Goal: Task Accomplishment & Management: Use online tool/utility

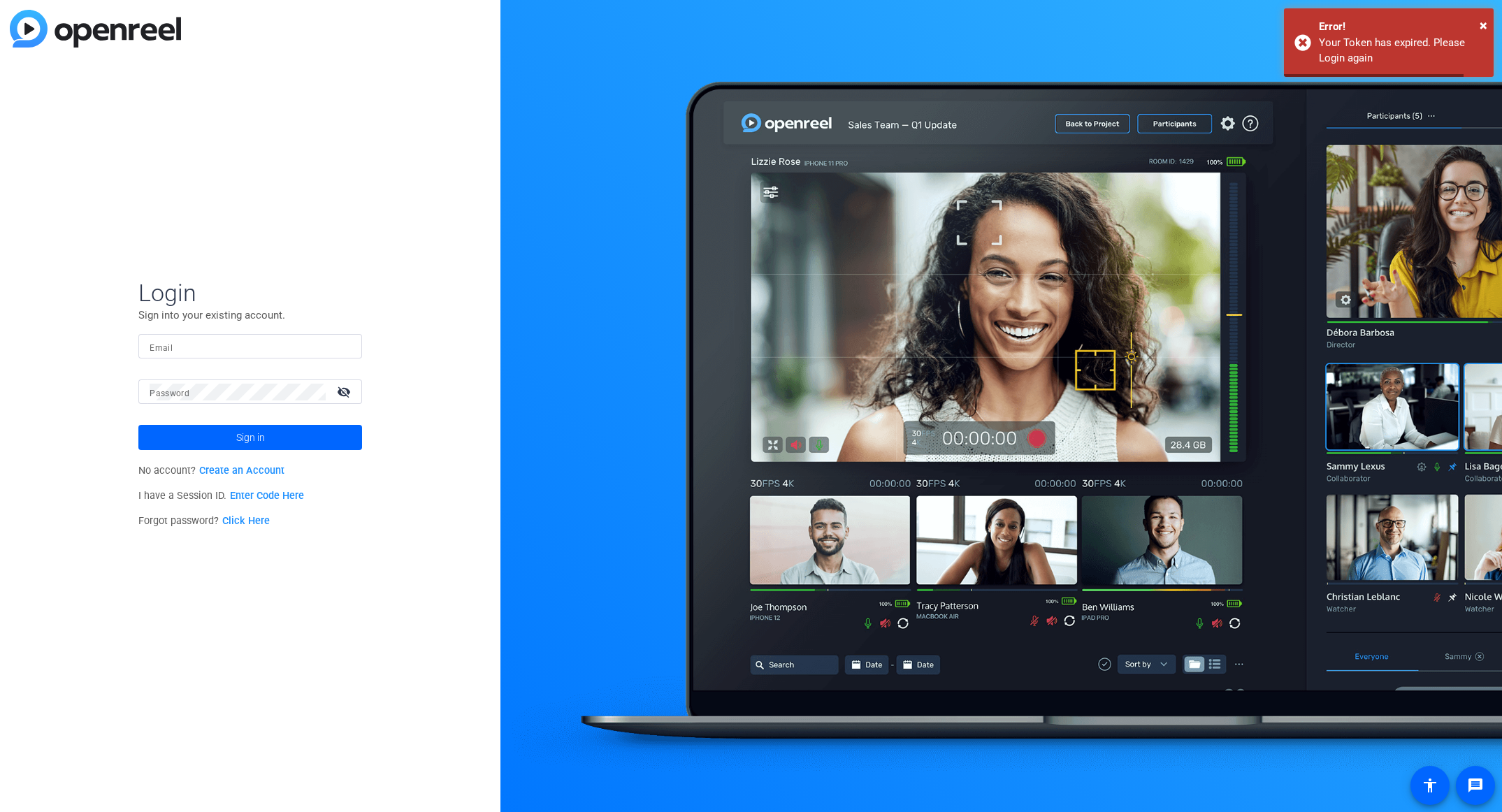
click at [228, 347] on input "Email" at bounding box center [250, 347] width 202 height 17
click at [553, 709] on div at bounding box center [1001, 406] width 1002 height 812
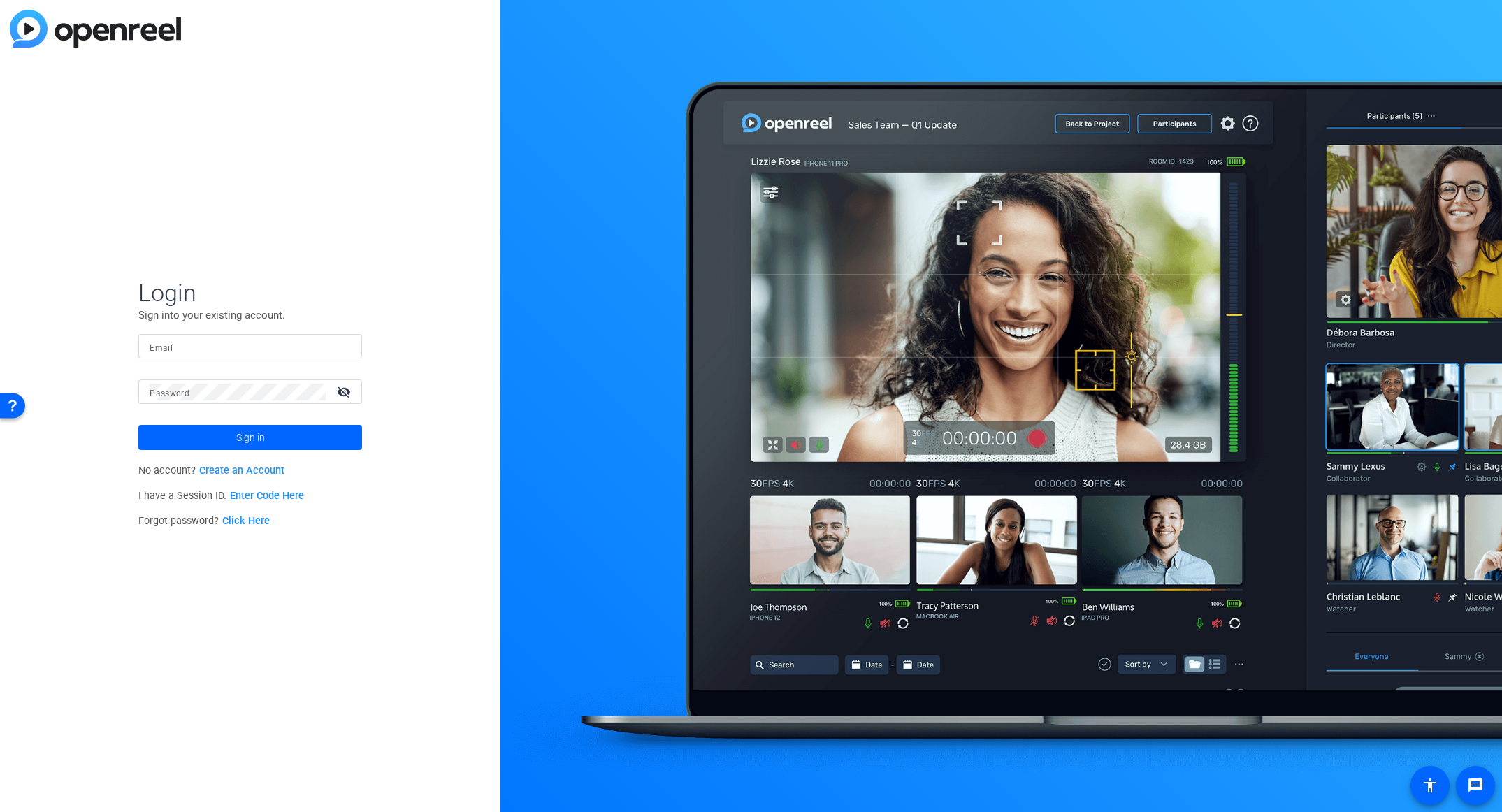
click at [192, 349] on input "Email" at bounding box center [250, 347] width 202 height 17
paste input "[EMAIL_ADDRESS][DOMAIN_NAME]"
type input "[EMAIL_ADDRESS][DOMAIN_NAME]"
click at [202, 427] on span at bounding box center [250, 437] width 224 height 33
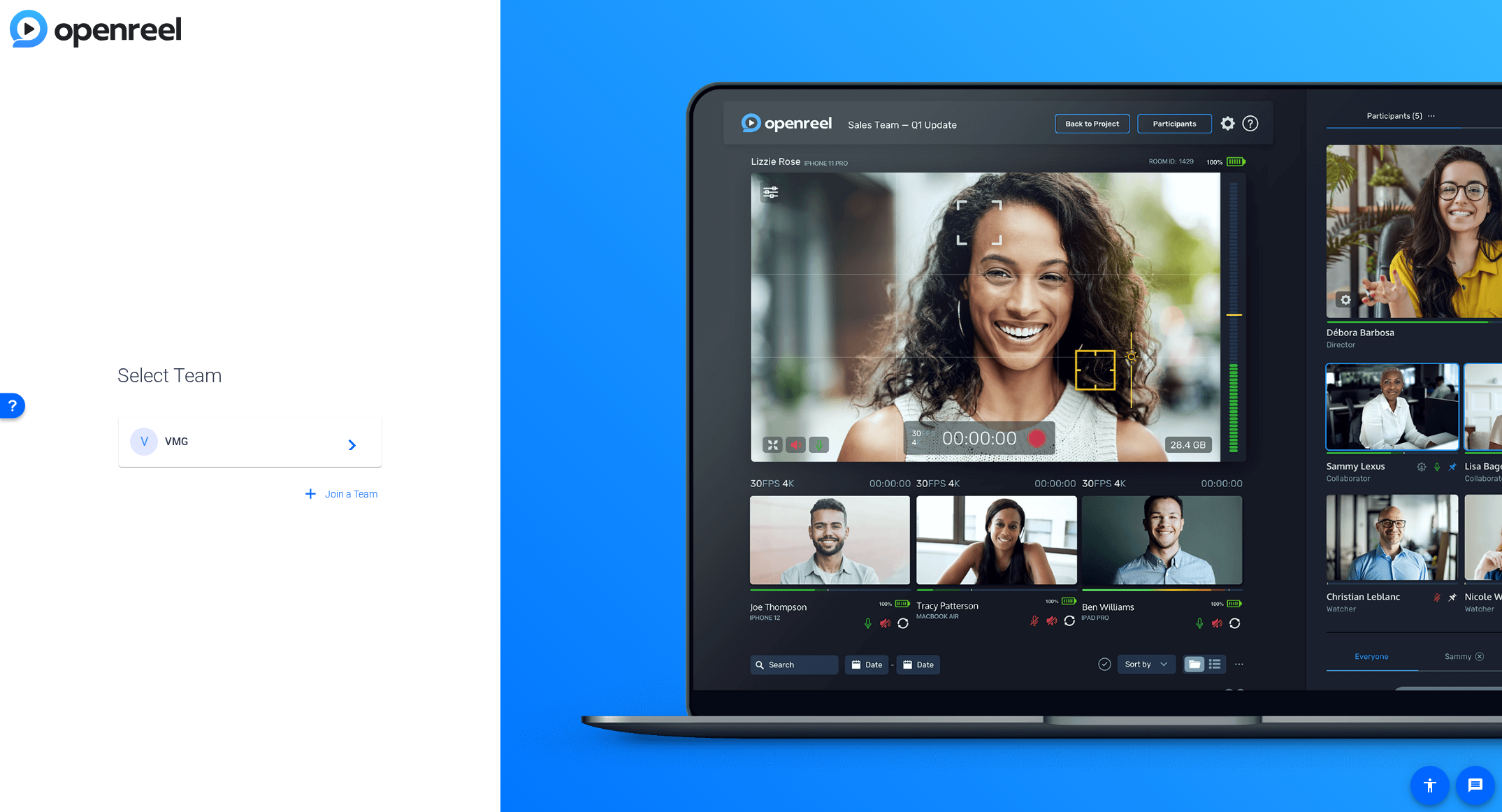
click at [237, 454] on div "V VMG navigate_next" at bounding box center [250, 442] width 240 height 28
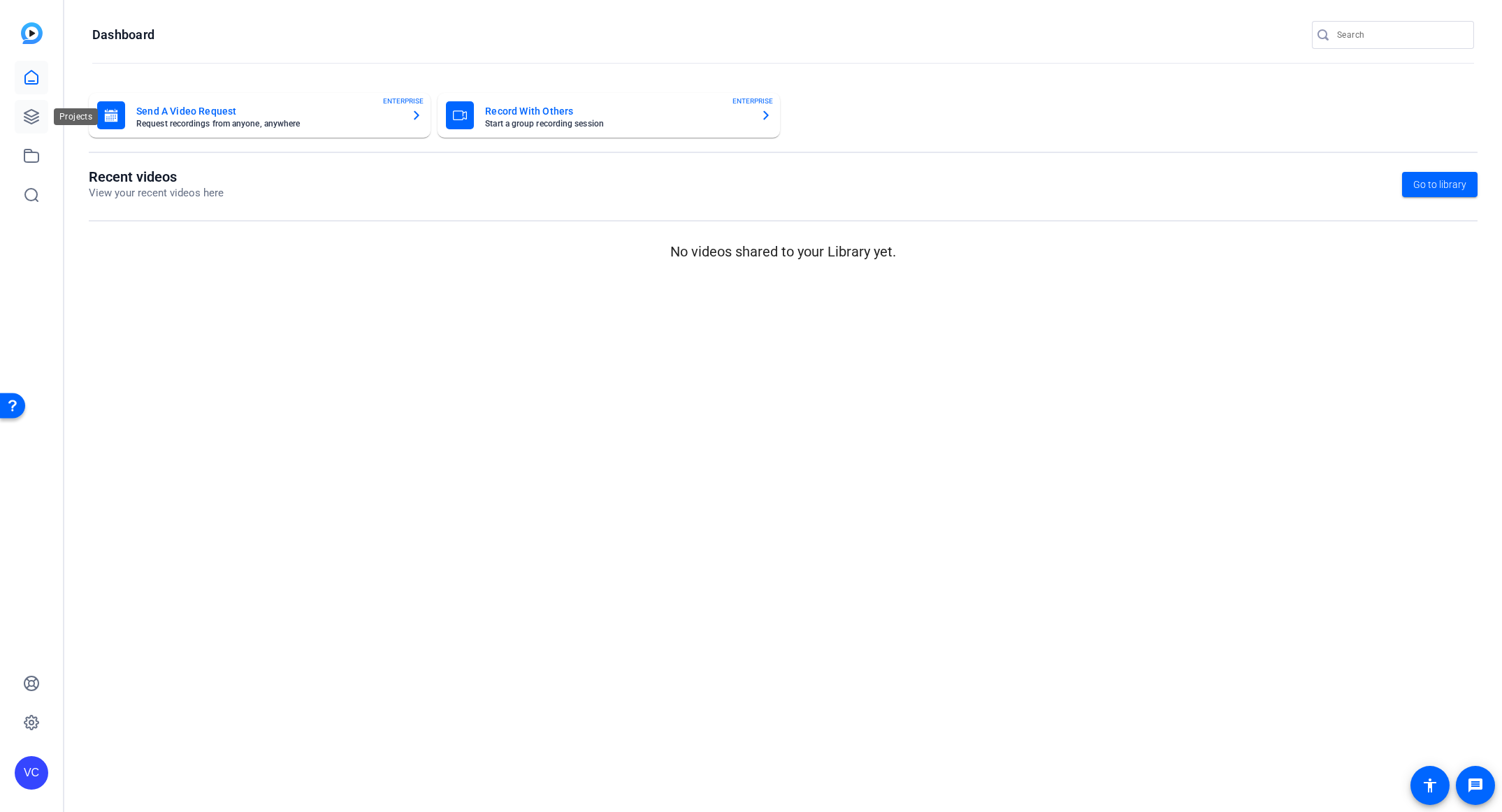
click at [41, 120] on link at bounding box center [31, 116] width 33 height 33
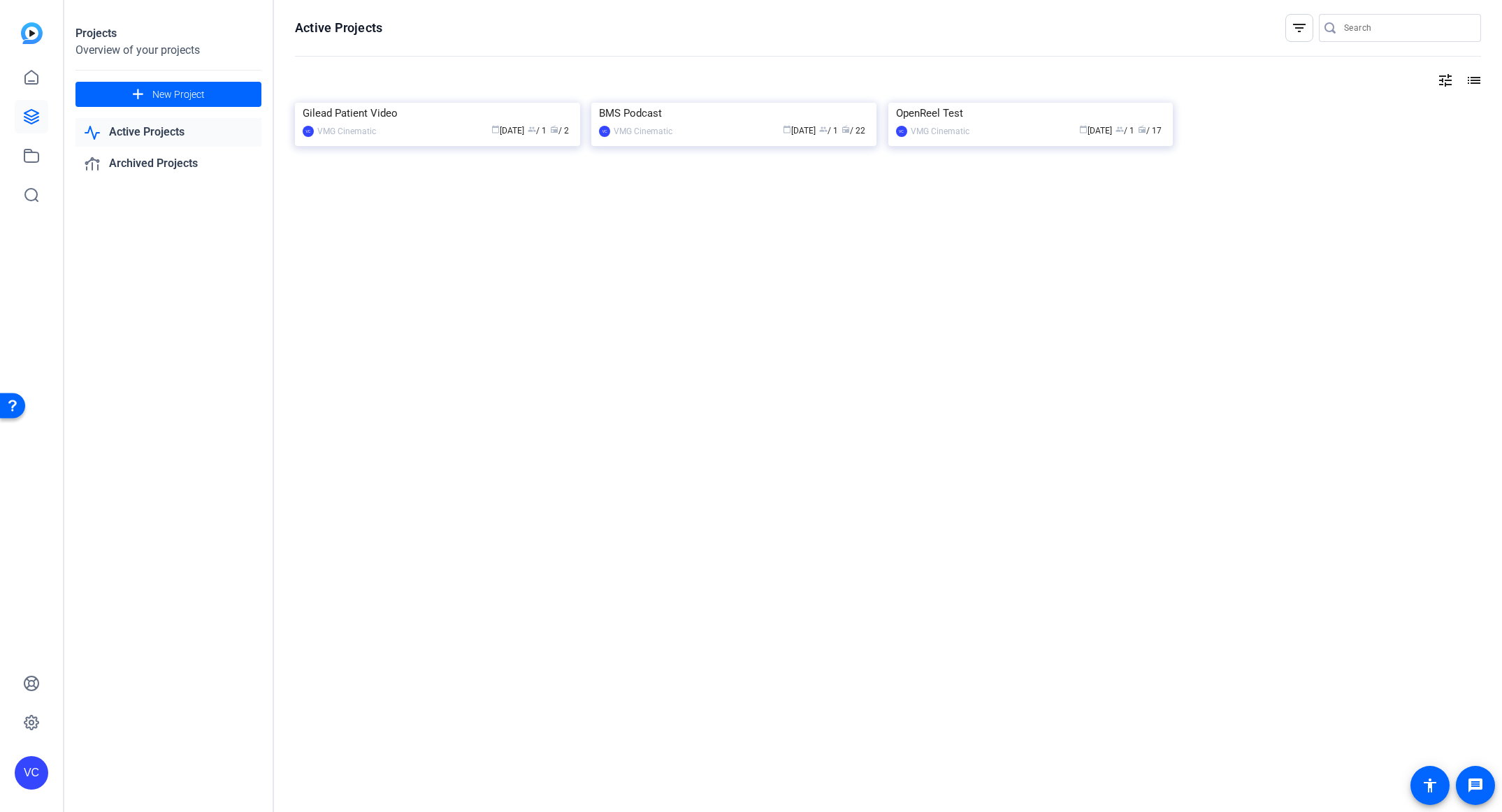
click at [508, 207] on div at bounding box center [888, 193] width 1186 height 28
click at [422, 138] on div "calendar_today Aug 20 group / 1 radio / 2" at bounding box center [477, 131] width 190 height 15
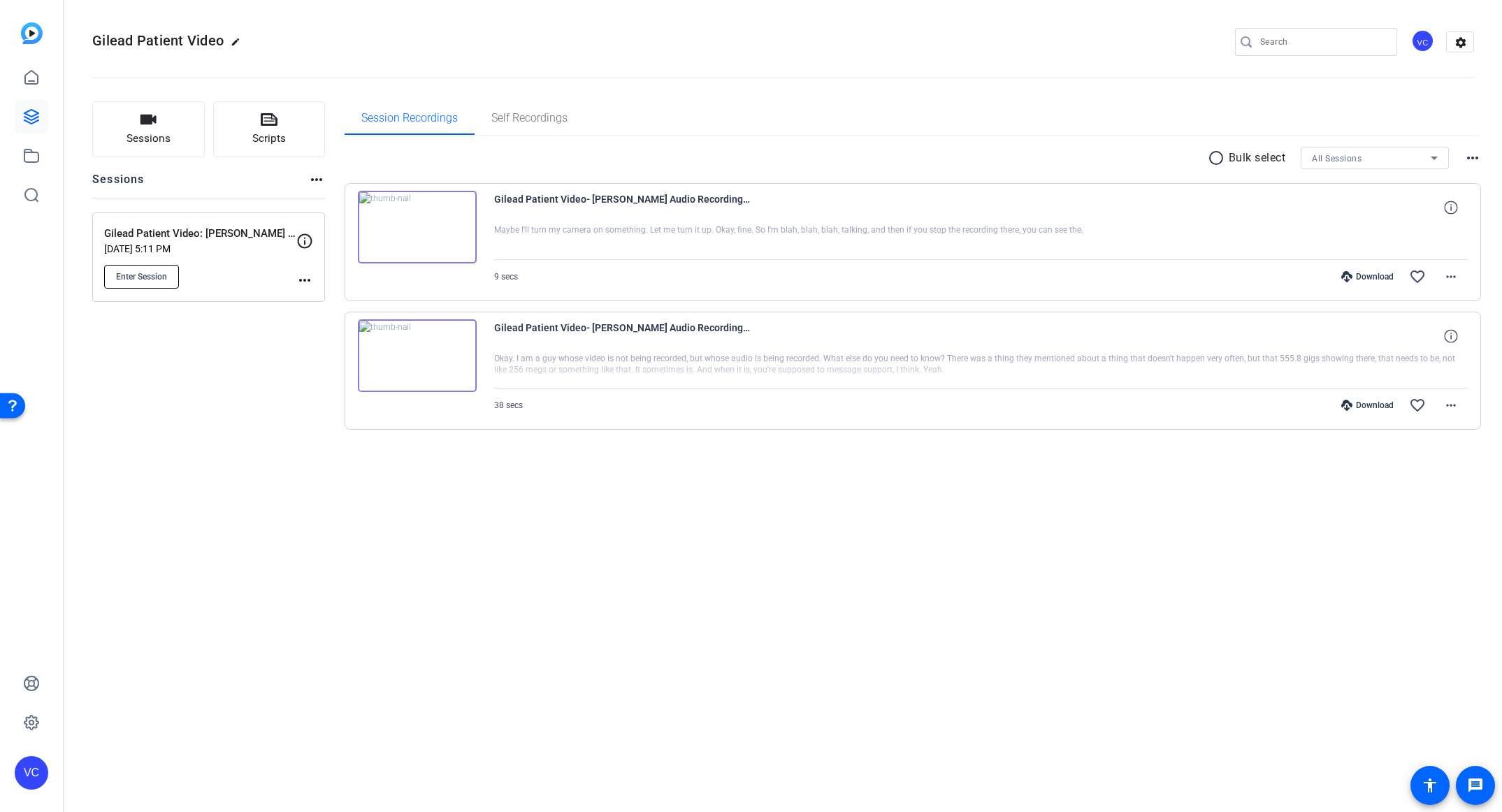
click at [157, 282] on button "Enter Session" at bounding box center [141, 277] width 75 height 24
click at [767, 683] on div "Gilead Patient Video edit VC settings Sessions Scripts Sessions more_horiz Gile…" at bounding box center [783, 406] width 1438 height 812
click at [150, 274] on span "Enter Session" at bounding box center [141, 277] width 51 height 11
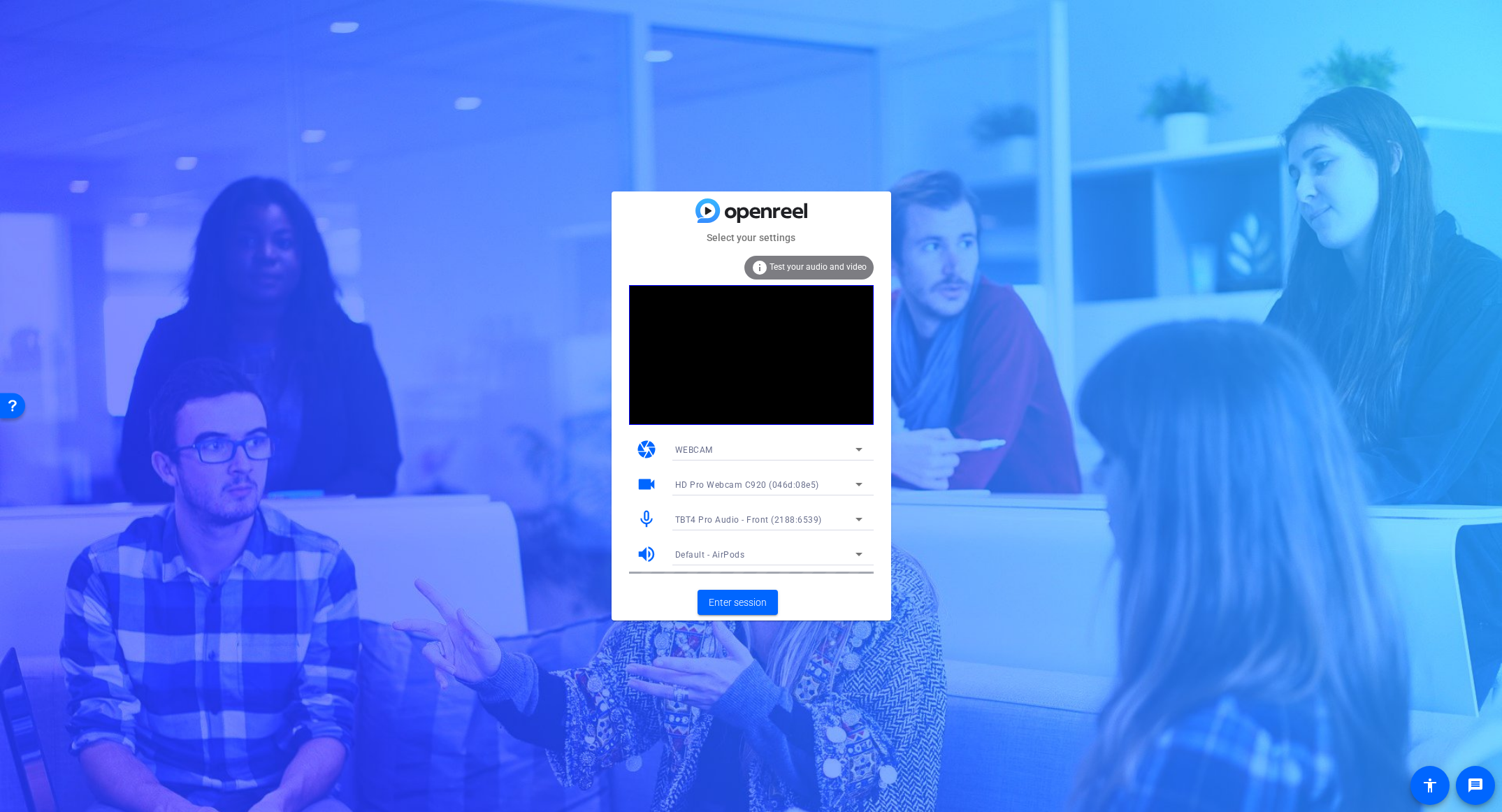
click at [787, 523] on span "TBT4 Pro Audio - Front (2188:6539)" at bounding box center [748, 520] width 146 height 10
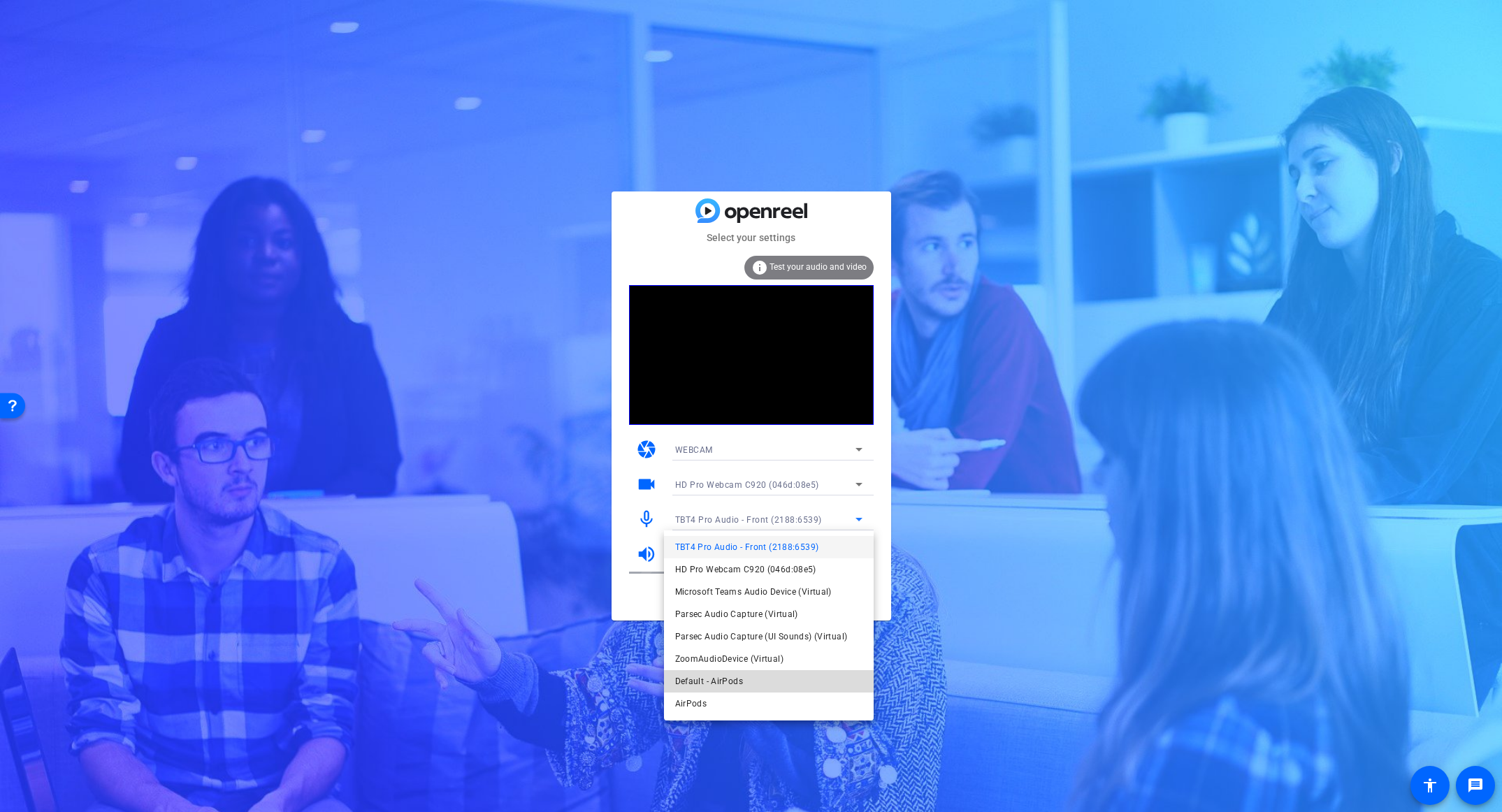
click at [738, 679] on span "Default - AirPods" at bounding box center [709, 681] width 68 height 17
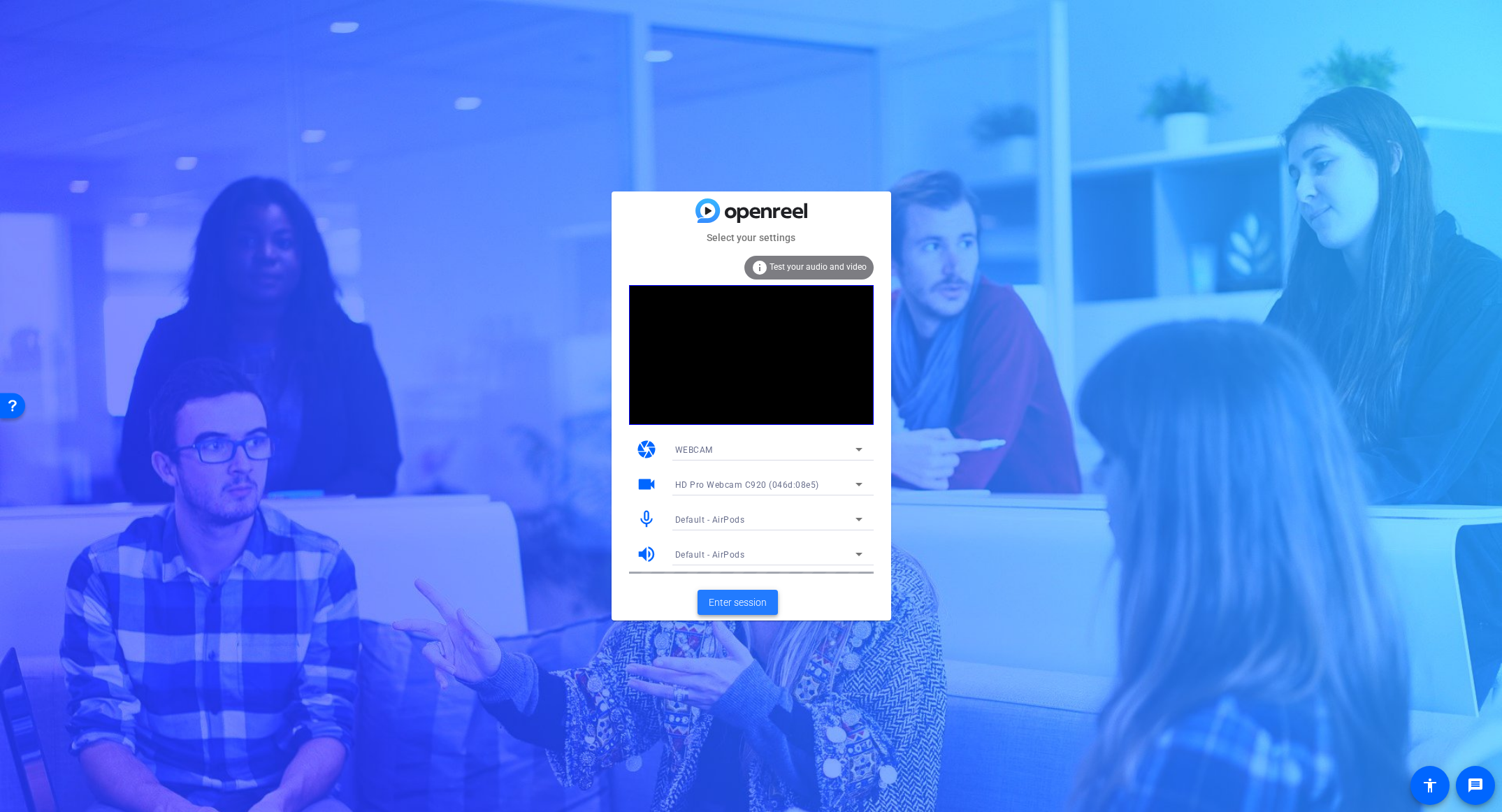
click at [743, 607] on span "Enter session" at bounding box center [738, 603] width 58 height 15
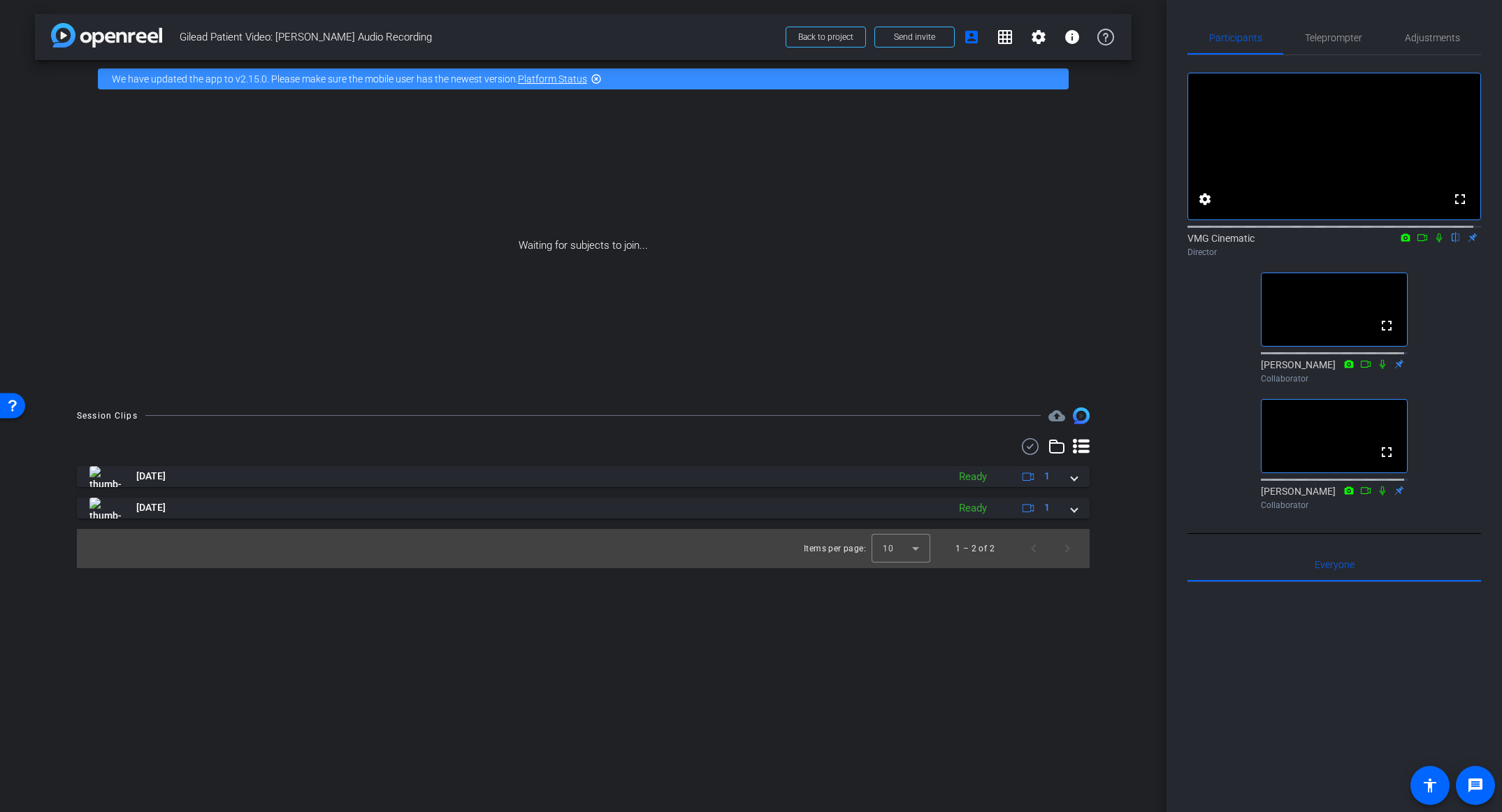
click at [719, 712] on div "arrow_back Gilead Patient Video: [PERSON_NAME] Audio Recording Back to project …" at bounding box center [583, 406] width 1167 height 812
click at [1305, 672] on div at bounding box center [1334, 755] width 294 height 346
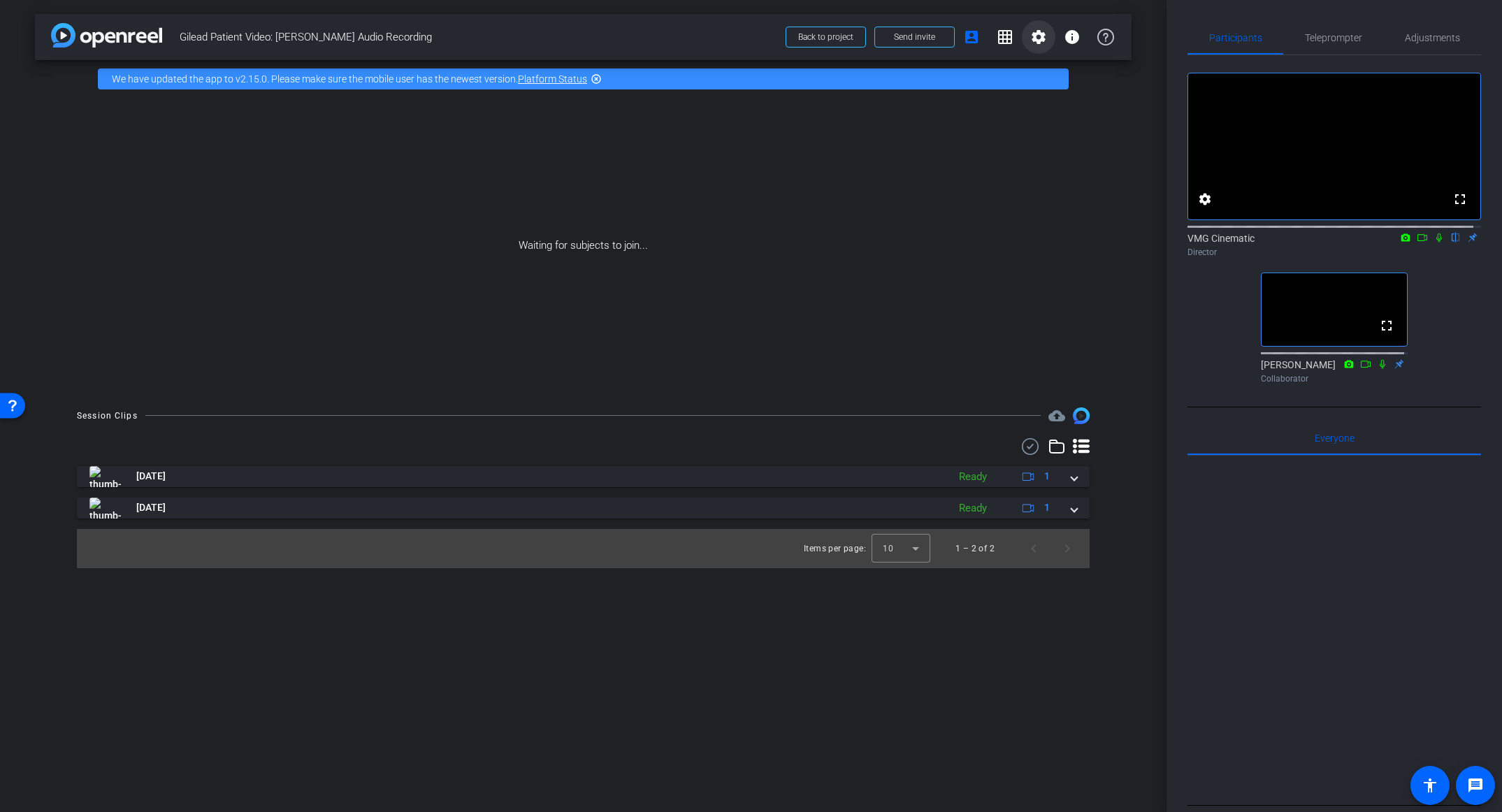
click at [1031, 37] on mat-icon "settings" at bounding box center [1039, 37] width 17 height 17
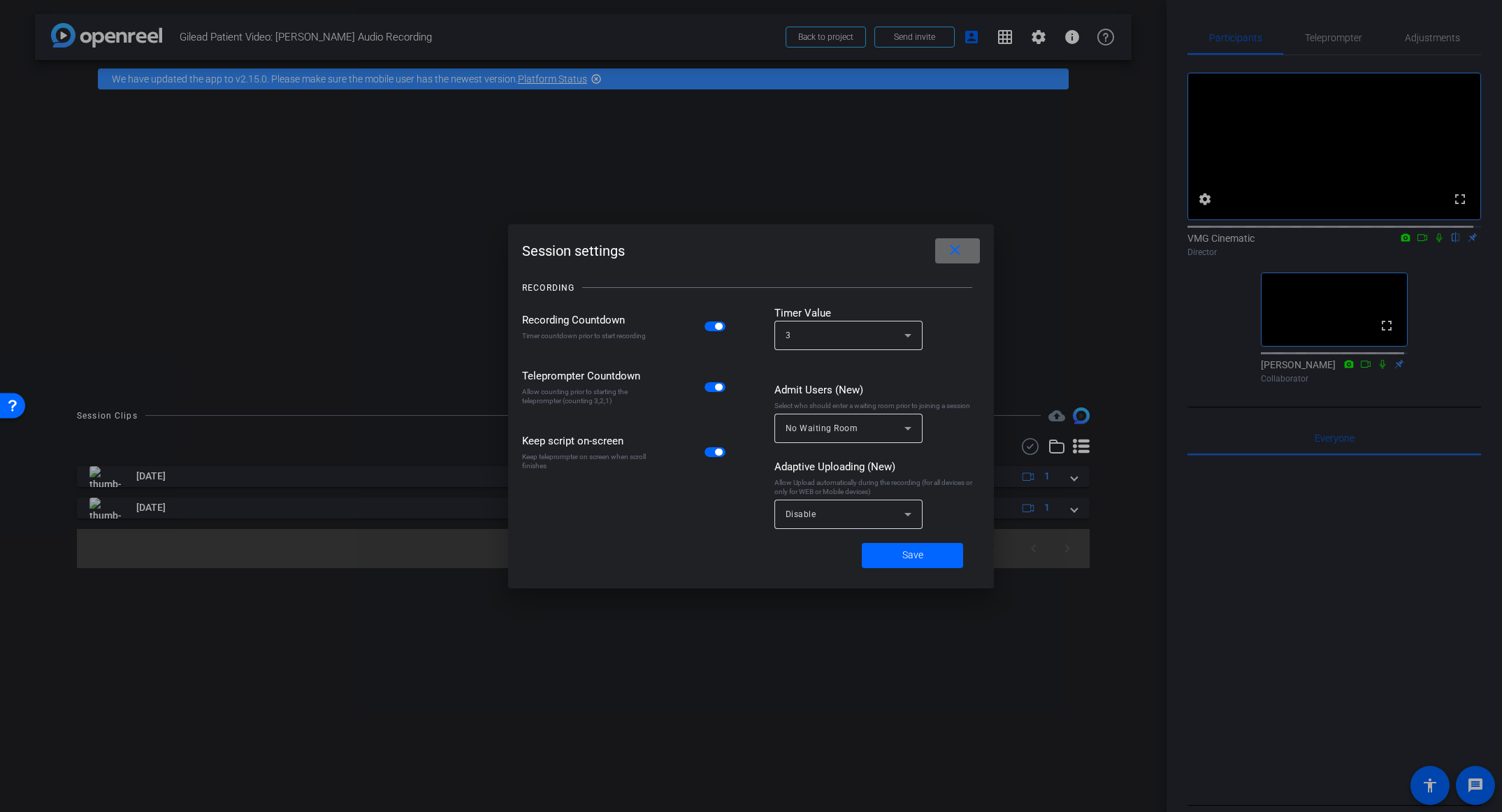
click at [966, 260] on span at bounding box center [958, 251] width 45 height 33
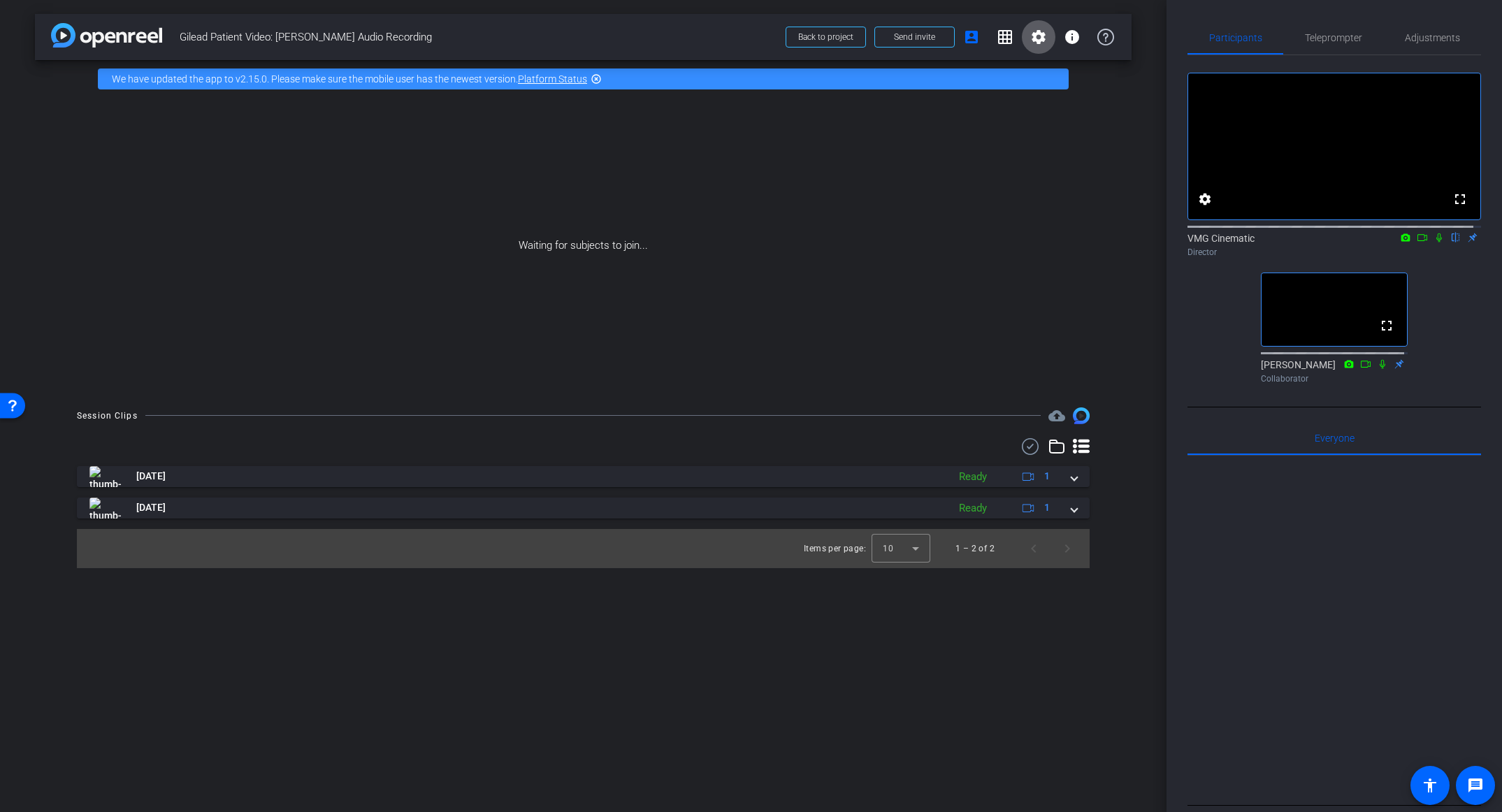
click at [1034, 39] on mat-icon "settings" at bounding box center [1039, 37] width 17 height 17
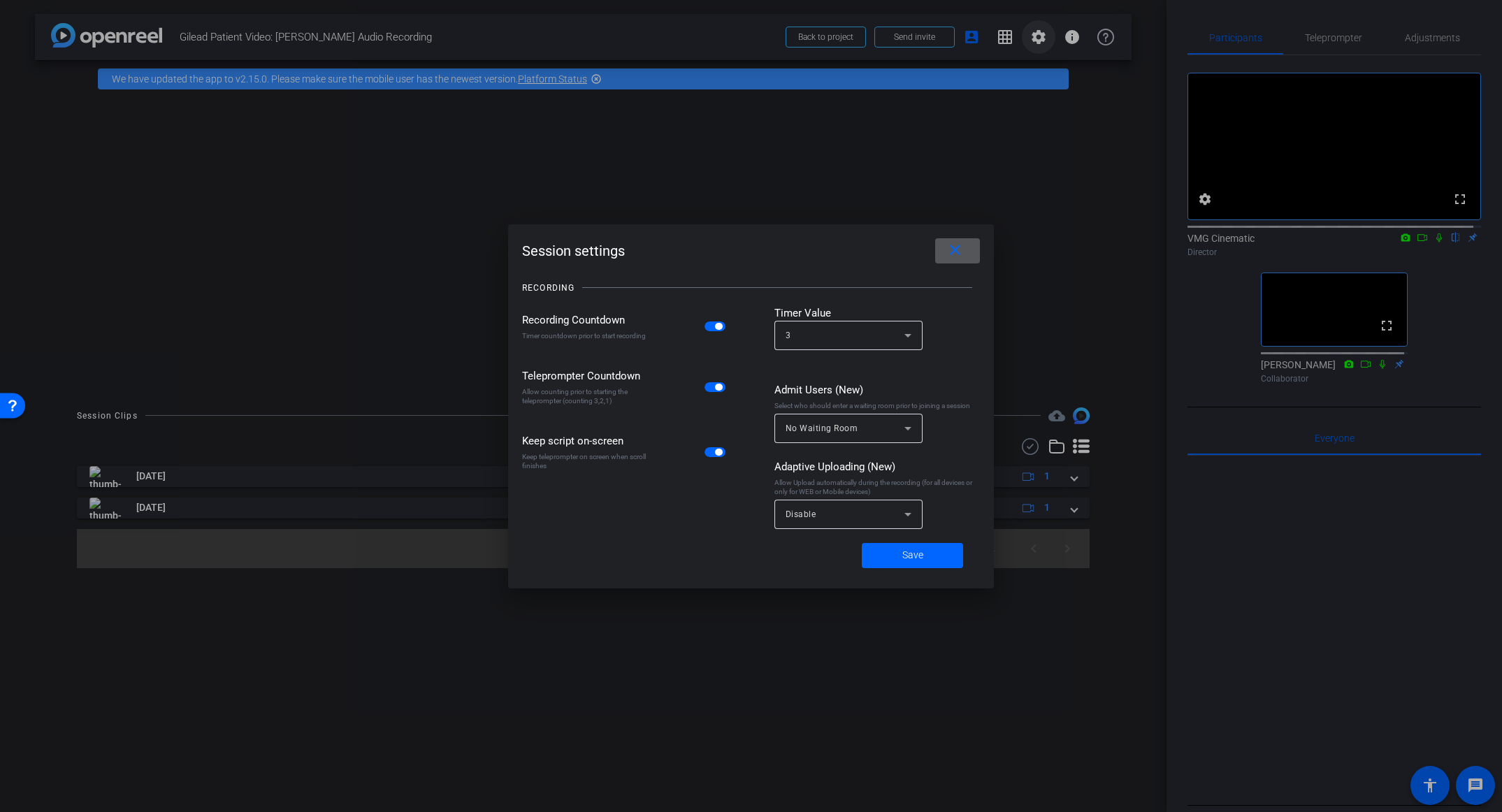
click at [1034, 39] on div at bounding box center [751, 406] width 1502 height 812
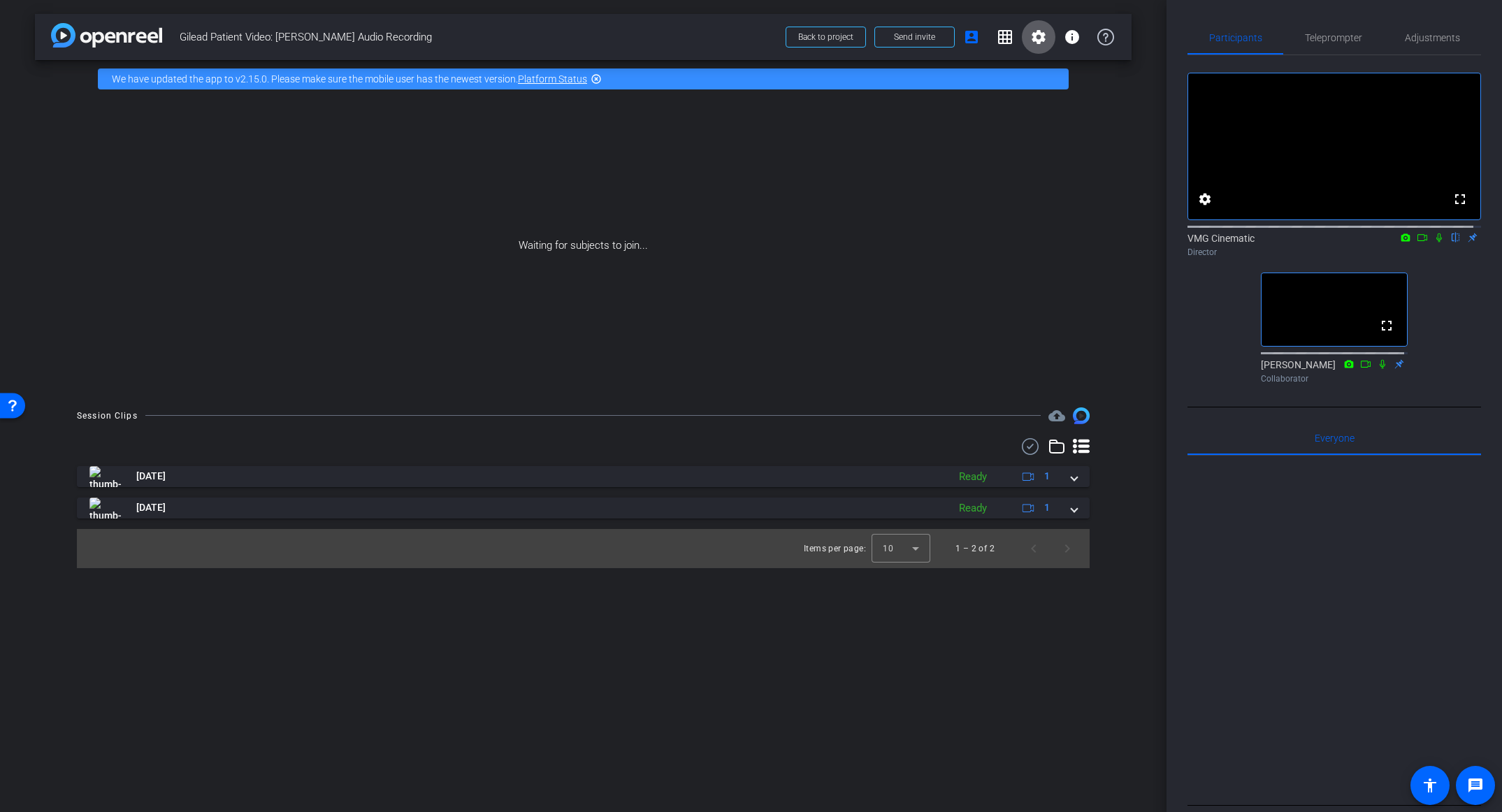
click at [984, 656] on div "arrow_back Gilead Patient Video: [PERSON_NAME] Audio Recording Back to project …" at bounding box center [583, 406] width 1167 height 812
click at [1040, 39] on mat-icon "settings" at bounding box center [1039, 37] width 17 height 17
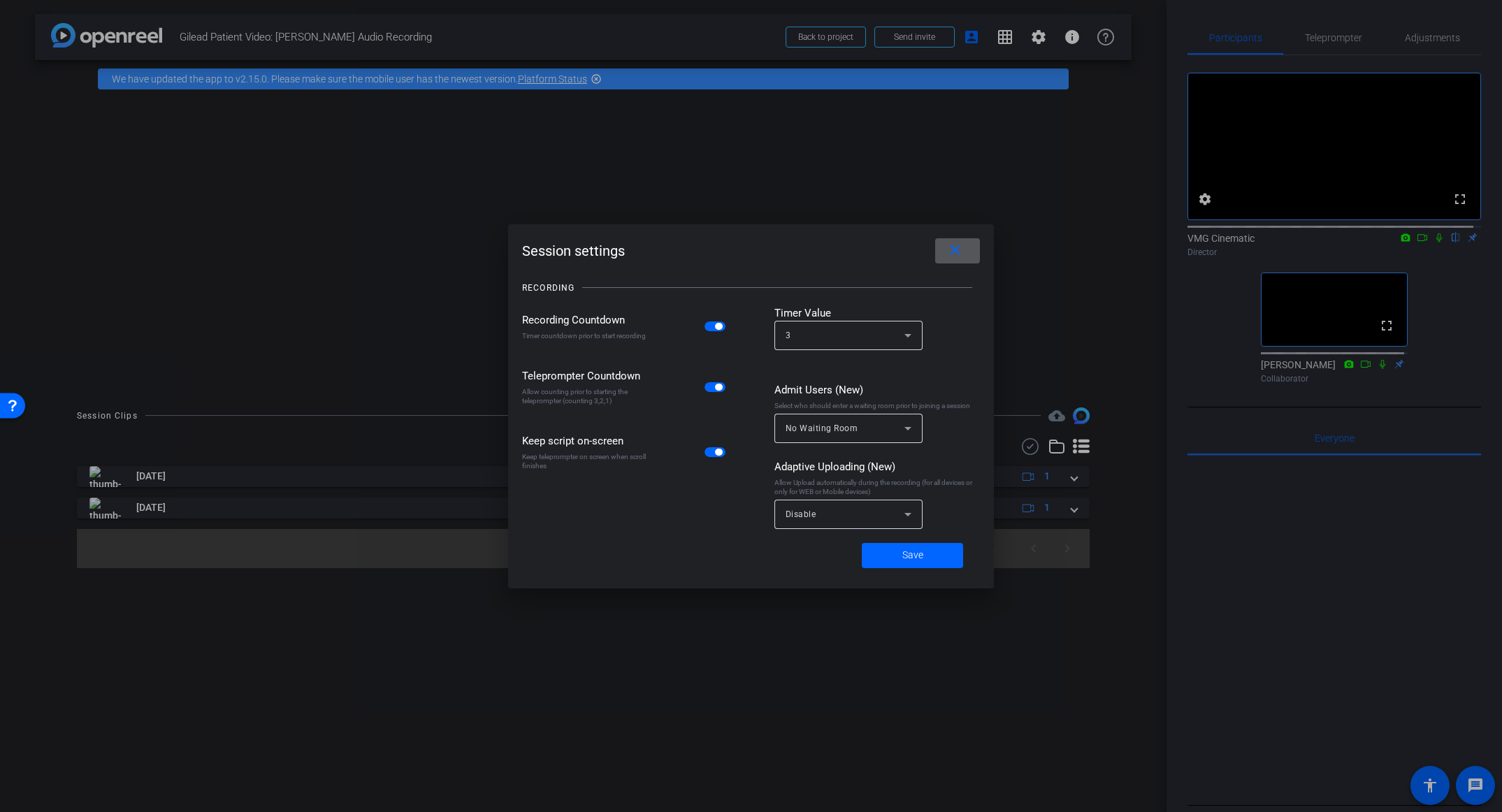
click at [857, 297] on div "RECORDING" at bounding box center [751, 288] width 458 height 35
click at [954, 254] on mat-icon "close" at bounding box center [955, 251] width 18 height 18
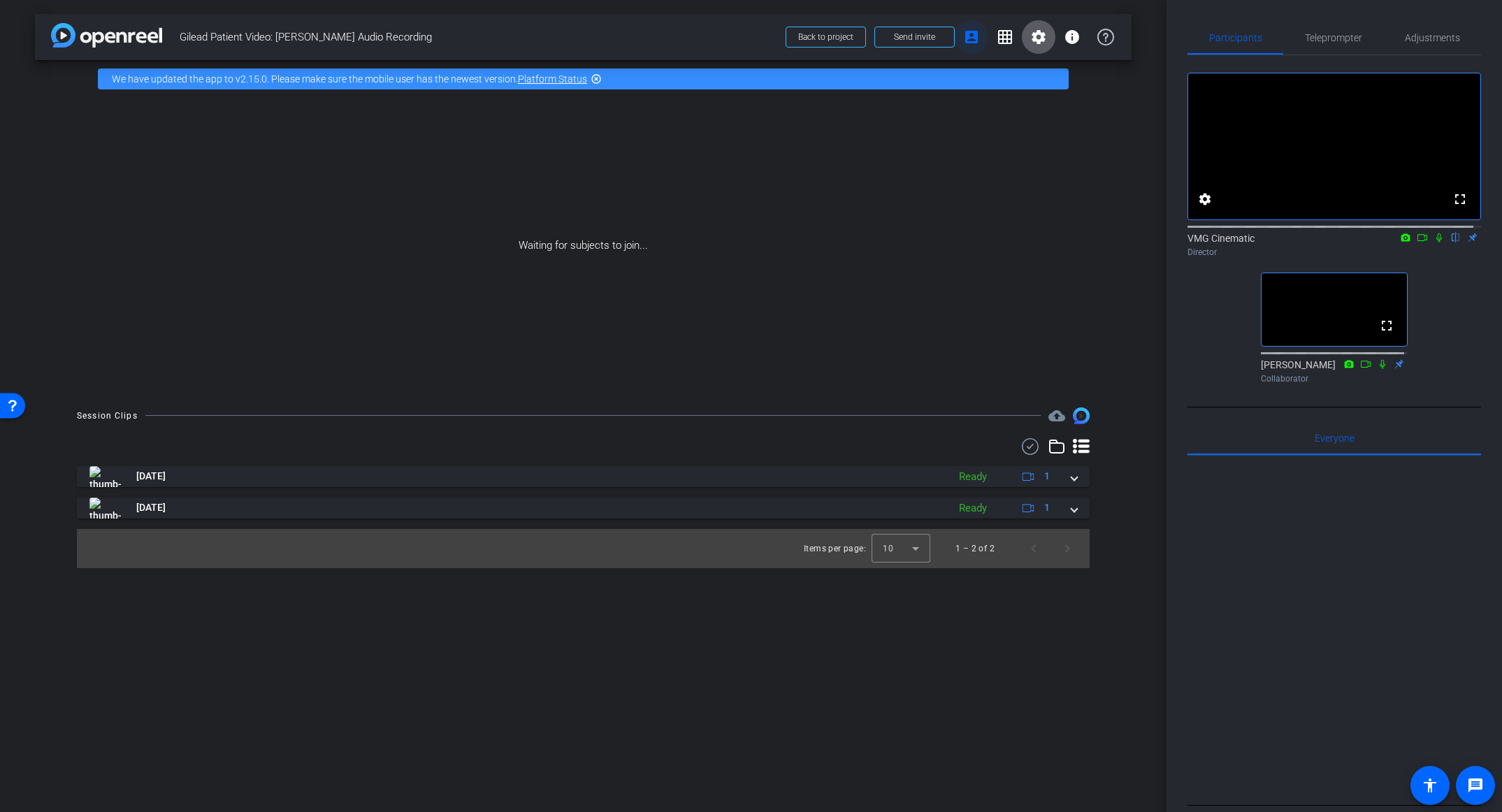
click at [982, 33] on span at bounding box center [971, 36] width 33 height 33
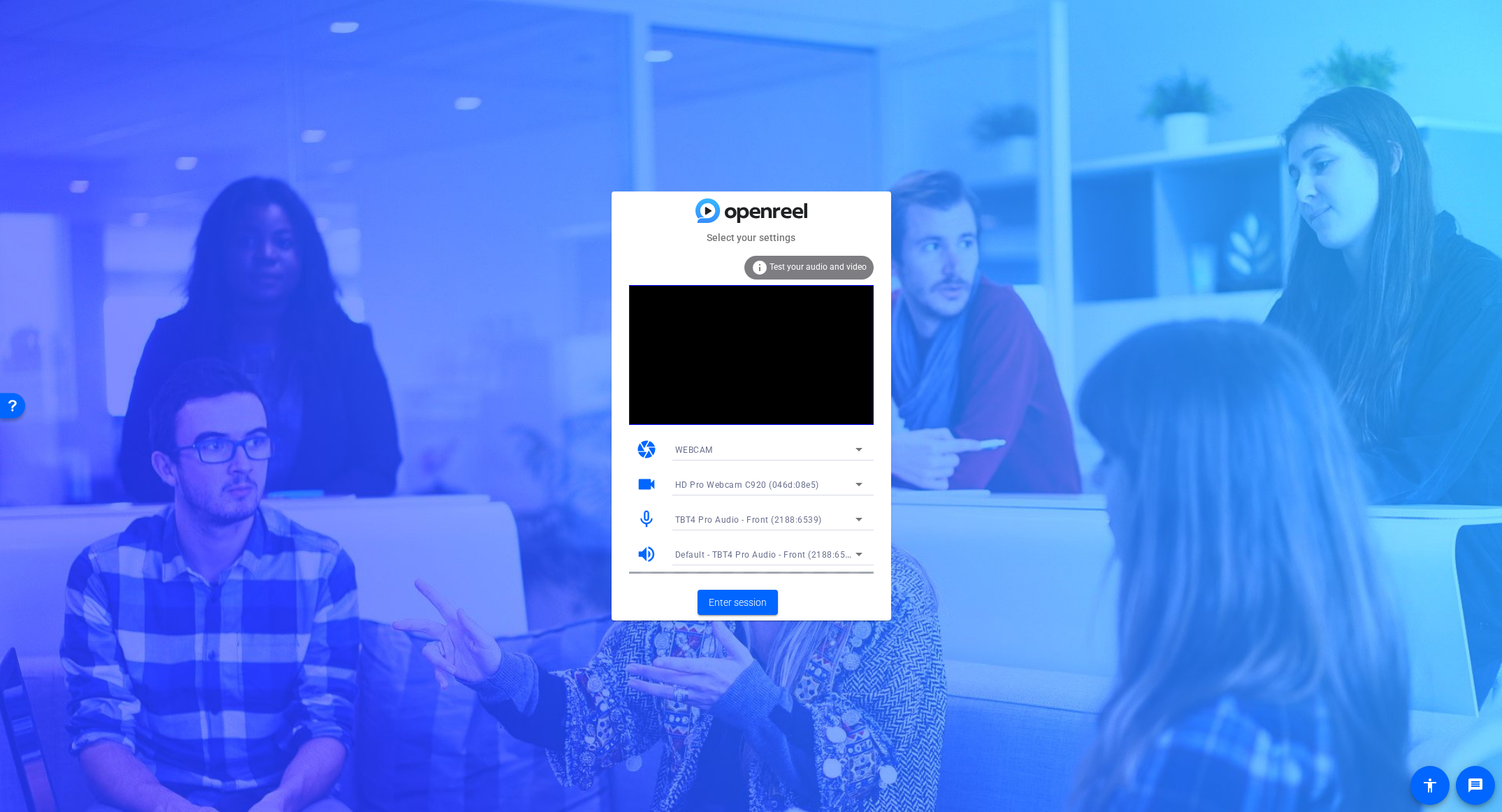
click at [776, 520] on span "TBT4 Pro Audio - Front (2188:6539)" at bounding box center [748, 520] width 146 height 10
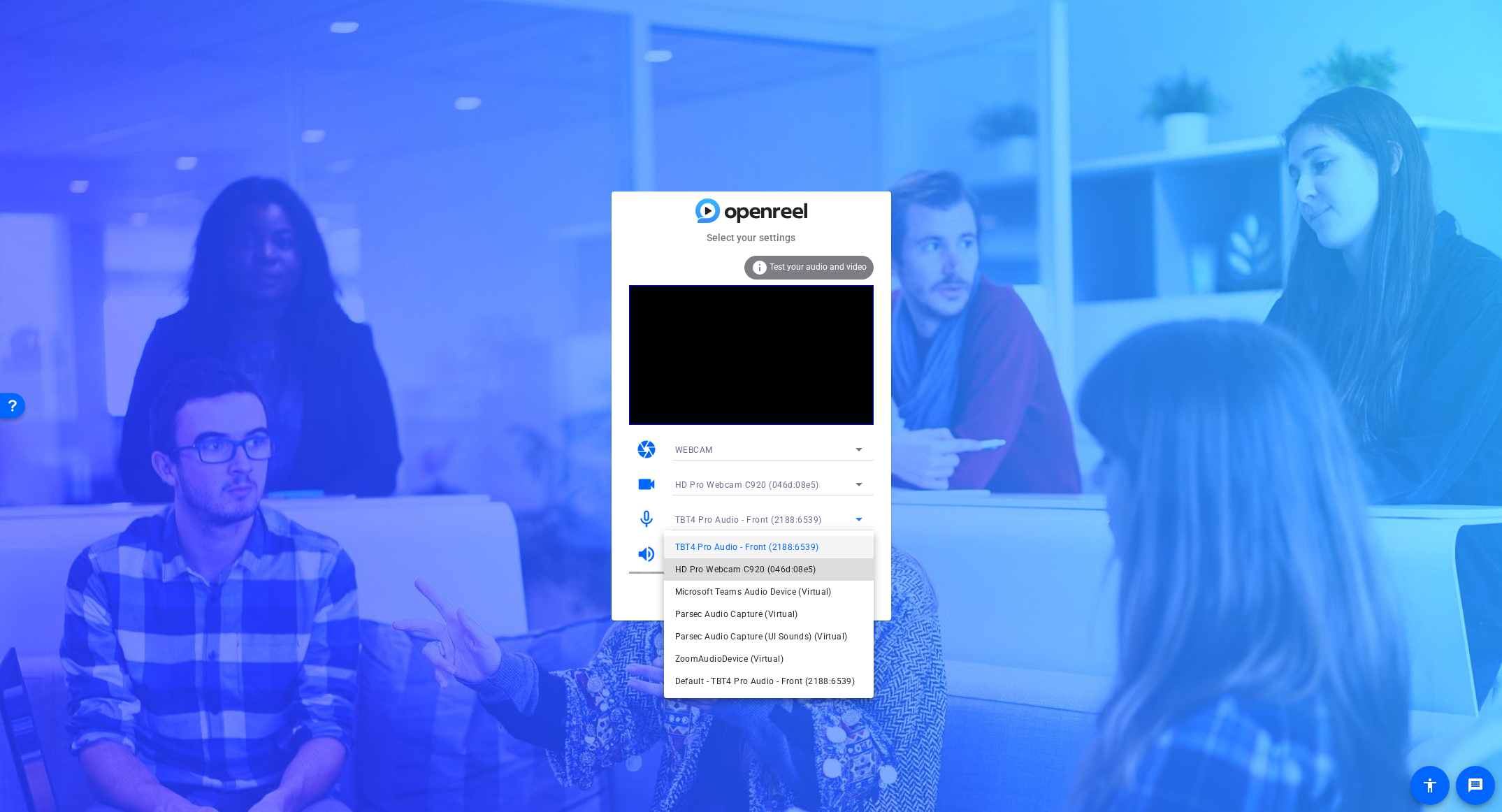
click at [785, 578] on span "HD Pro Webcam C920 (046d:08e5)" at bounding box center [746, 570] width 141 height 17
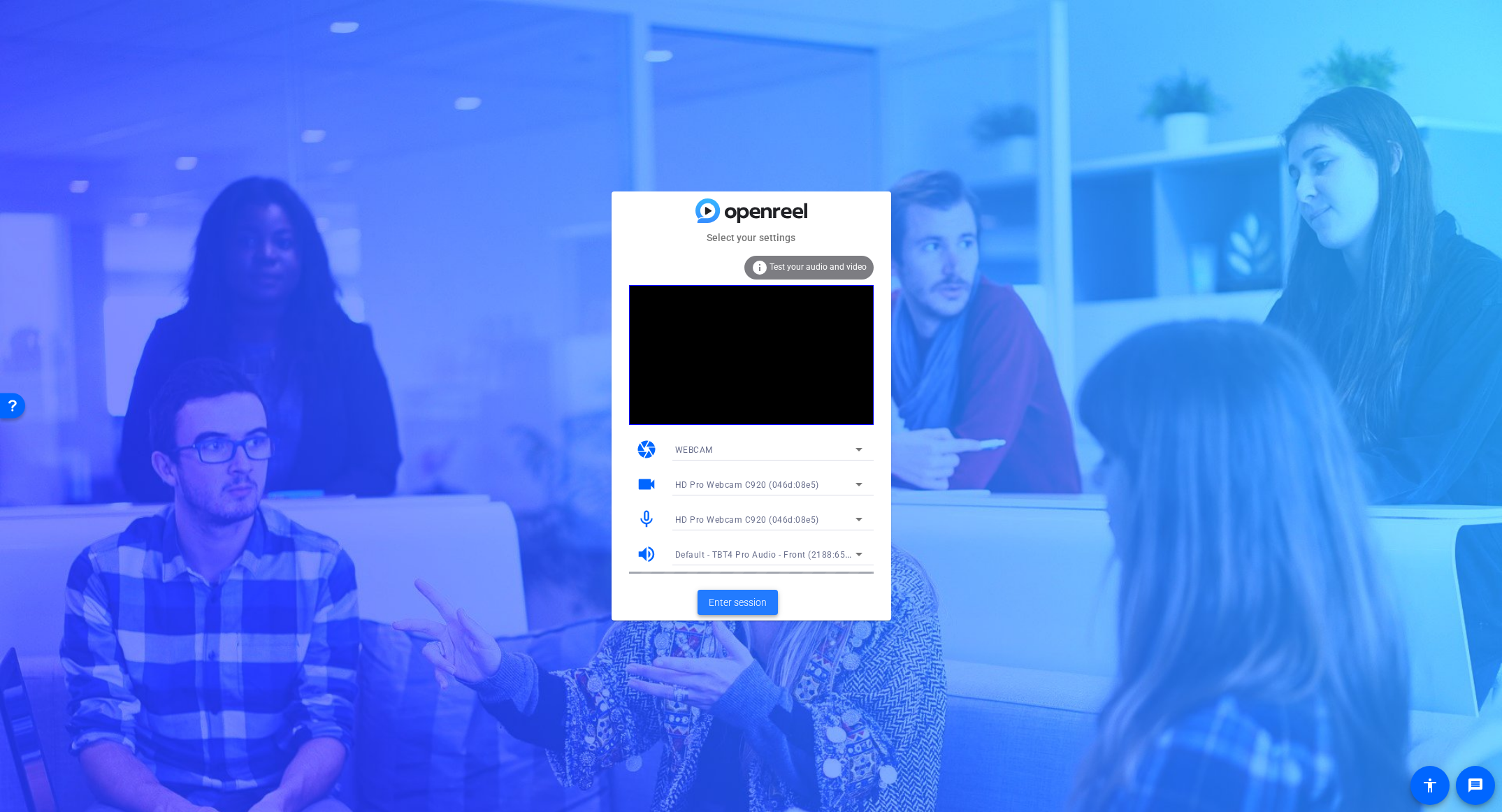
click at [738, 613] on span at bounding box center [738, 602] width 80 height 33
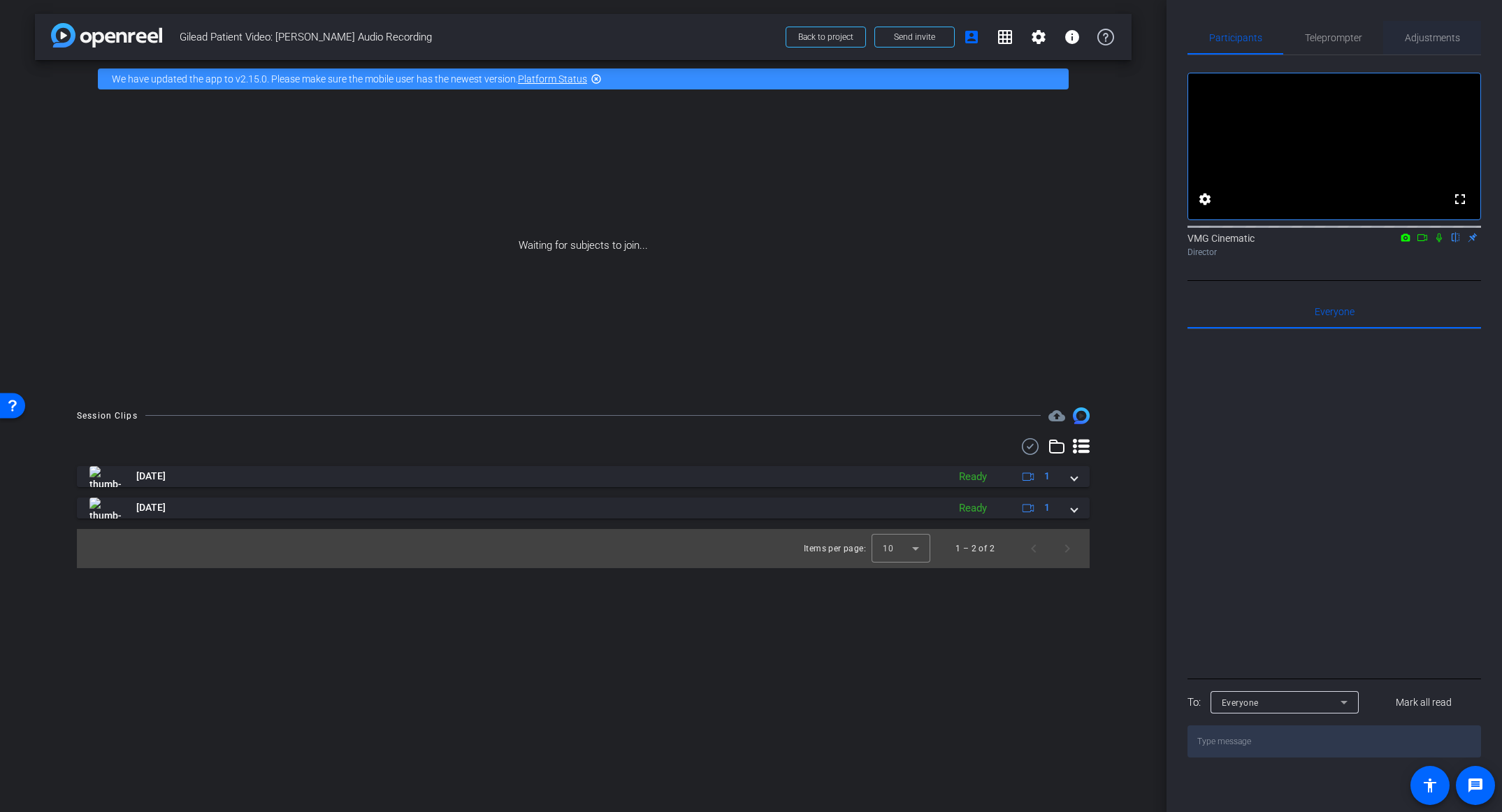
click at [1456, 36] on span "Adjustments" at bounding box center [1433, 37] width 55 height 10
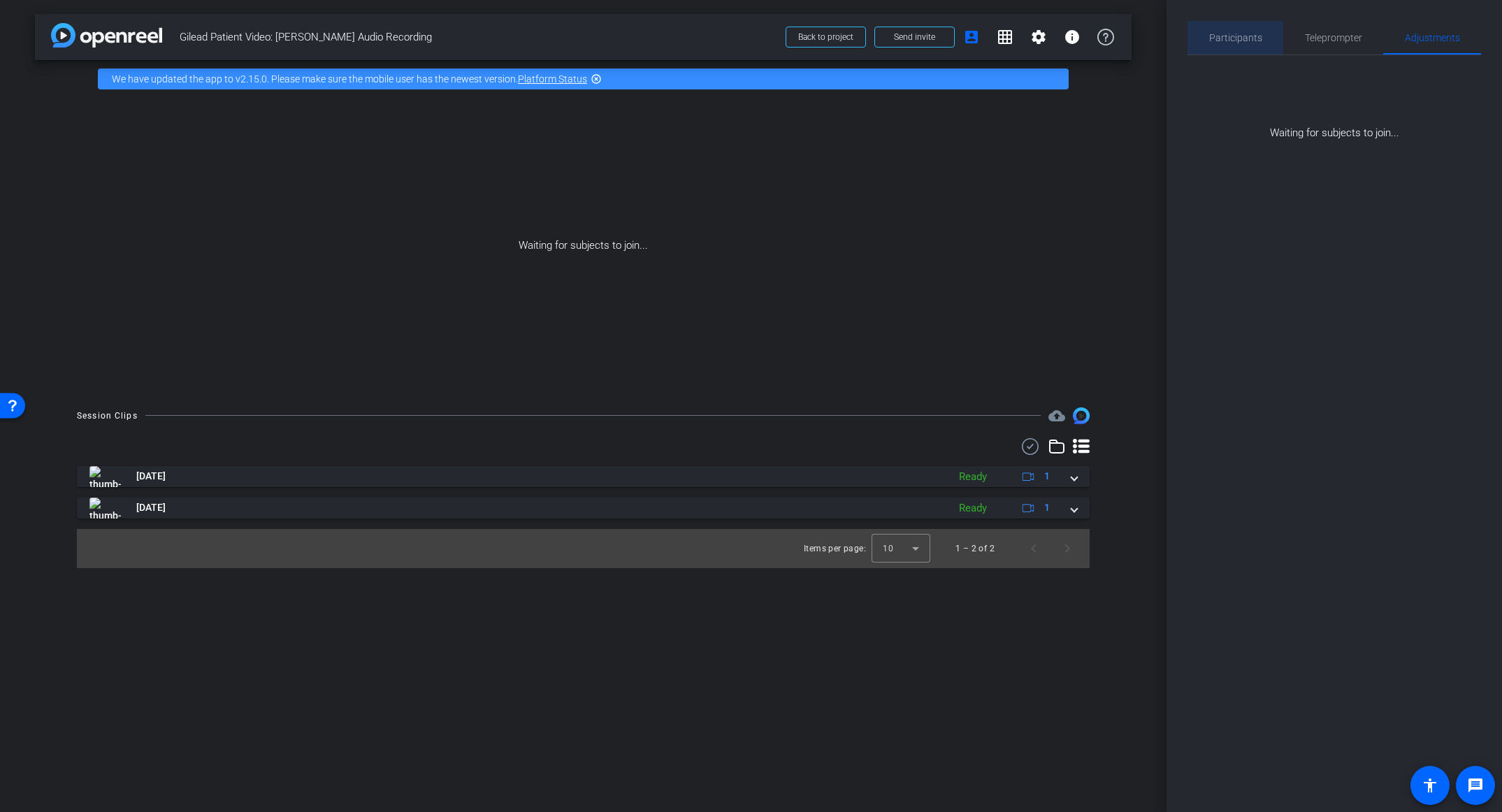
click at [1268, 30] on div "Participants" at bounding box center [1235, 37] width 96 height 33
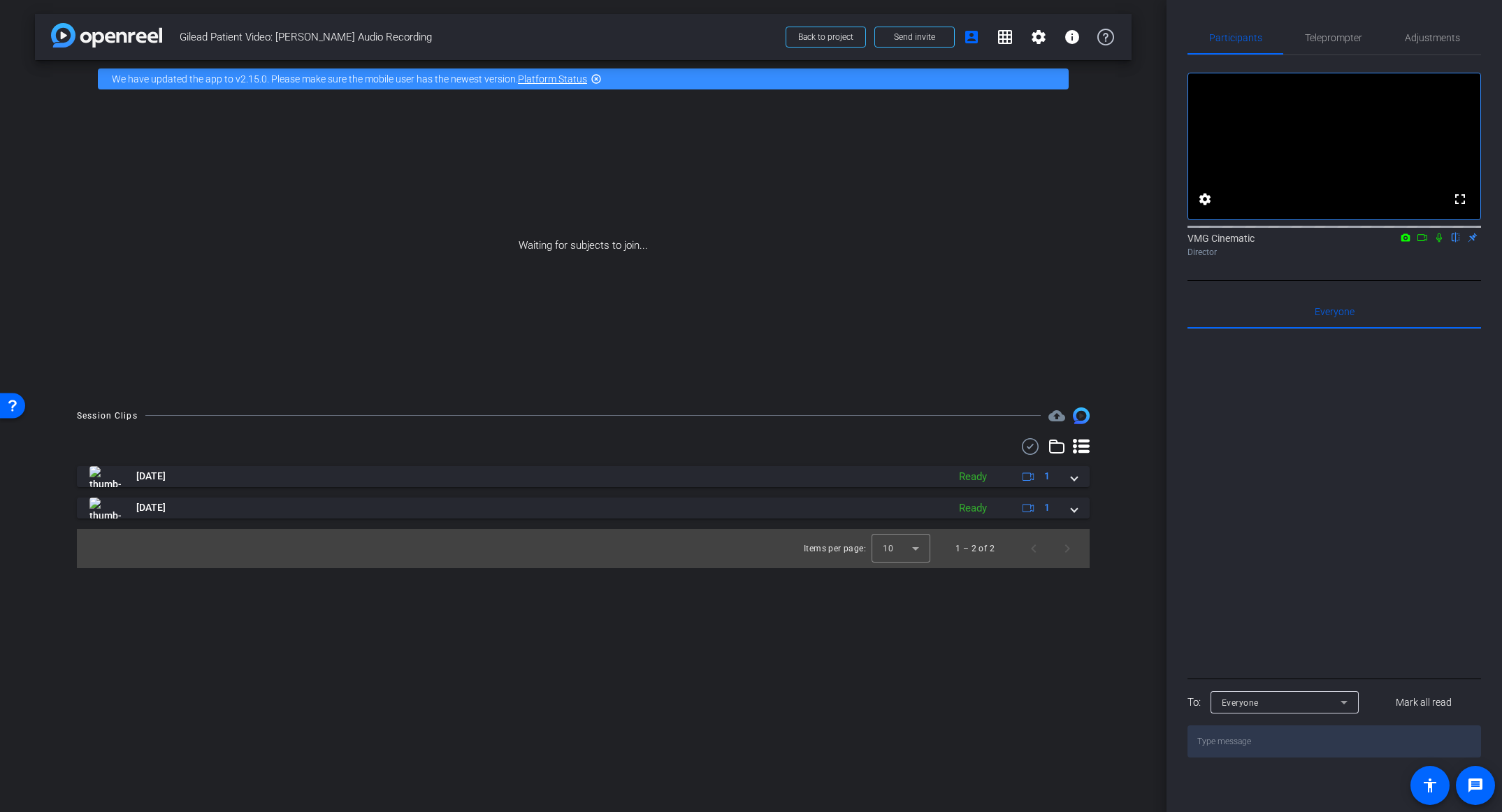
click at [1072, 695] on div "arrow_back Gilead Patient Video: [PERSON_NAME] Audio Recording Back to project …" at bounding box center [583, 406] width 1167 height 812
click at [1031, 36] on mat-icon "settings" at bounding box center [1039, 37] width 17 height 17
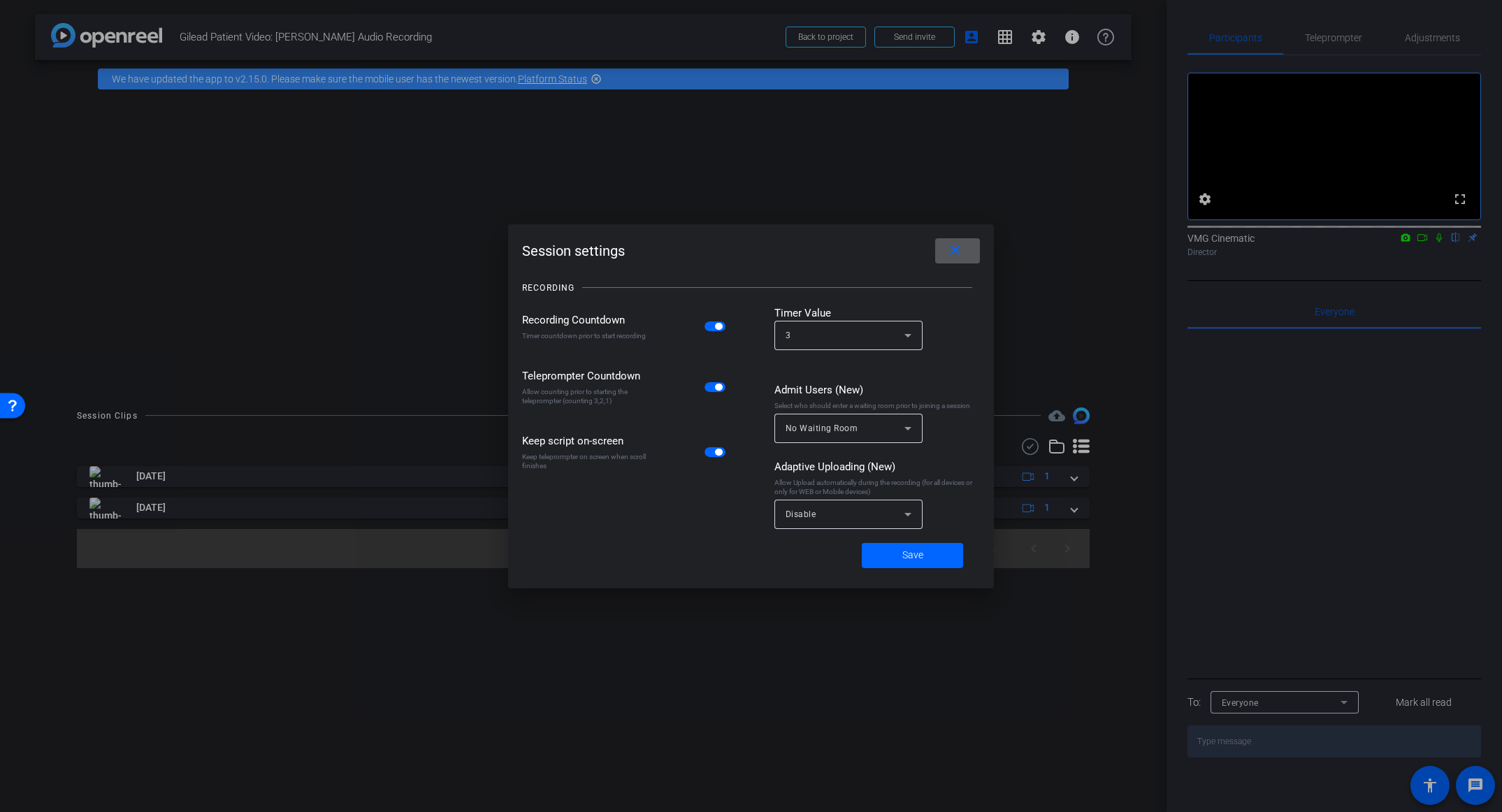
click at [1033, 36] on div at bounding box center [751, 406] width 1502 height 812
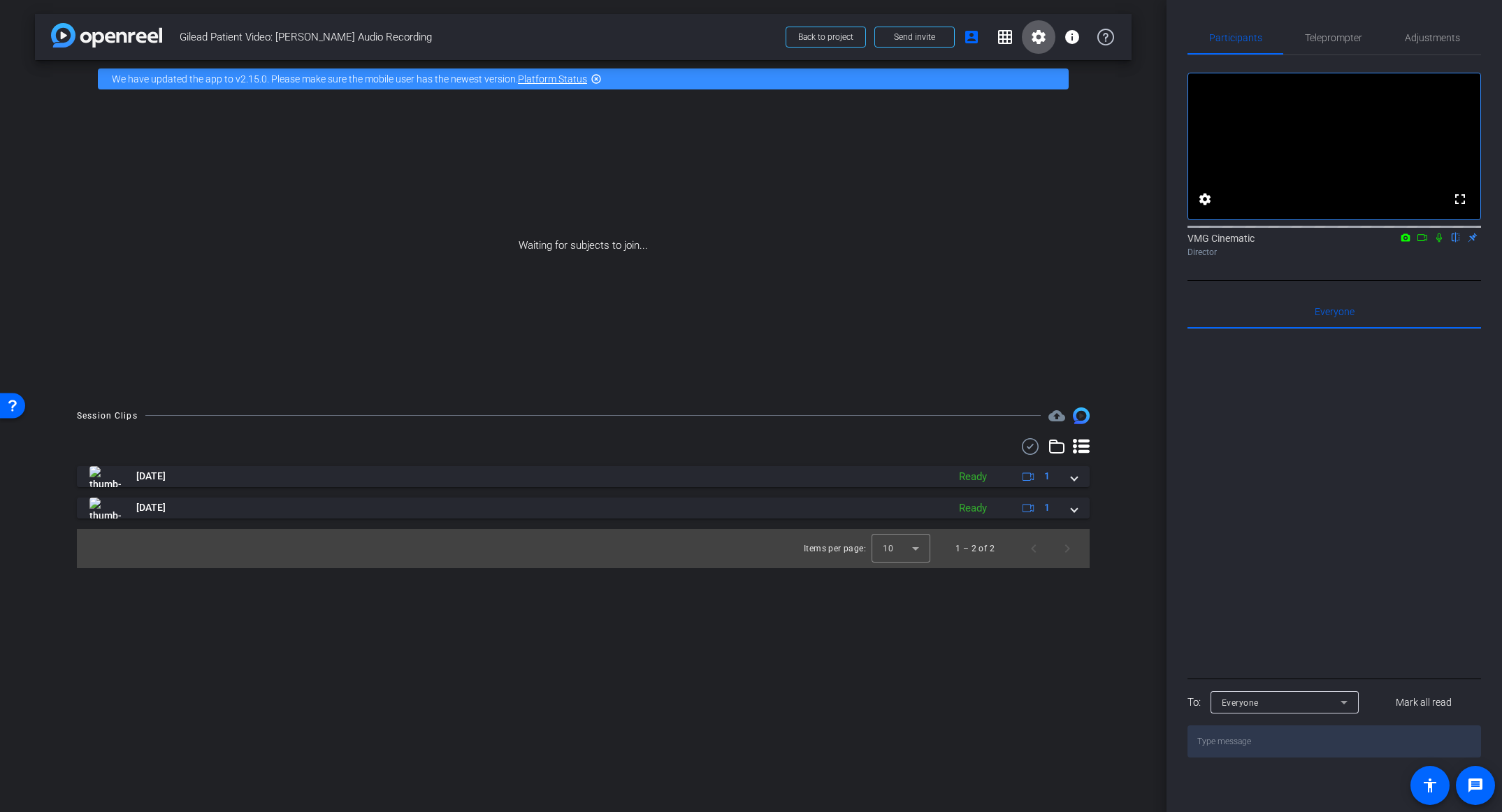
click at [1258, 714] on div "Everyone" at bounding box center [1284, 703] width 126 height 22
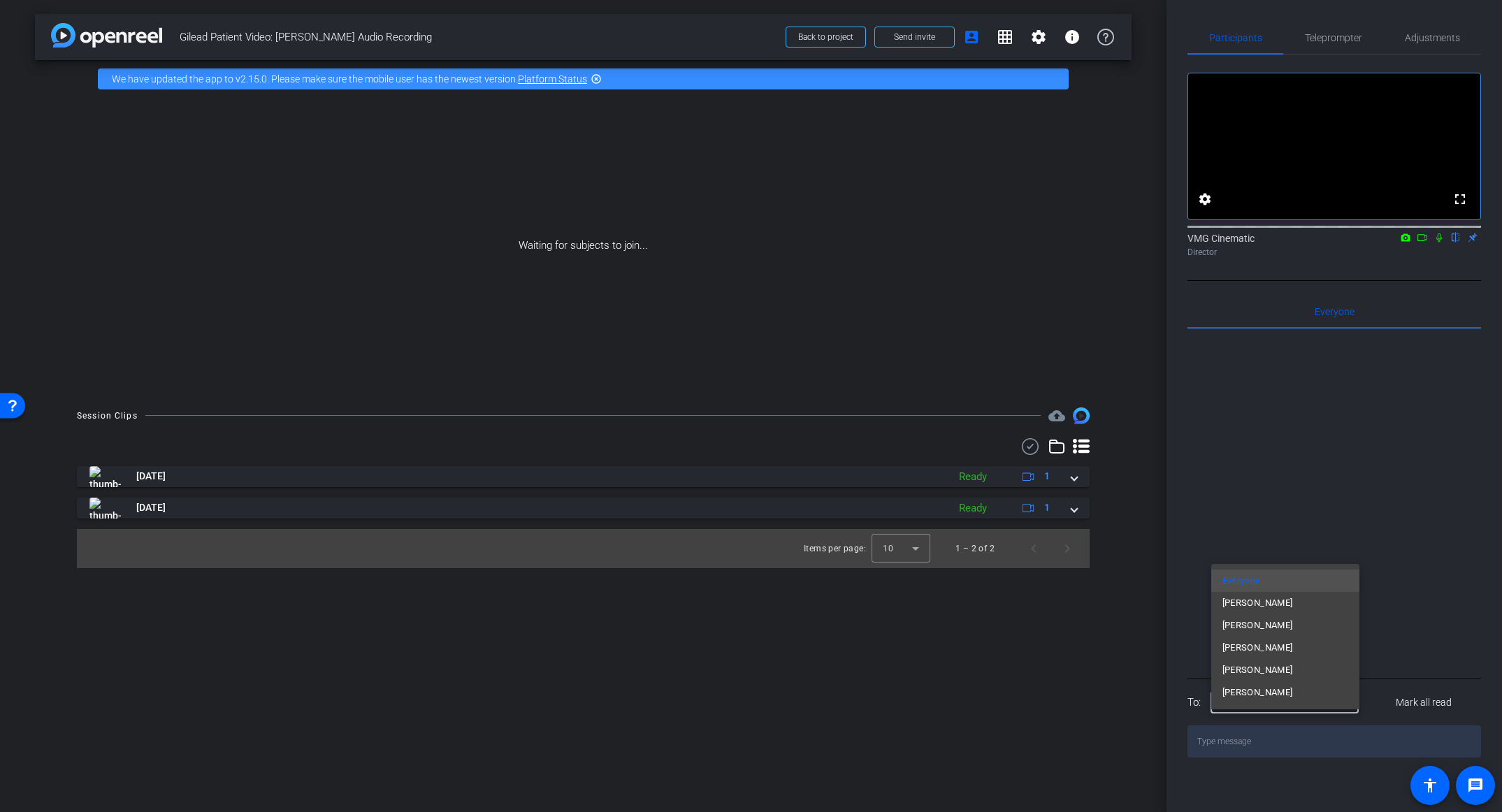
click at [1045, 684] on div at bounding box center [751, 406] width 1502 height 812
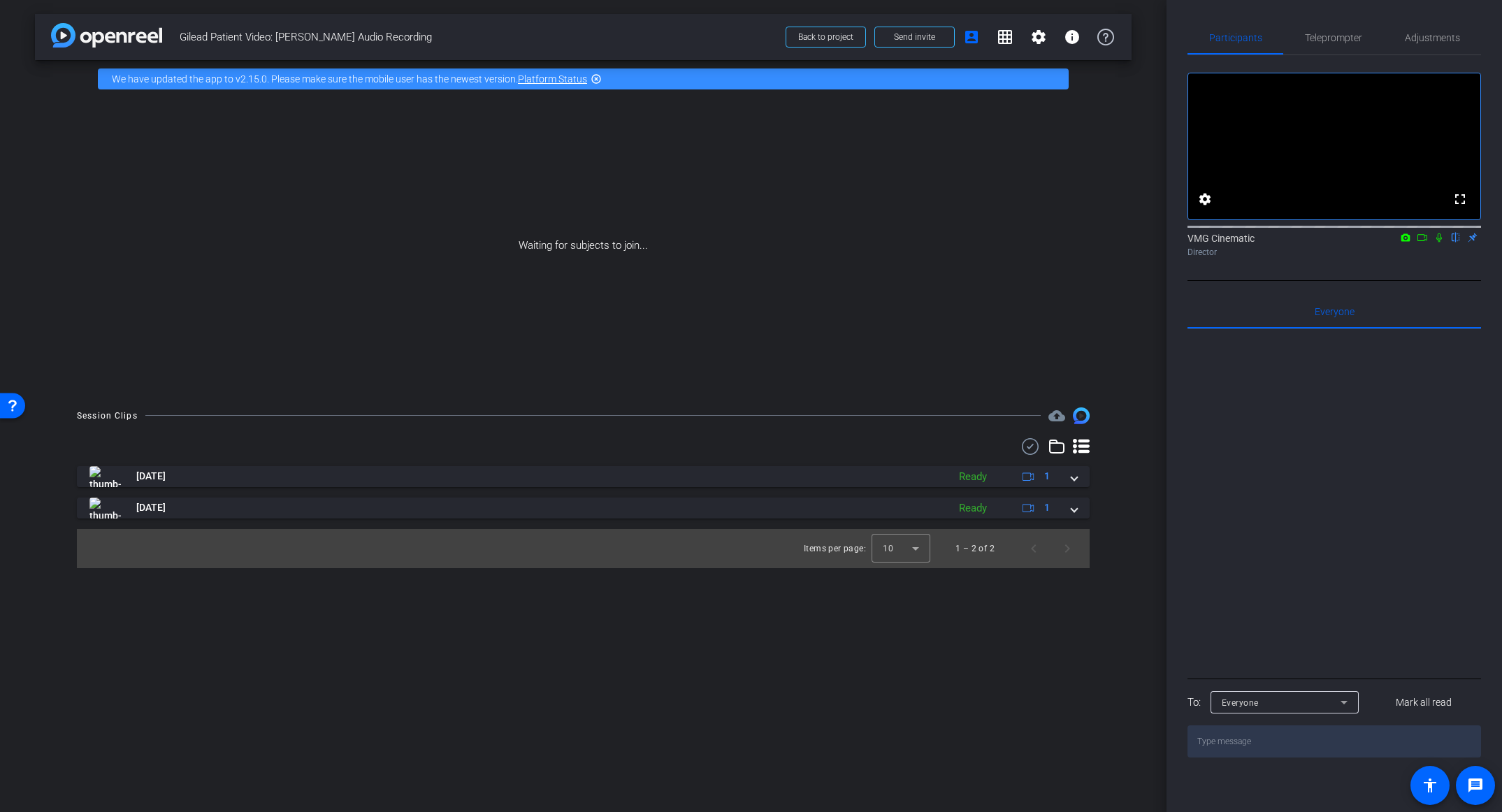
click at [1422, 241] on icon at bounding box center [1422, 237] width 10 height 7
click at [1439, 241] on icon at bounding box center [1439, 237] width 7 height 7
click at [1440, 242] on icon at bounding box center [1440, 238] width 6 height 9
click at [1440, 242] on icon at bounding box center [1439, 237] width 11 height 10
click at [1423, 242] on icon at bounding box center [1422, 237] width 11 height 10
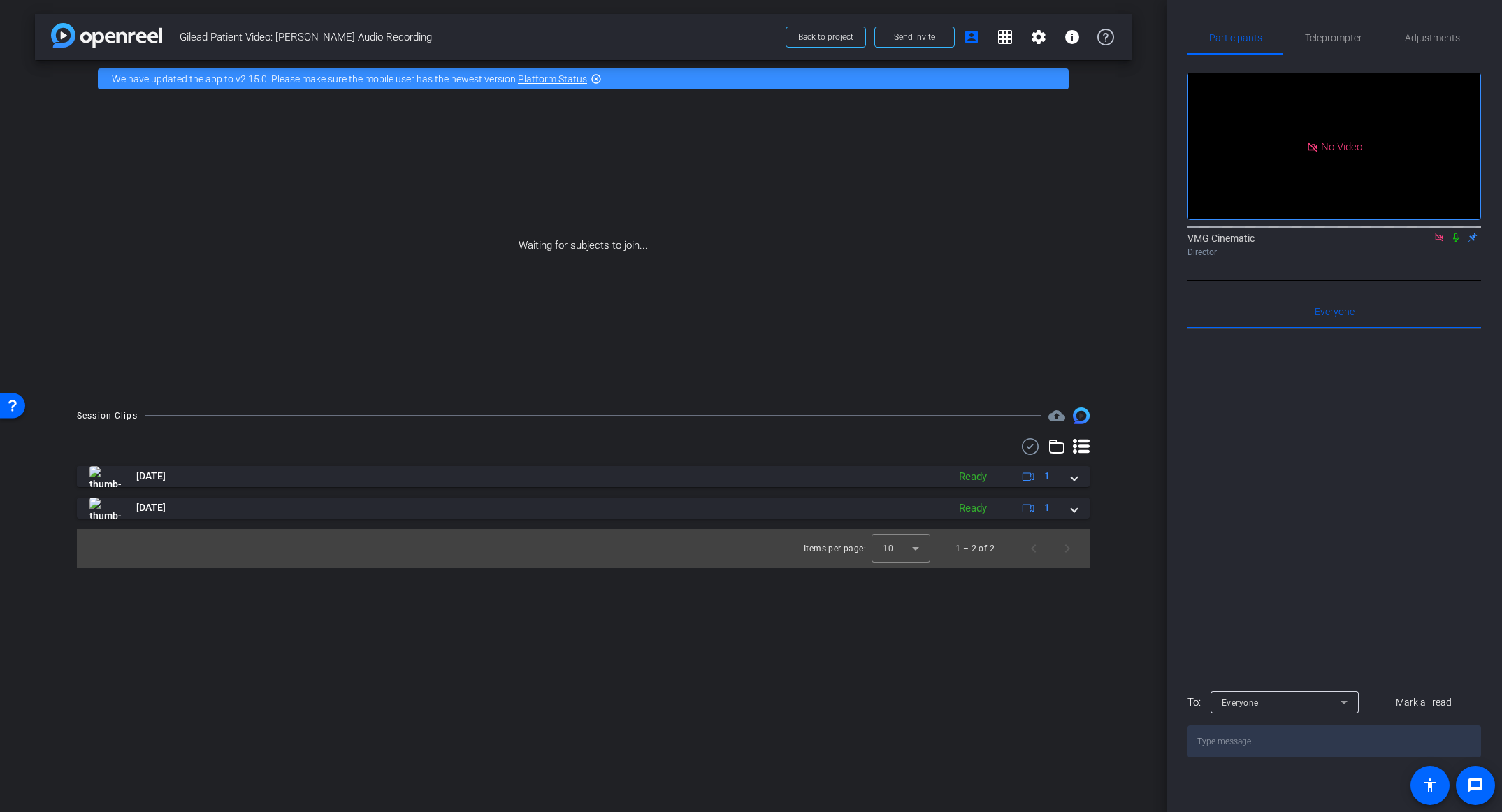
click at [1455, 242] on icon at bounding box center [1457, 238] width 6 height 9
click at [1466, 42] on div "Adjustments" at bounding box center [1433, 37] width 98 height 33
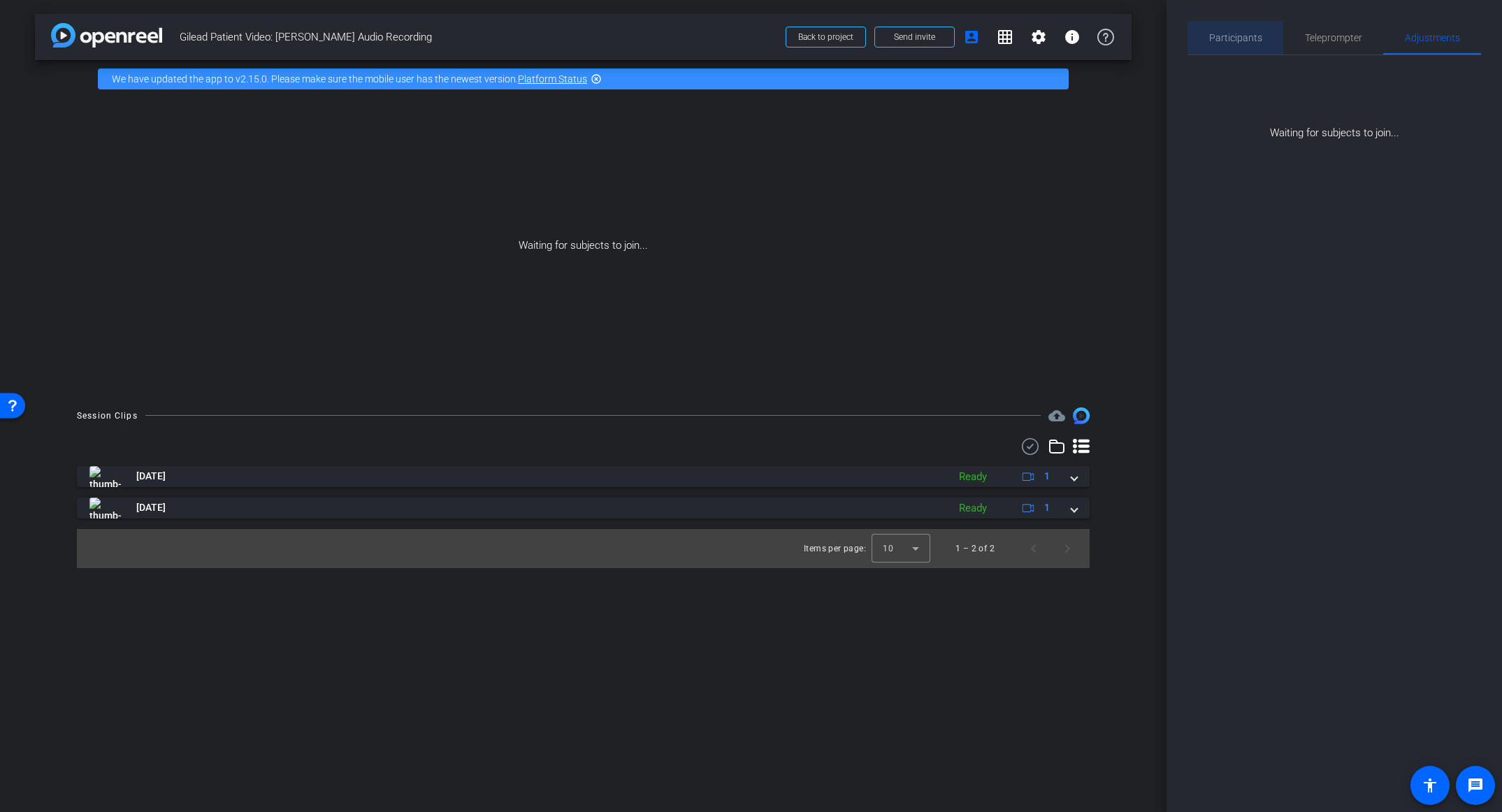
click at [1249, 39] on span "Participants" at bounding box center [1236, 37] width 53 height 10
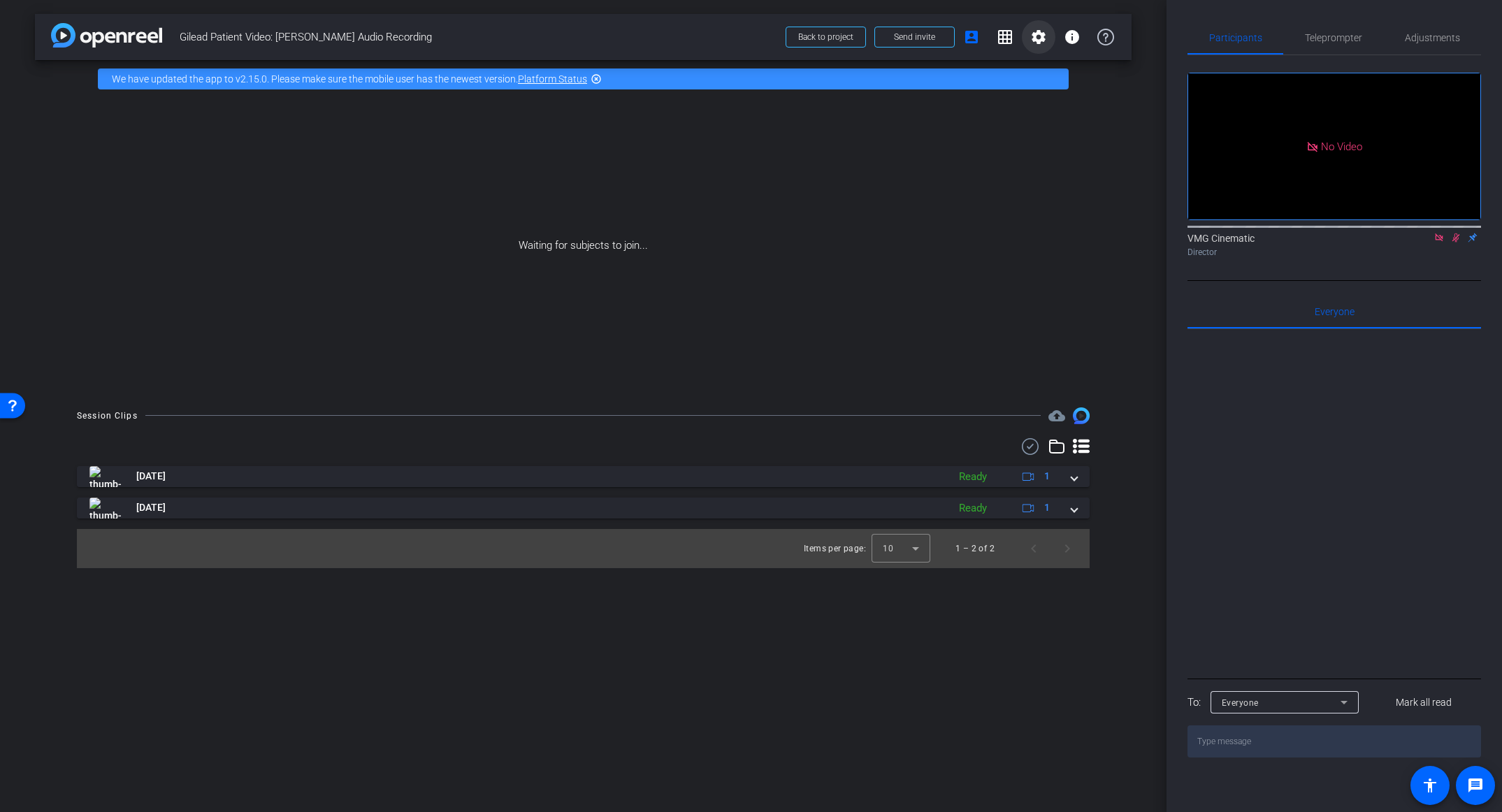
click at [1045, 45] on span at bounding box center [1039, 36] width 33 height 33
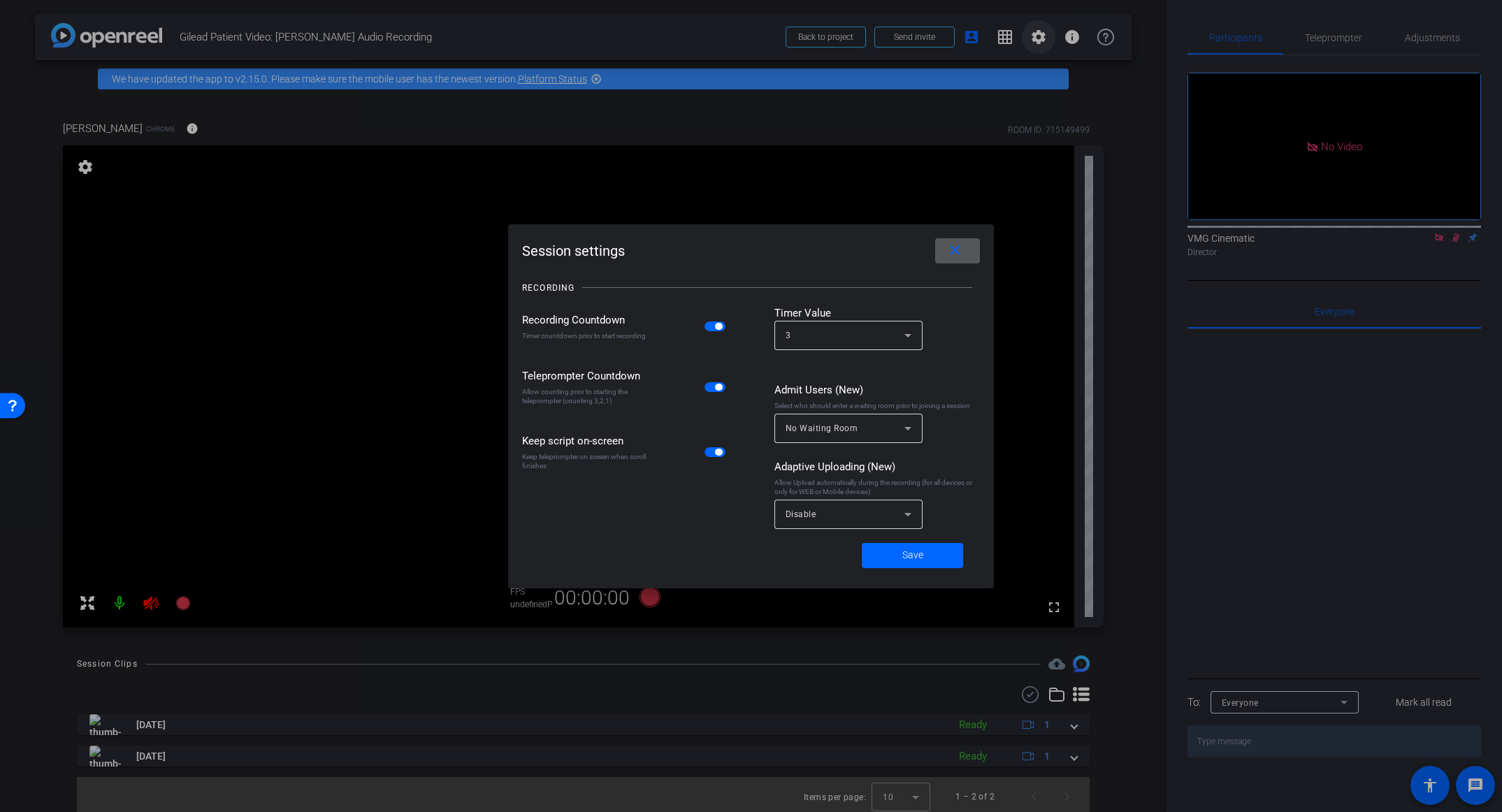
click at [1045, 45] on div at bounding box center [751, 406] width 1502 height 812
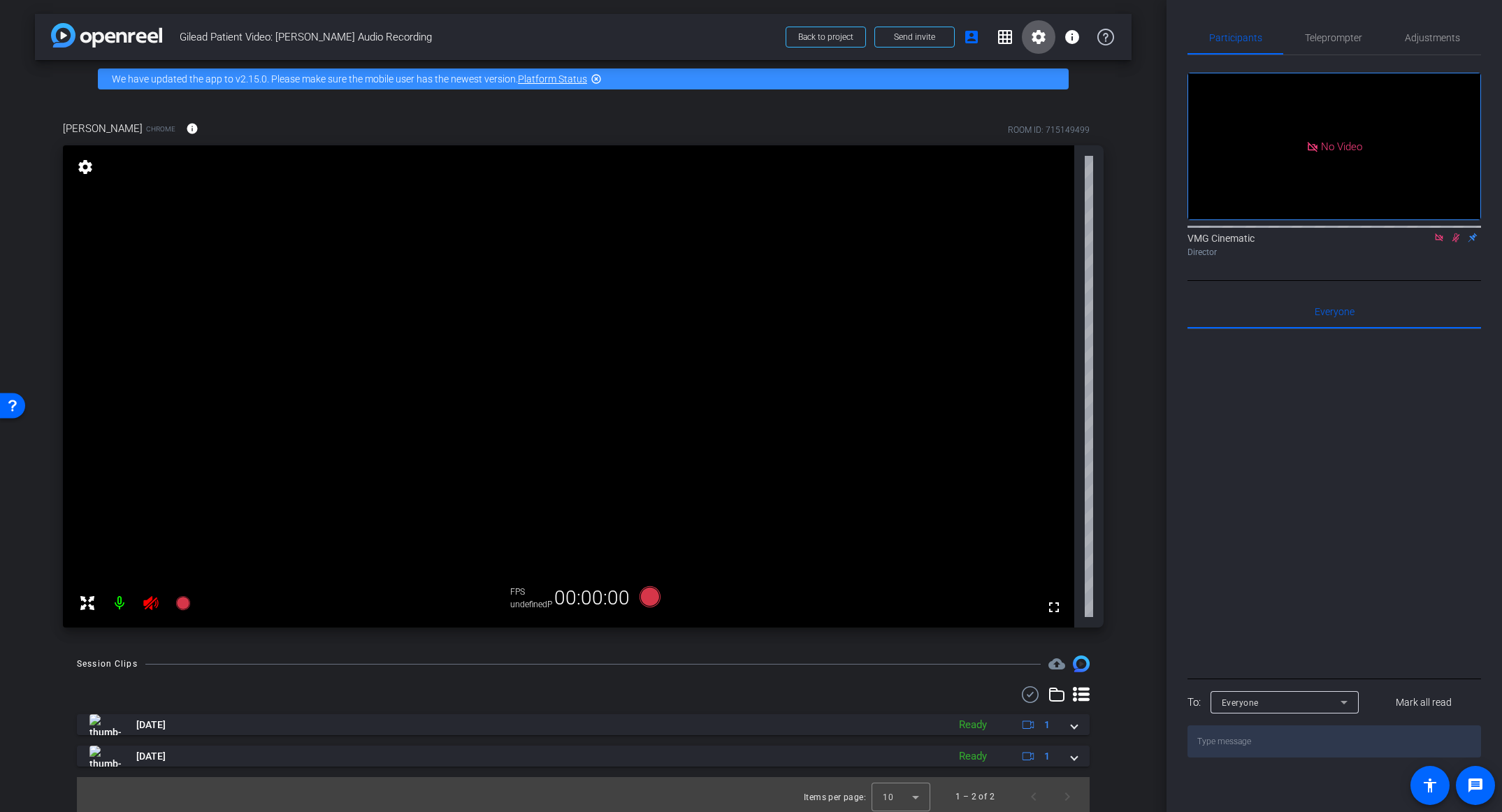
click at [1440, 233] on icon at bounding box center [1439, 237] width 7 height 7
click at [181, 605] on icon at bounding box center [182, 603] width 14 height 14
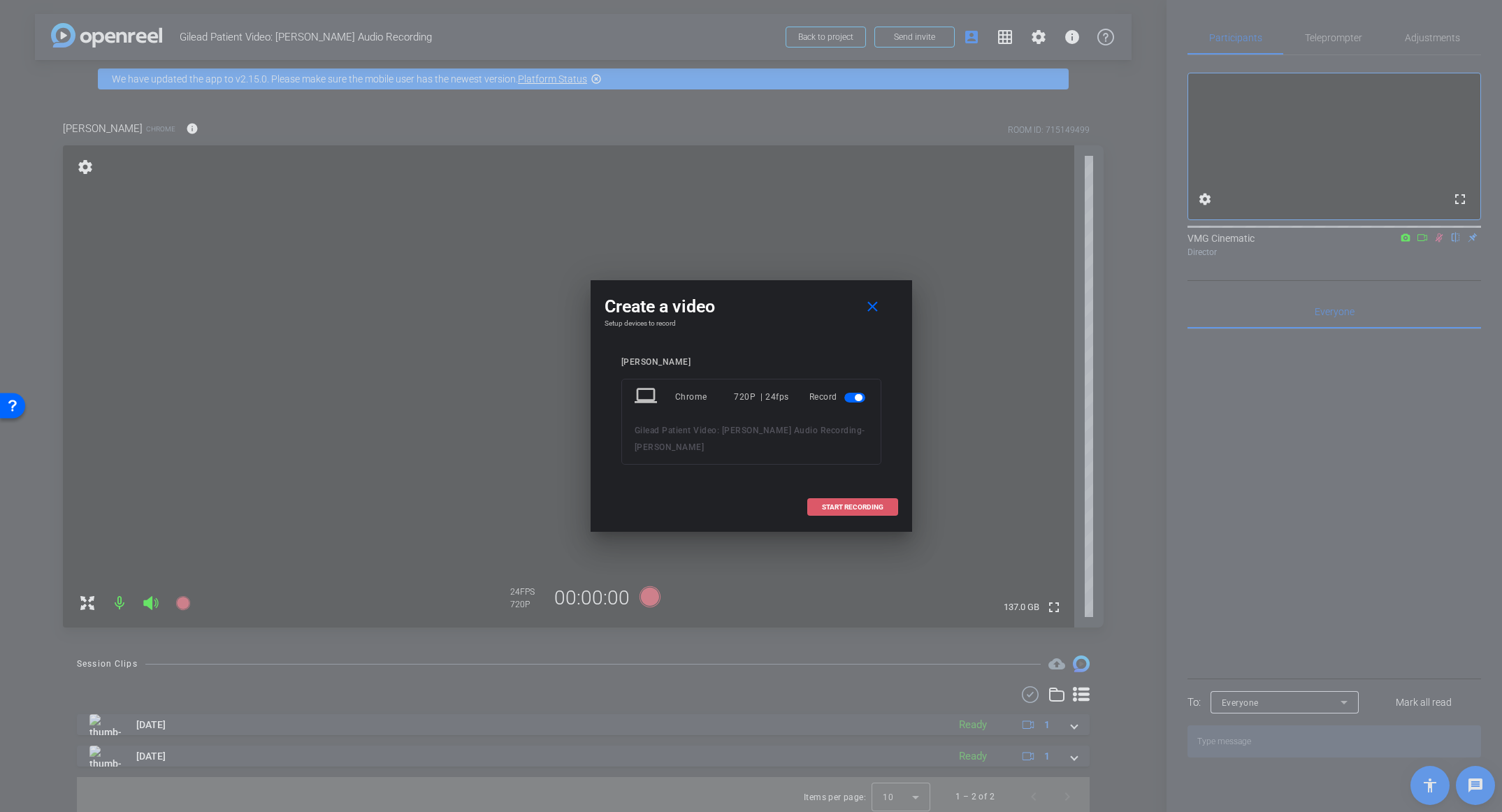
click at [853, 497] on span at bounding box center [853, 507] width 89 height 33
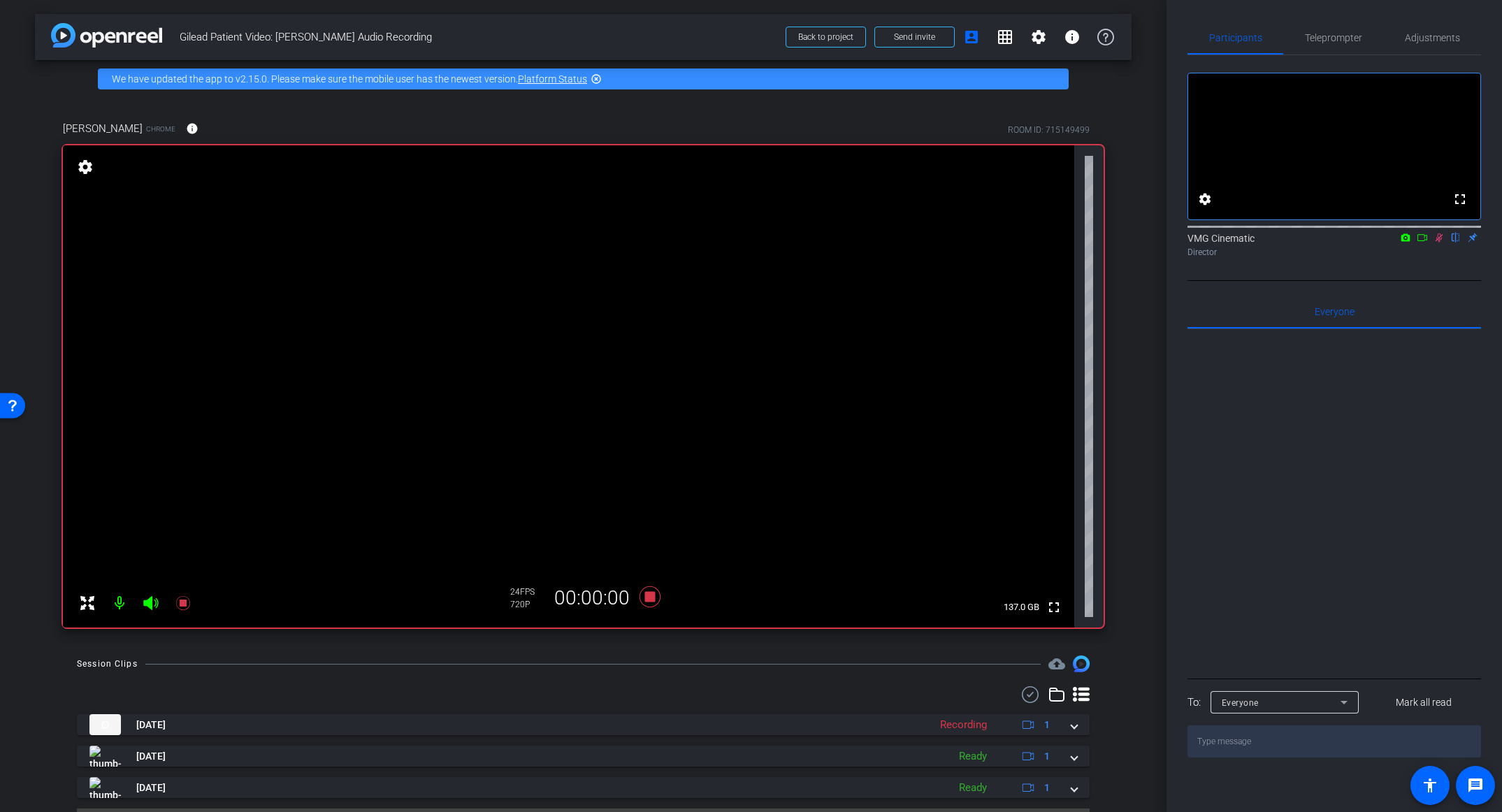
scroll to position [36, 0]
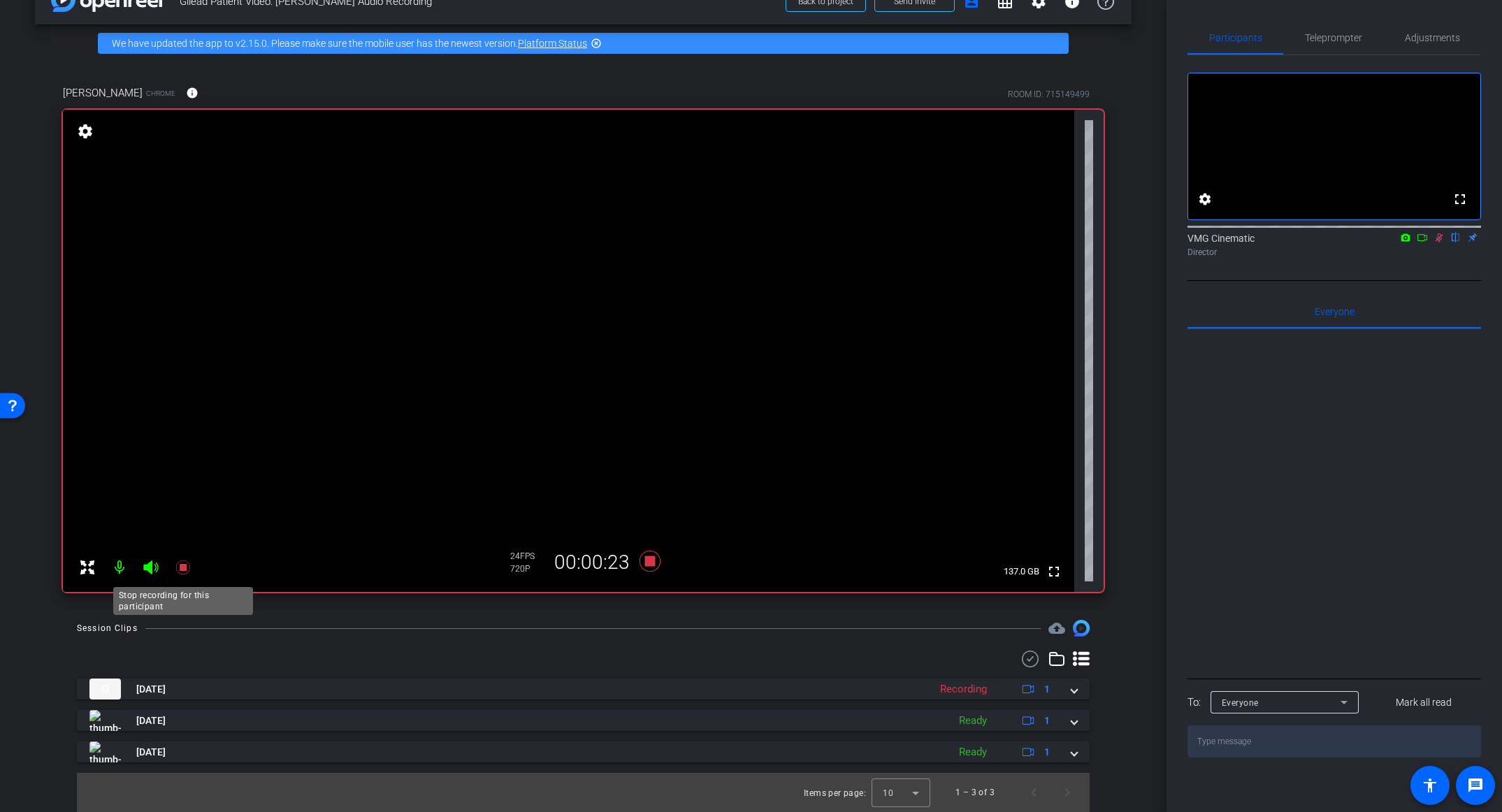
click at [181, 573] on icon at bounding box center [183, 567] width 17 height 17
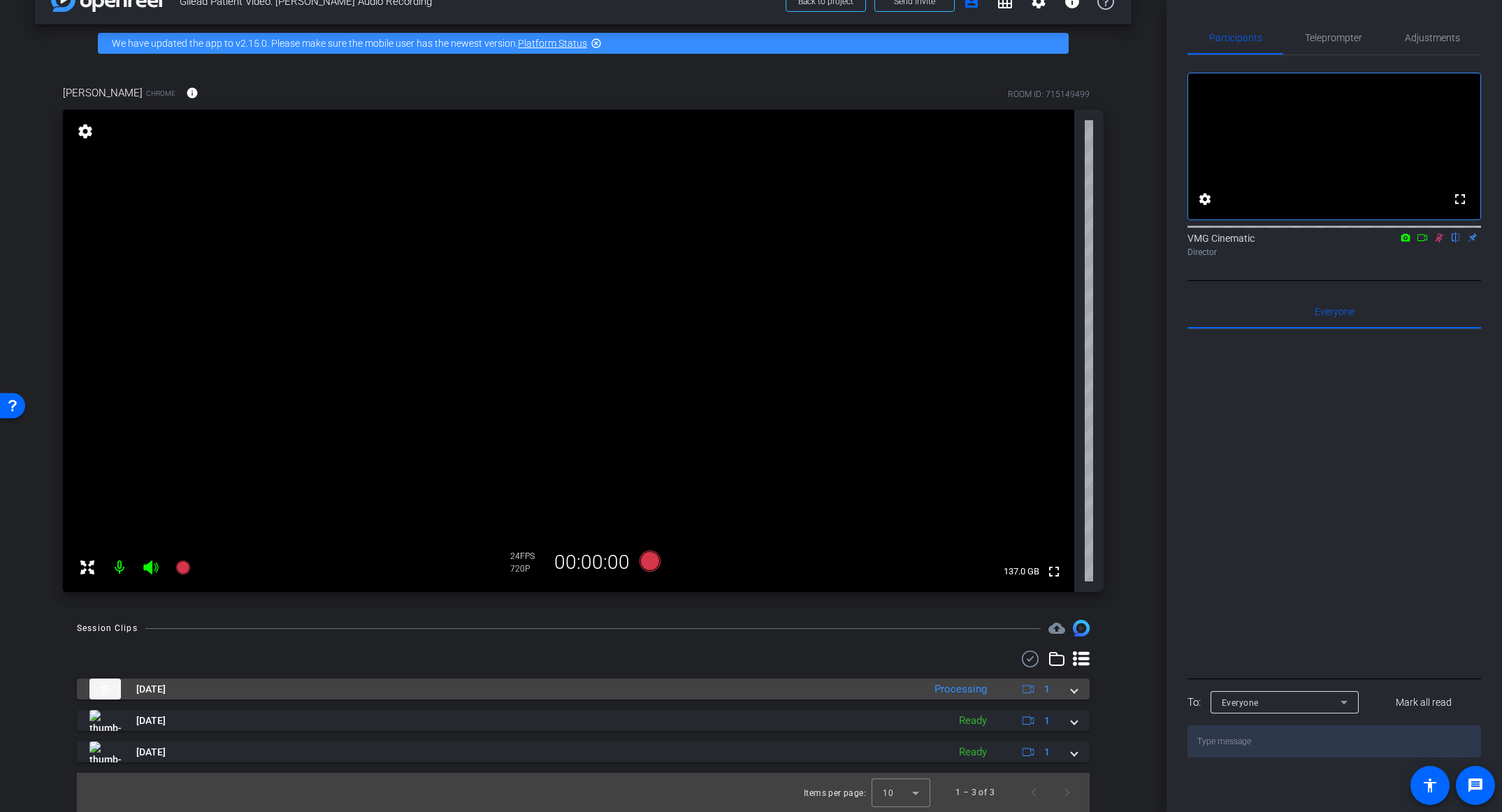
click at [1071, 694] on span at bounding box center [1074, 690] width 6 height 15
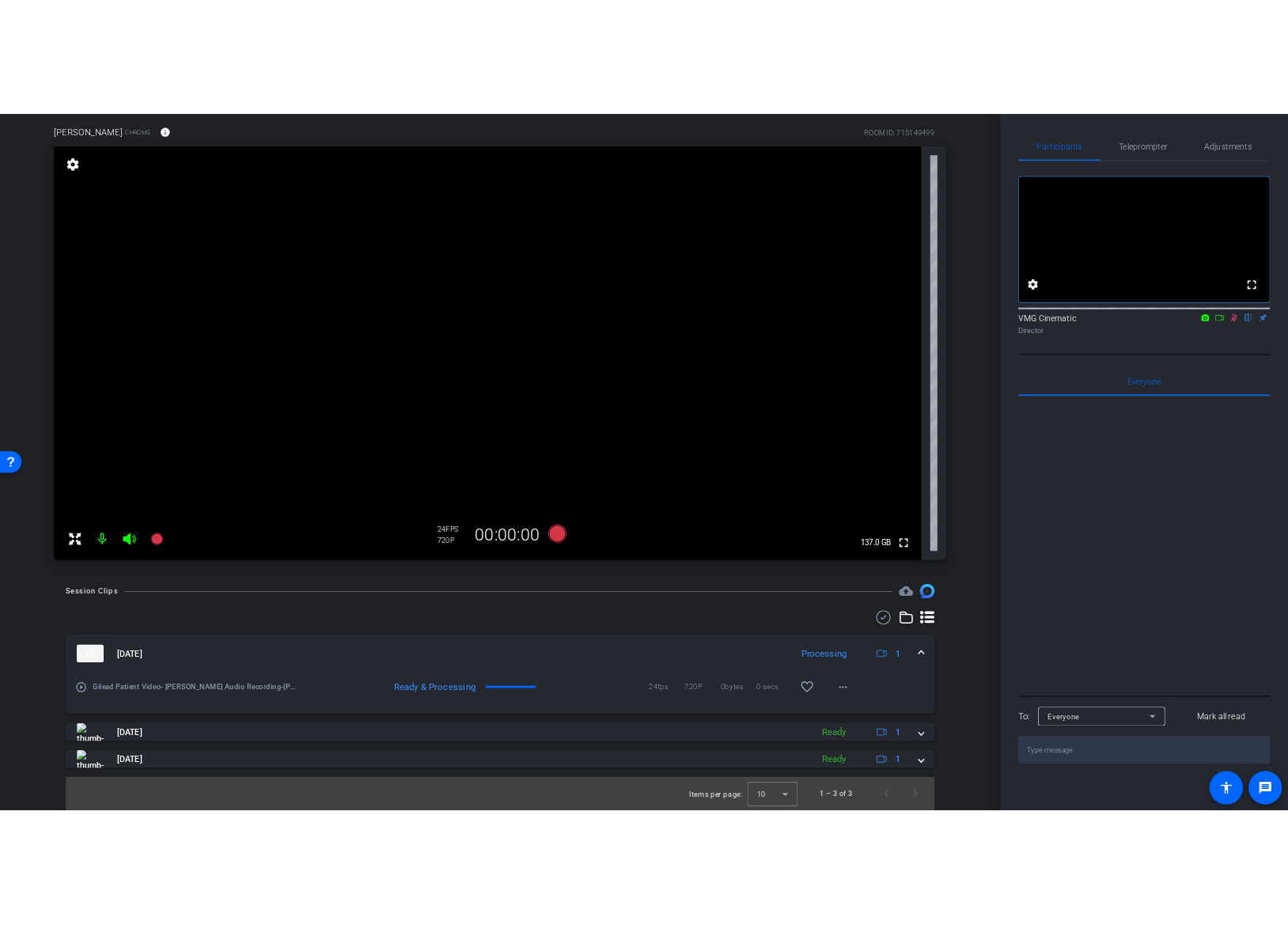
scroll to position [0, 0]
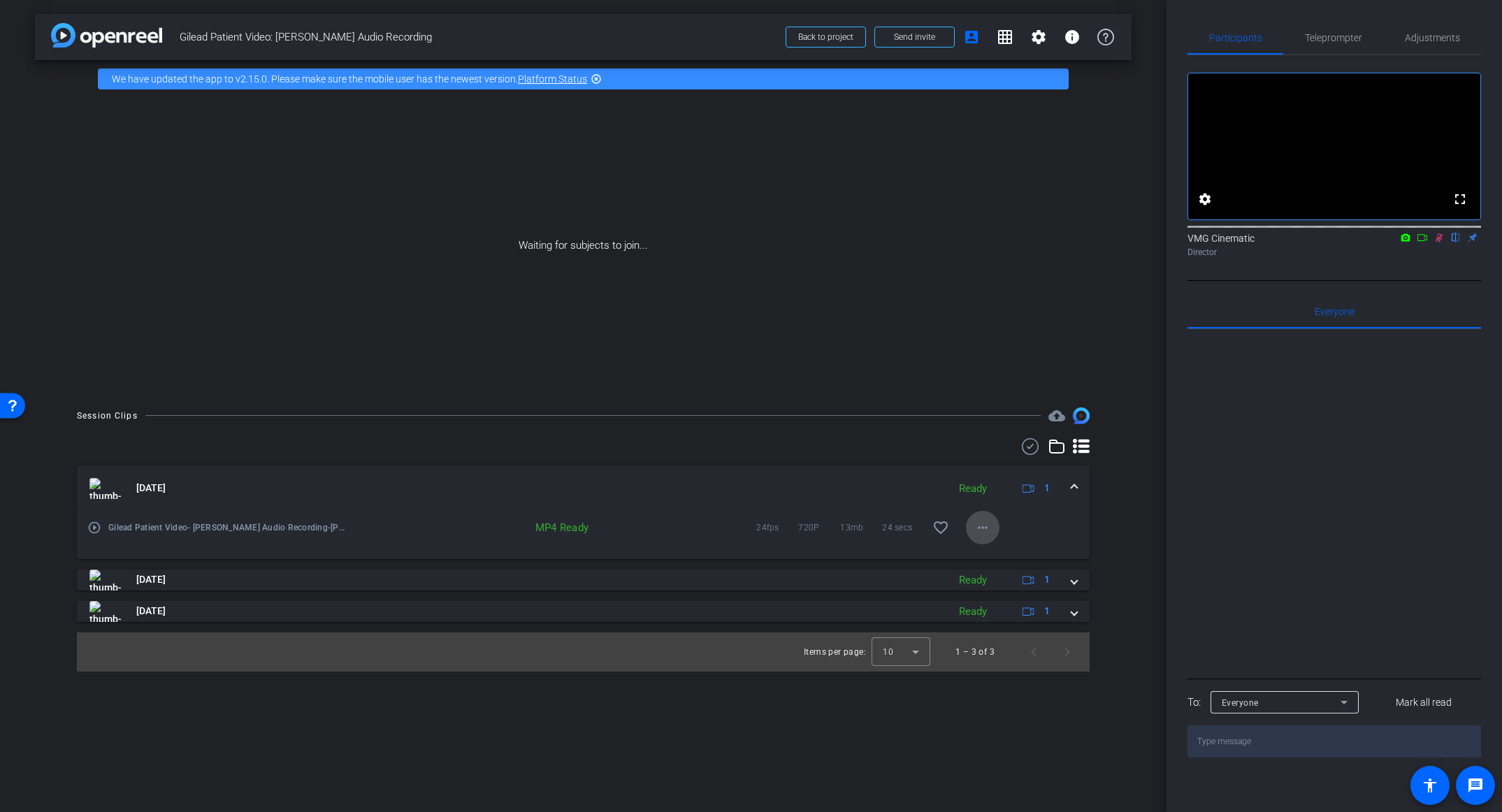
click at [984, 532] on mat-icon "more_horiz" at bounding box center [983, 528] width 17 height 17
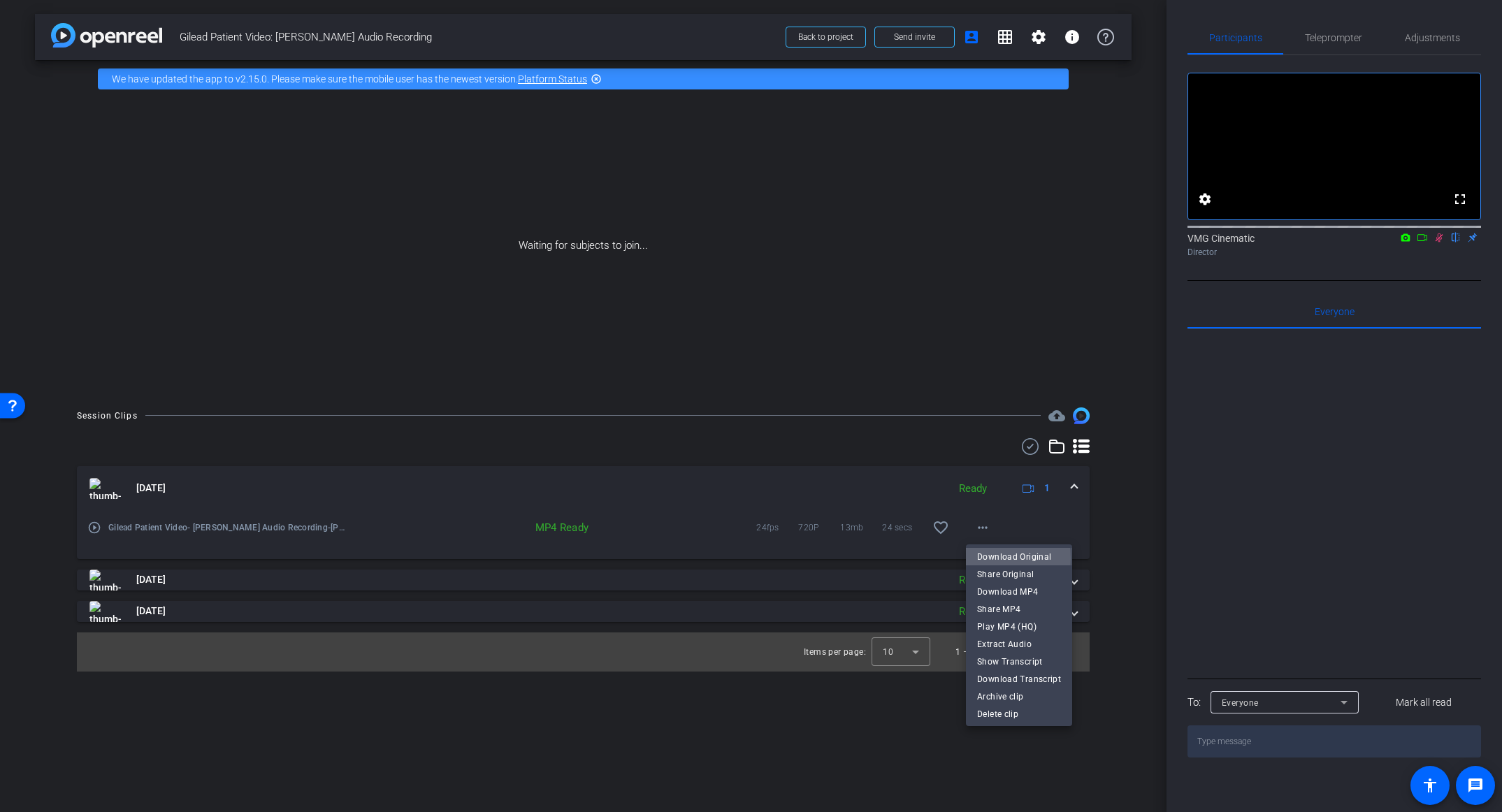
click at [990, 558] on span "Download Original" at bounding box center [1019, 556] width 84 height 17
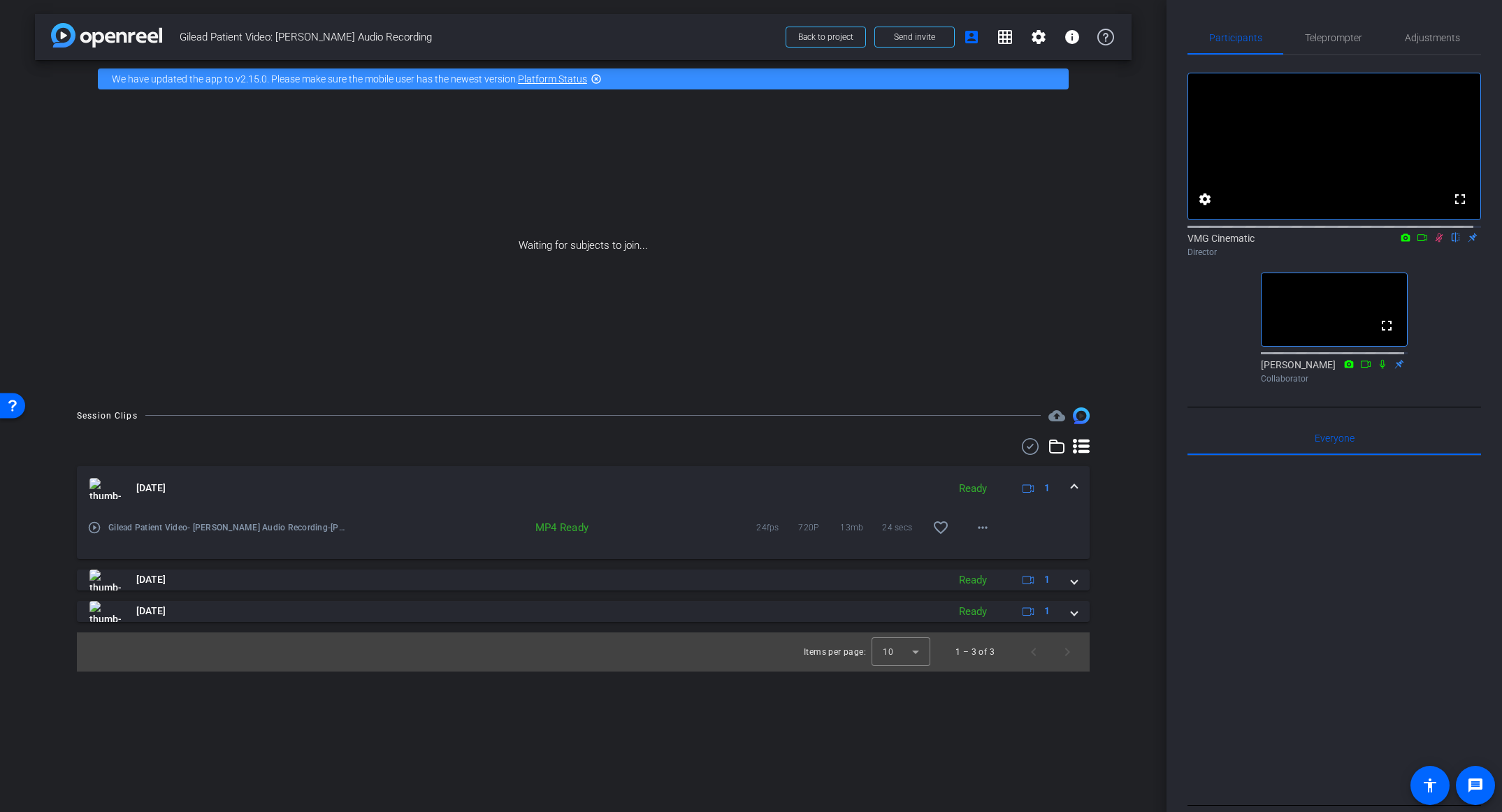
click at [380, 719] on div "arrow_back Gilead Patient Video: [PERSON_NAME] Audio Recording Back to project …" at bounding box center [583, 406] width 1167 height 812
click at [987, 540] on span at bounding box center [982, 527] width 33 height 33
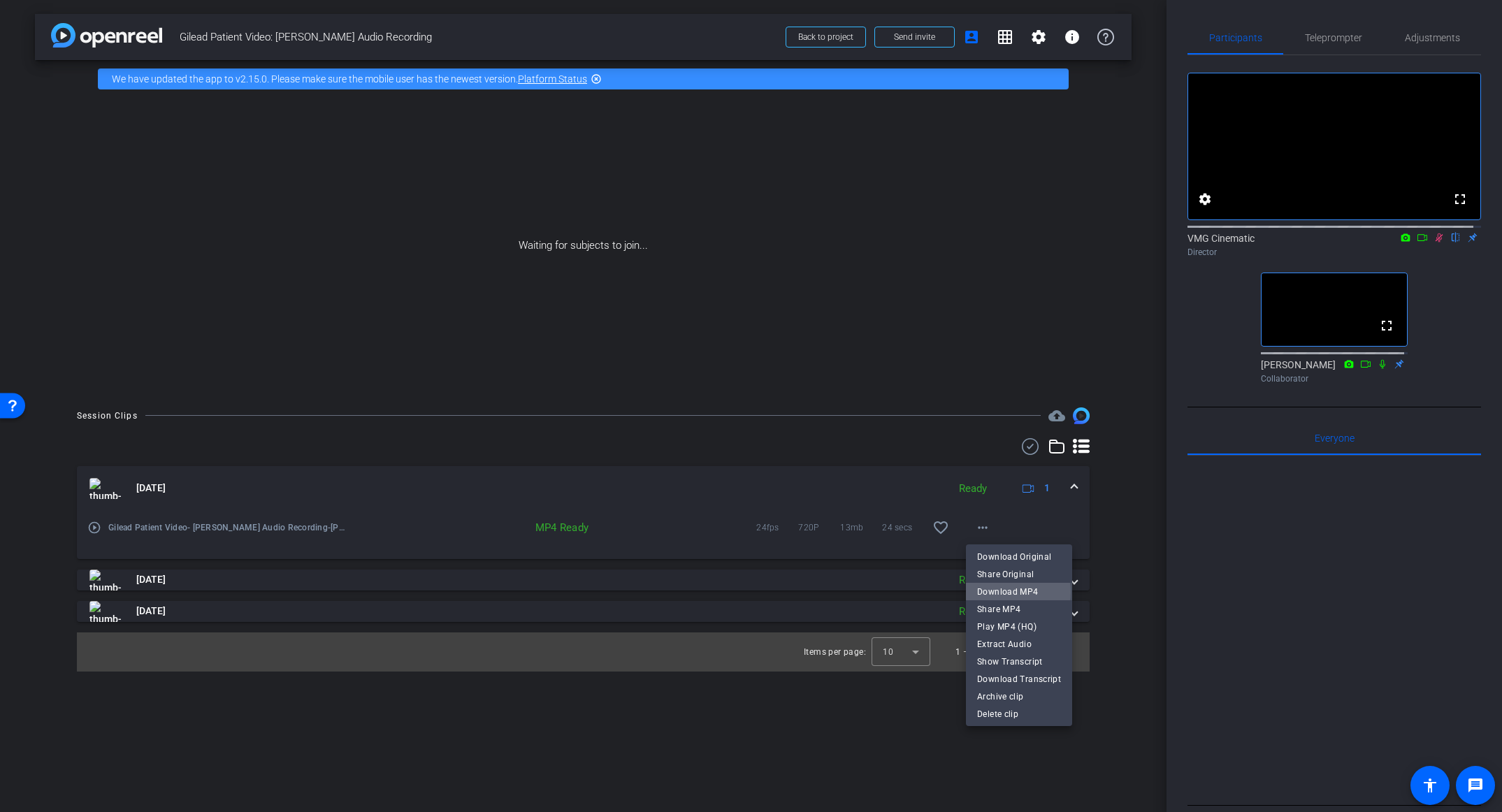
click at [1010, 592] on span "Download MP4" at bounding box center [1019, 591] width 84 height 17
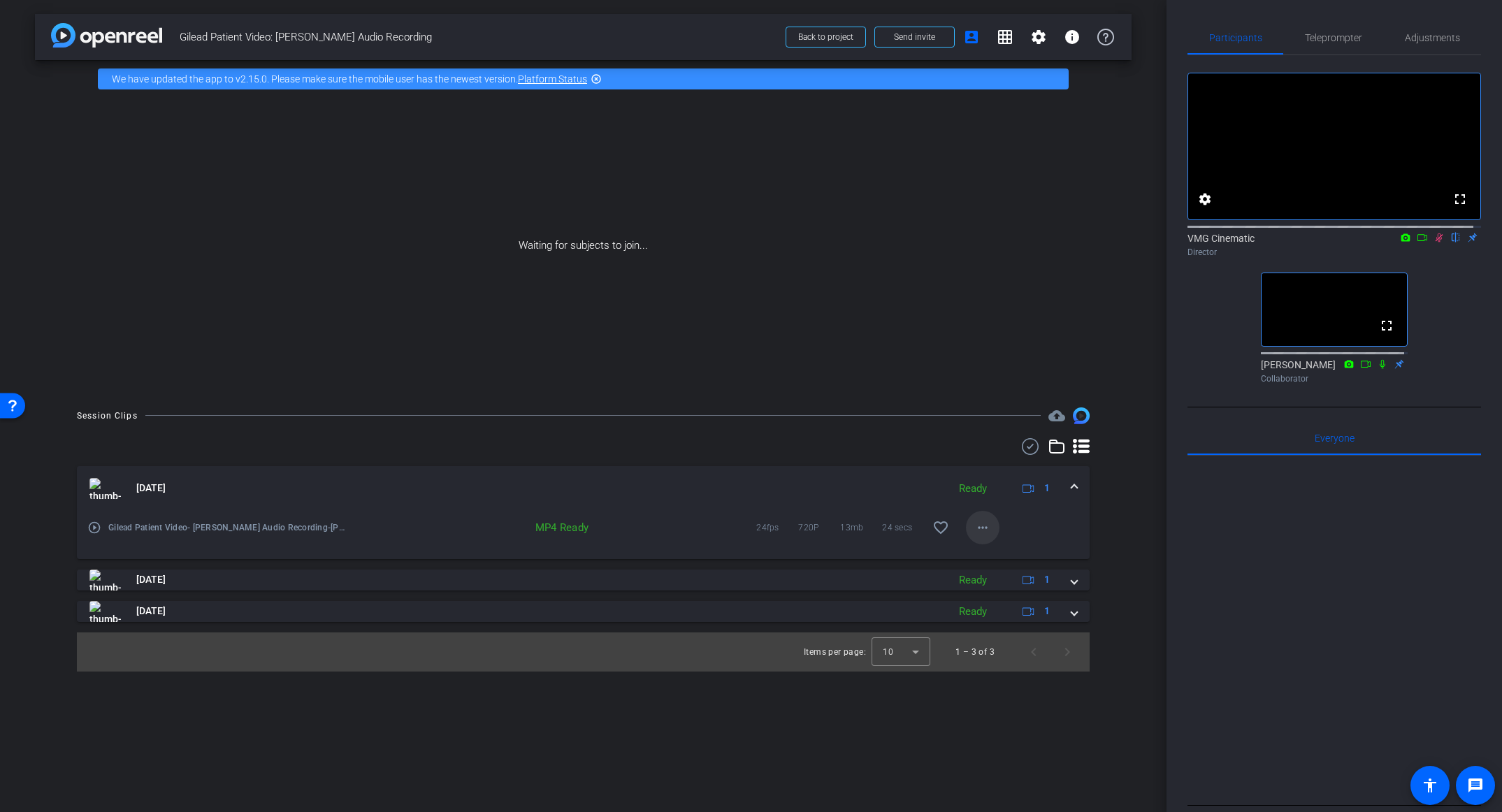
click at [978, 531] on mat-icon "more_horiz" at bounding box center [983, 528] width 17 height 17
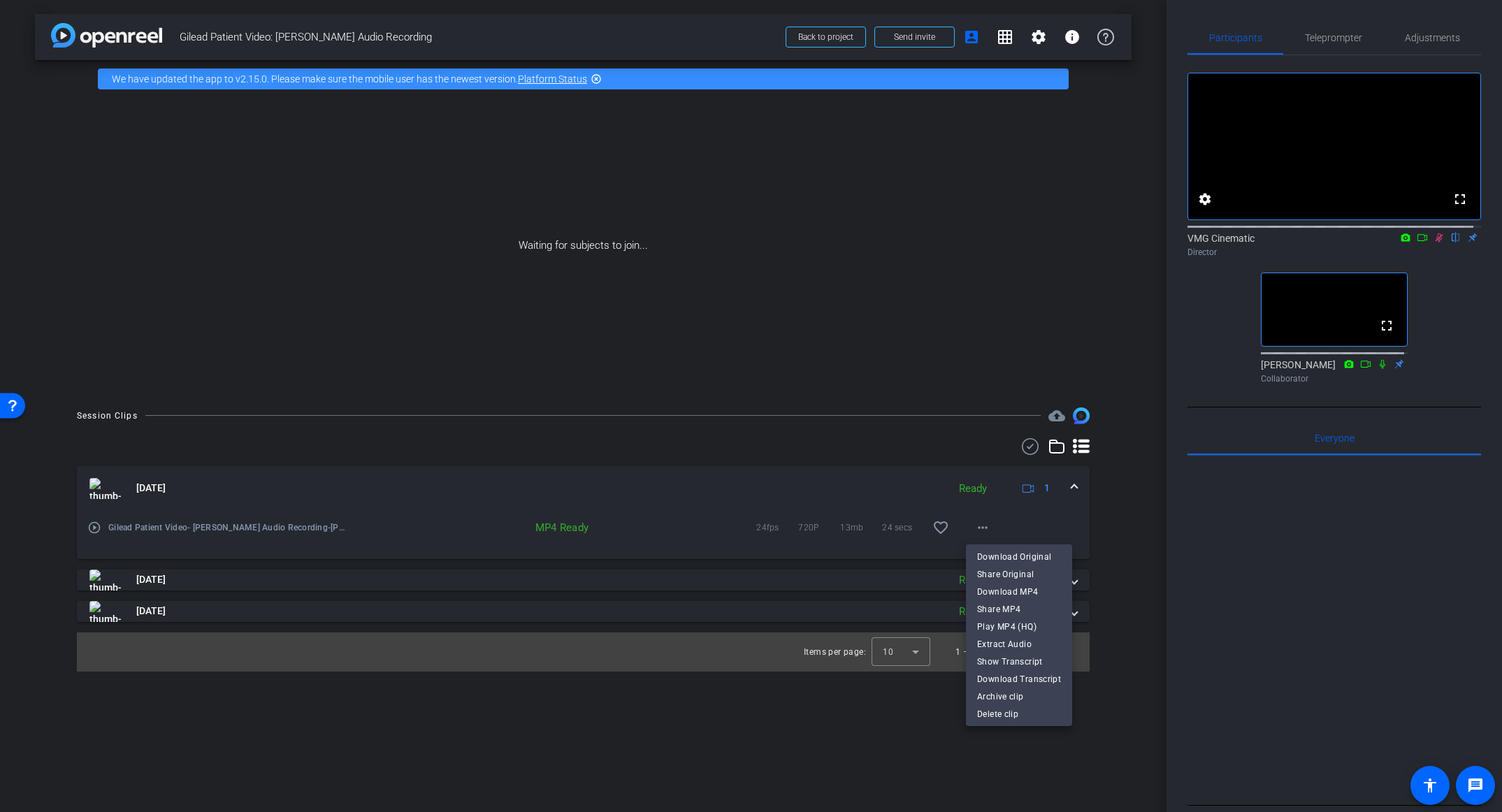
click at [889, 743] on div at bounding box center [751, 406] width 1502 height 812
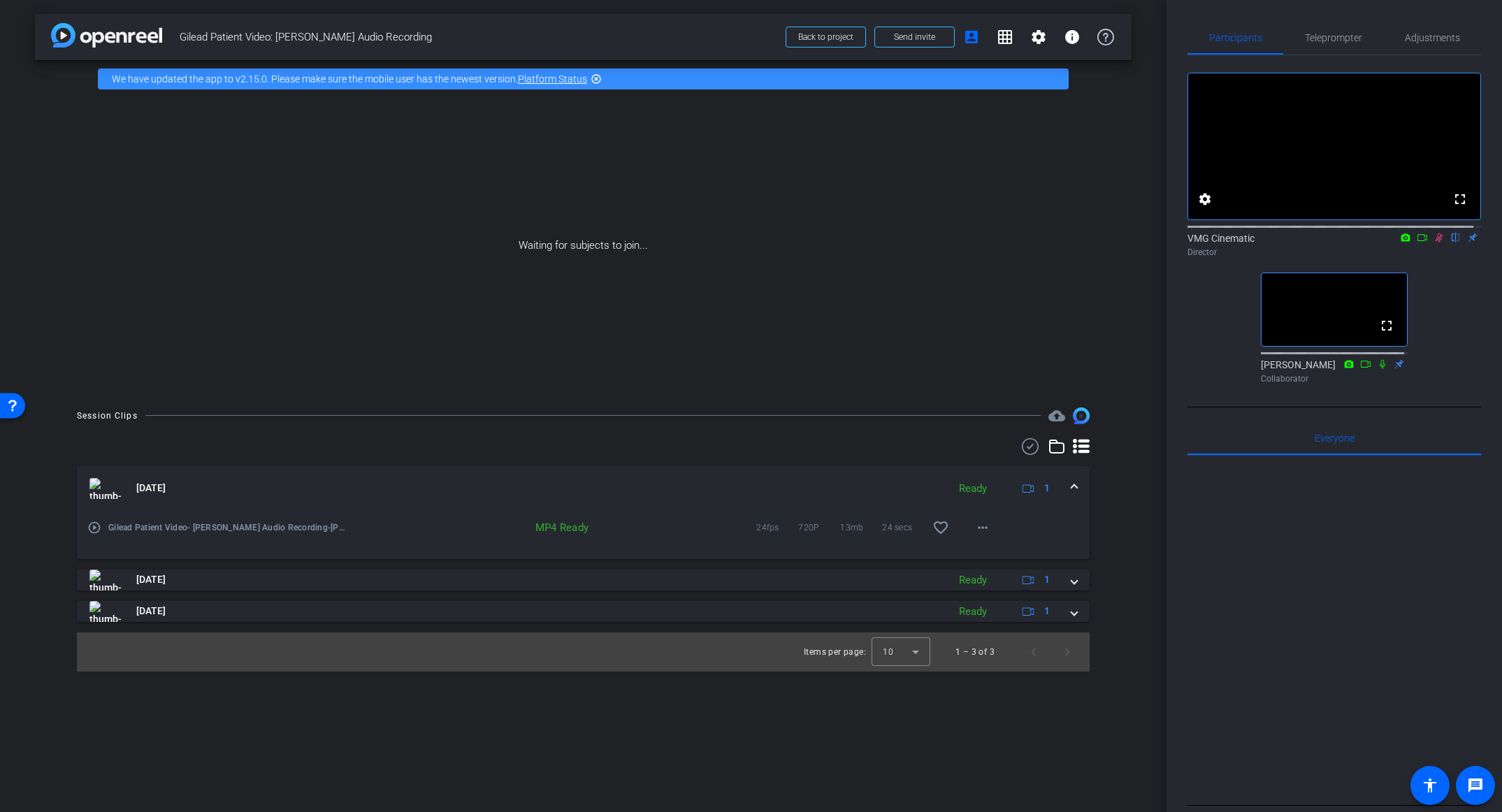
click at [1417, 242] on icon at bounding box center [1422, 237] width 11 height 10
click at [754, 721] on div "arrow_back Gilead Patient Video: [PERSON_NAME] Audio Recording Back to project …" at bounding box center [583, 406] width 1167 height 812
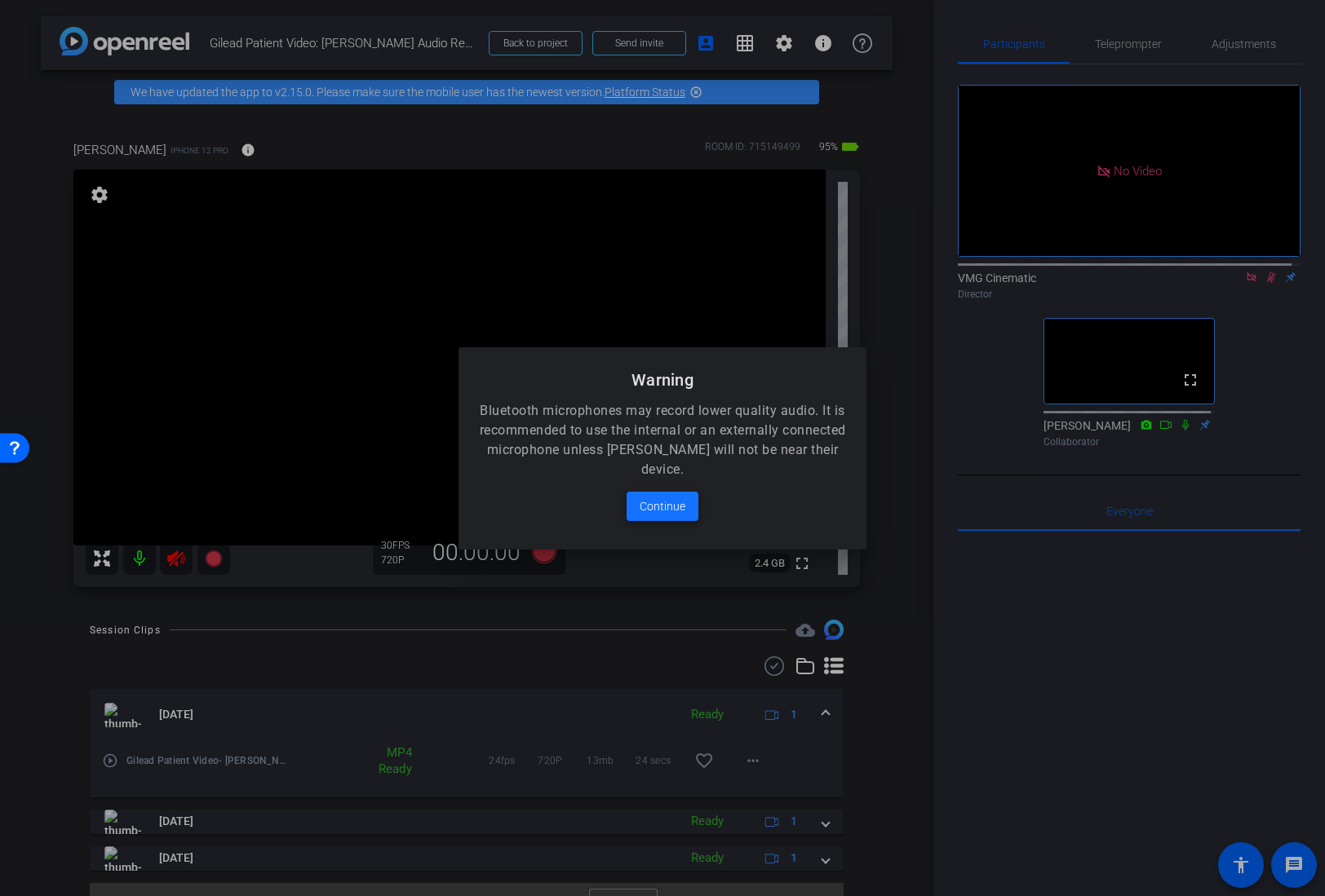
click at [678, 493] on span at bounding box center [662, 506] width 72 height 39
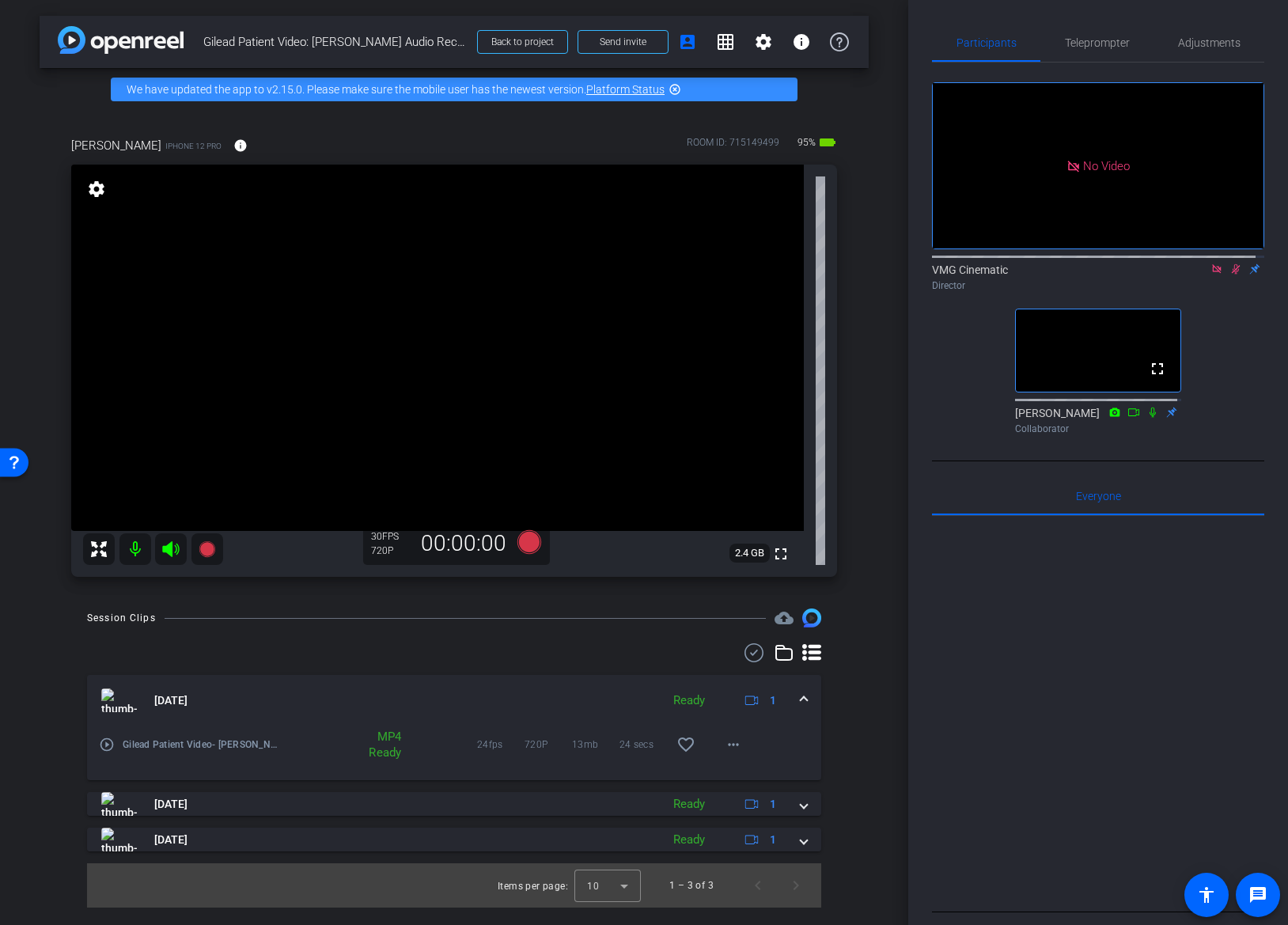
click at [96, 190] on mat-icon "settings" at bounding box center [97, 189] width 22 height 19
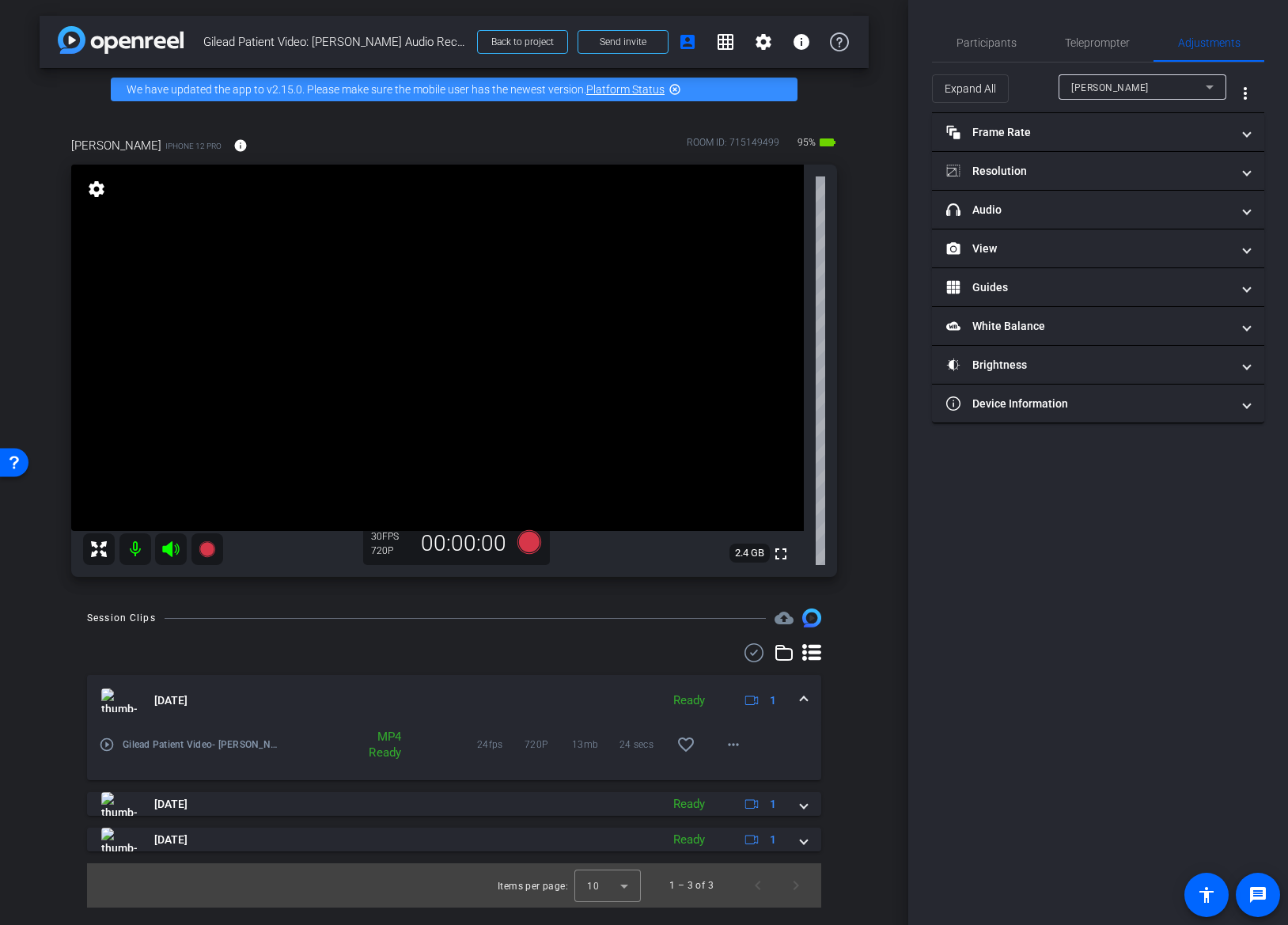
click at [97, 192] on mat-icon "settings" at bounding box center [97, 189] width 22 height 19
click at [1023, 52] on div "Participants" at bounding box center [986, 42] width 109 height 38
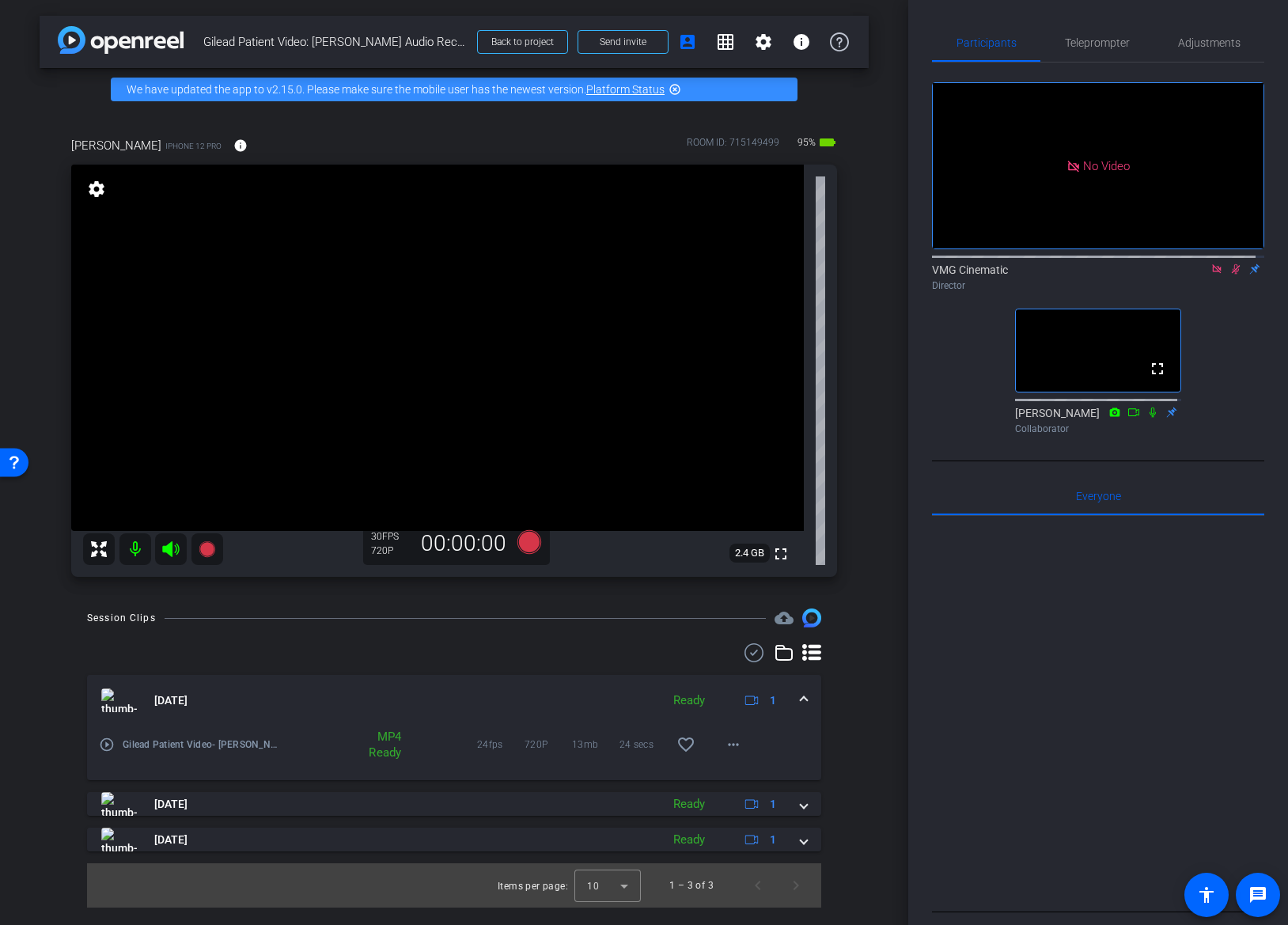
click at [99, 197] on mat-icon "settings" at bounding box center [97, 189] width 22 height 19
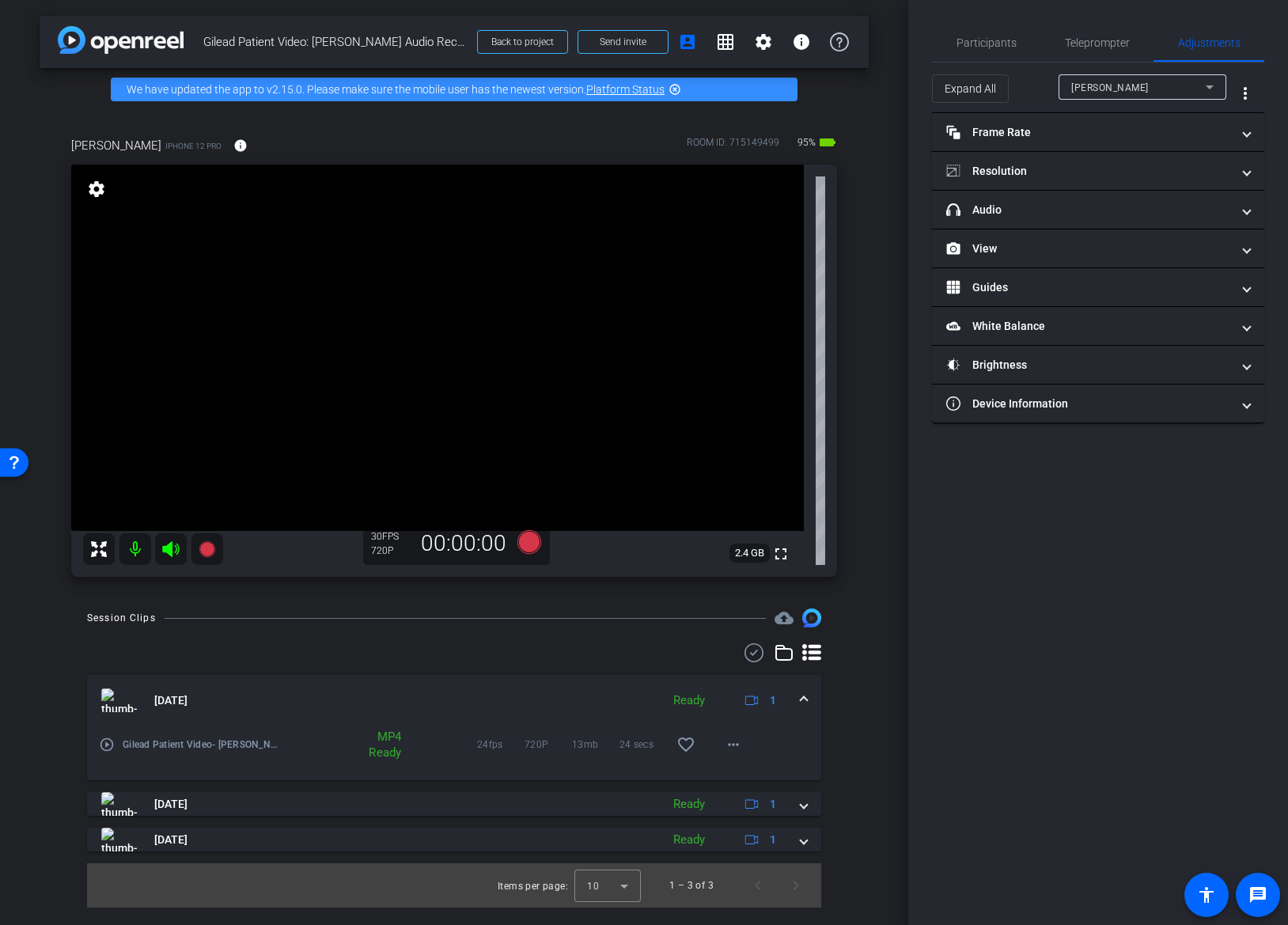
click at [87, 192] on mat-icon "settings" at bounding box center [97, 189] width 22 height 19
click at [92, 191] on mat-icon "settings" at bounding box center [97, 189] width 22 height 19
click at [1010, 416] on mat-expansion-panel-header "Device Information" at bounding box center [1098, 403] width 332 height 38
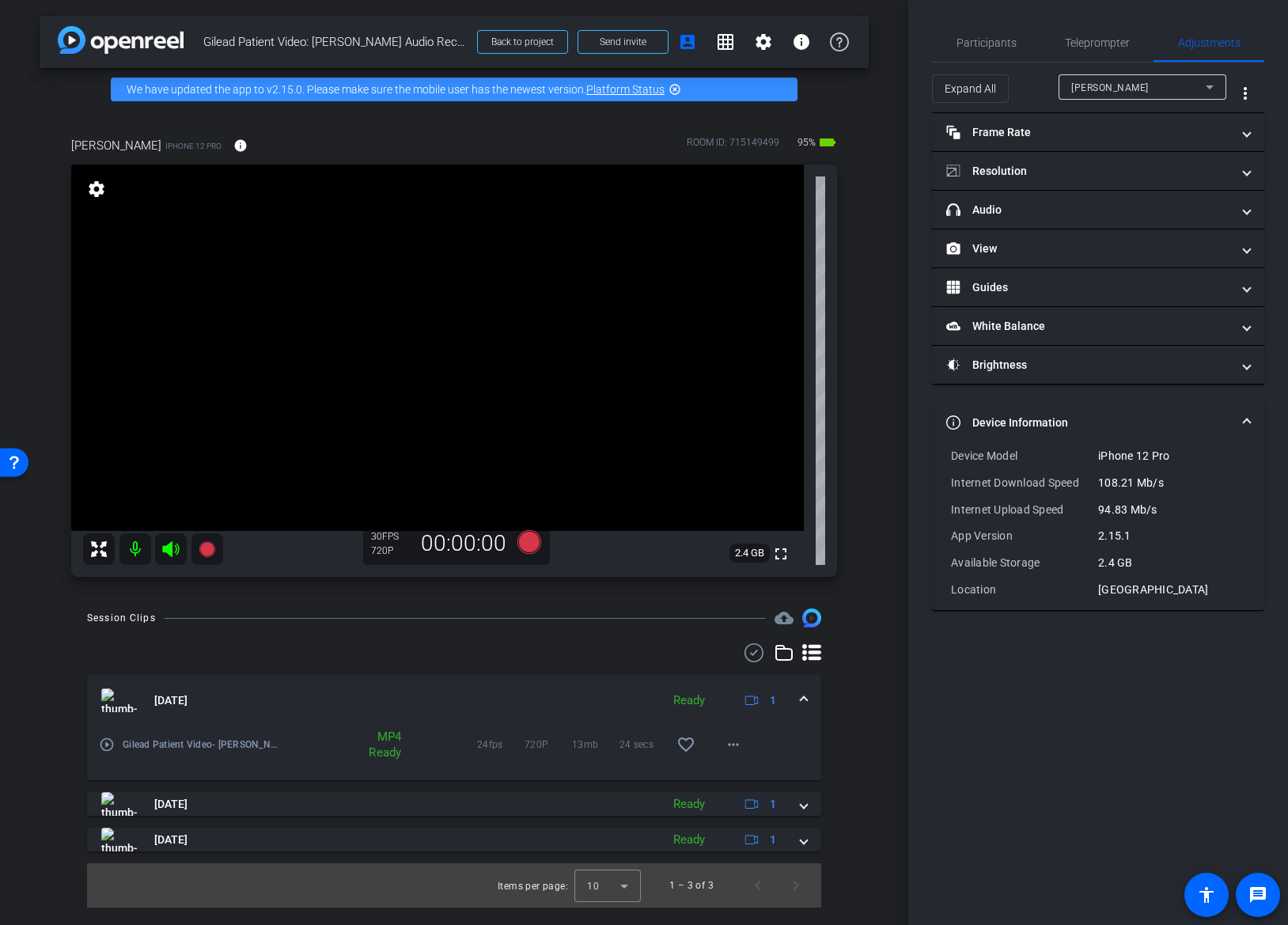
click at [1010, 416] on mat-panel-title "Device Information" at bounding box center [1088, 423] width 284 height 17
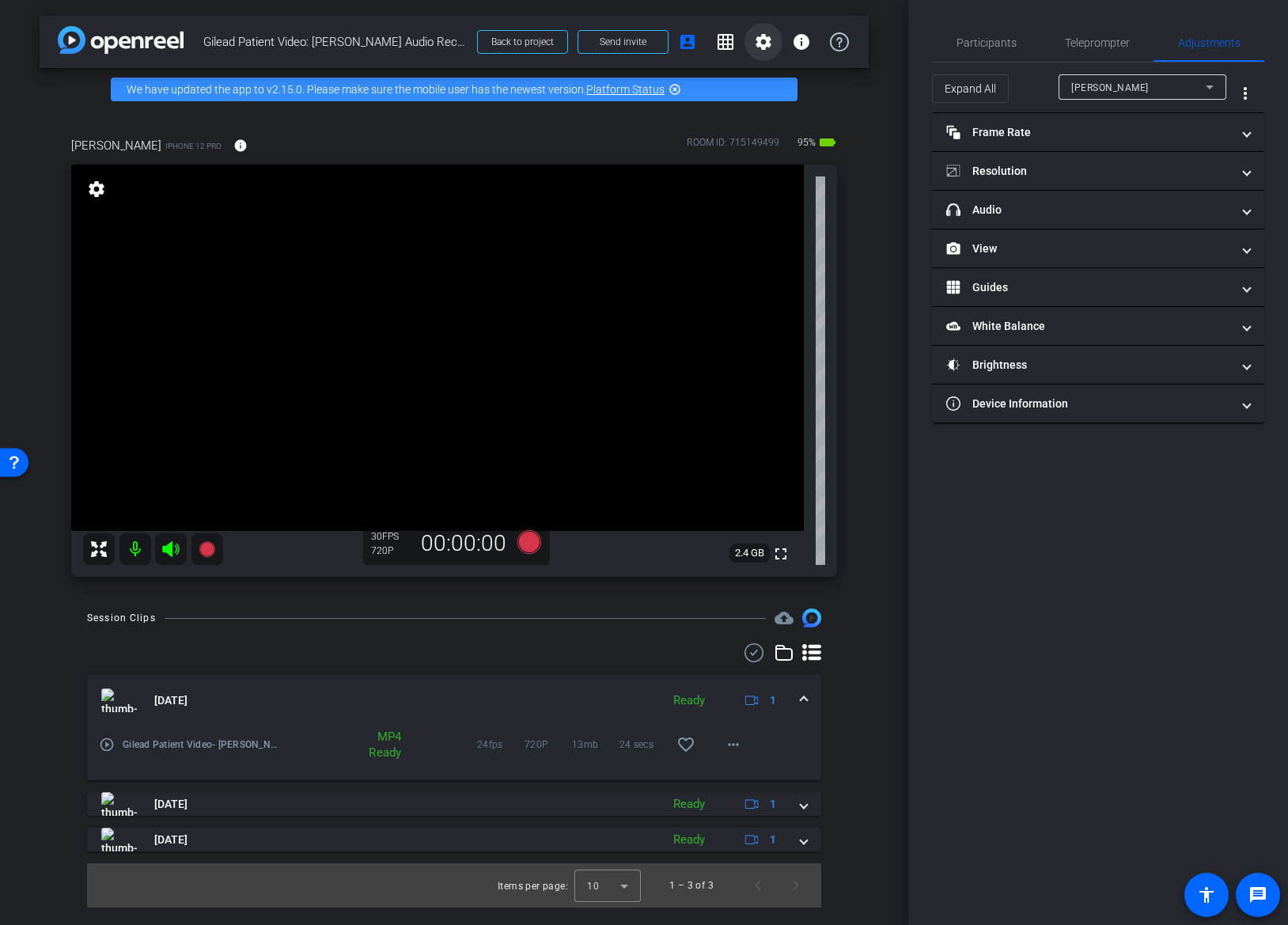
click at [758, 50] on mat-icon "settings" at bounding box center [763, 42] width 19 height 19
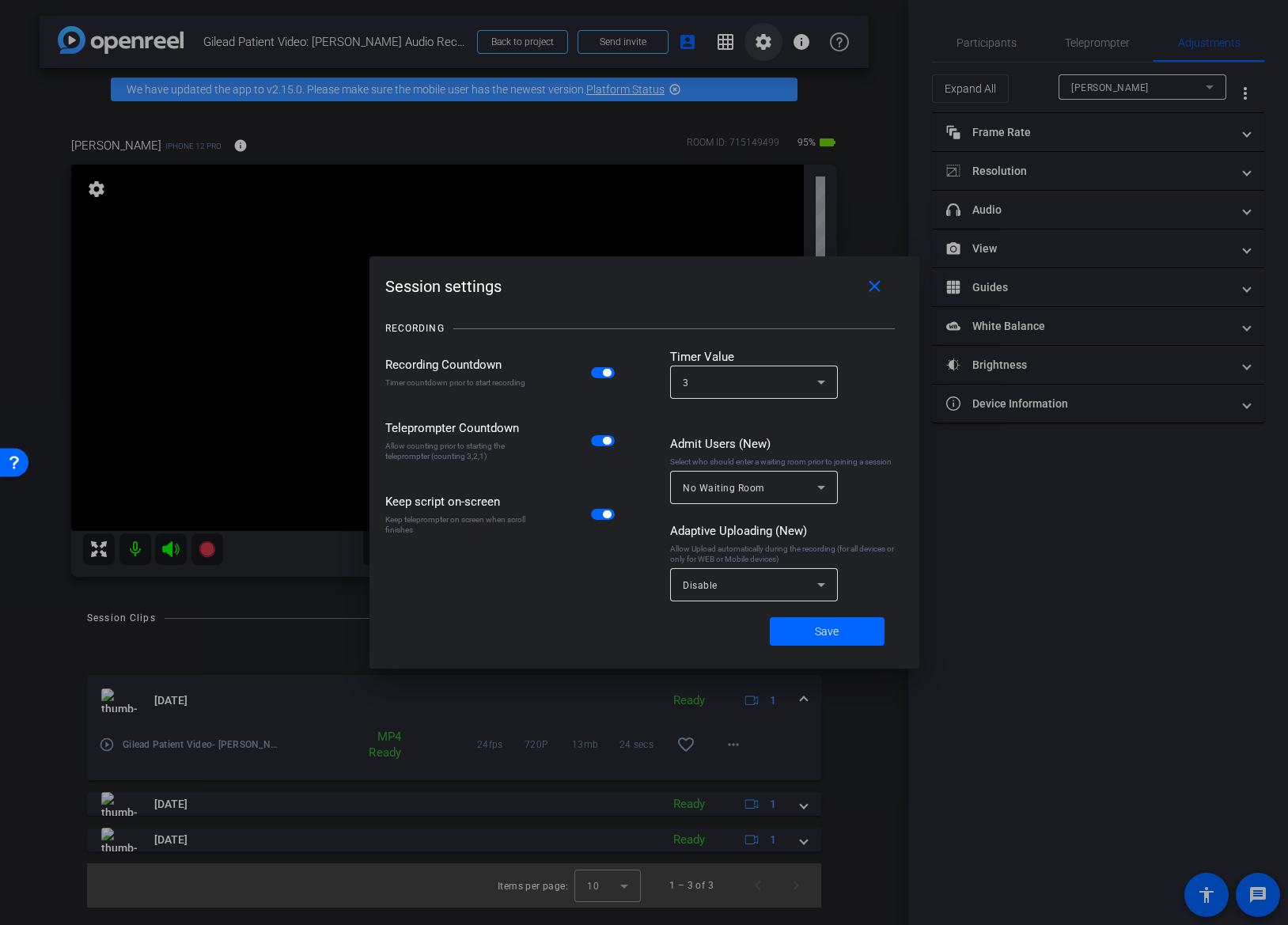
click at [758, 50] on div at bounding box center [644, 462] width 1288 height 925
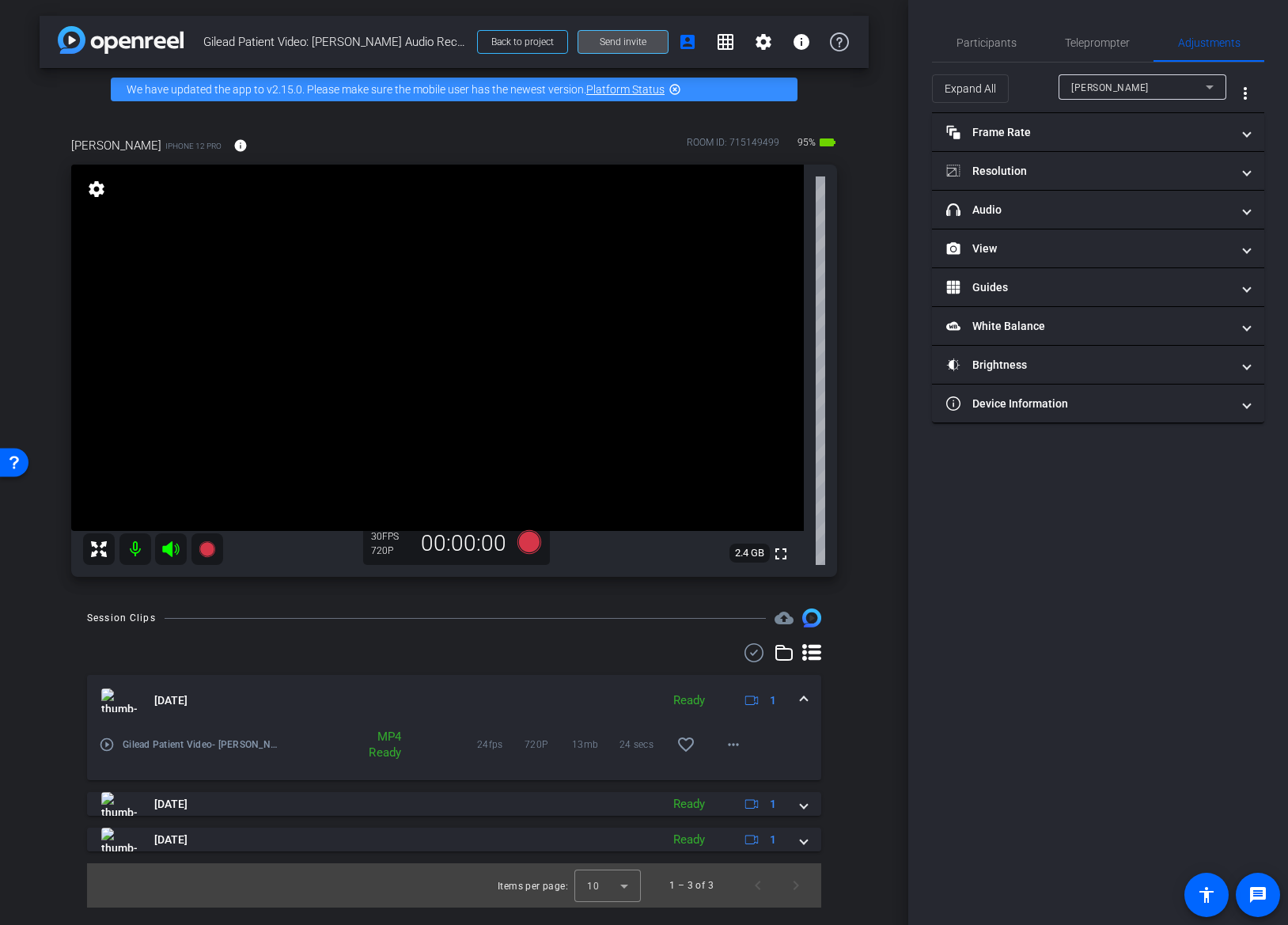
click at [654, 49] on span at bounding box center [623, 41] width 89 height 38
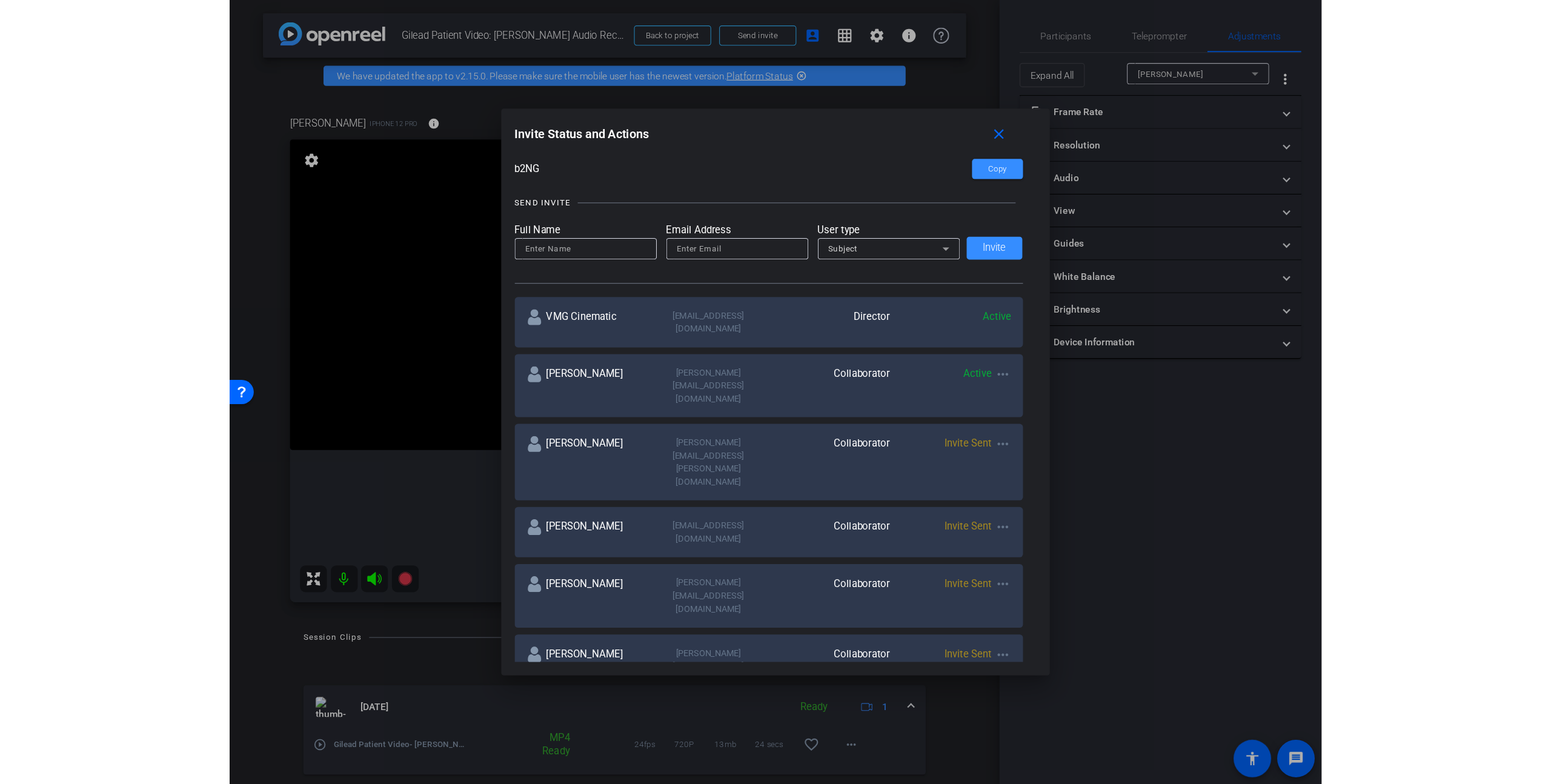
scroll to position [92, 0]
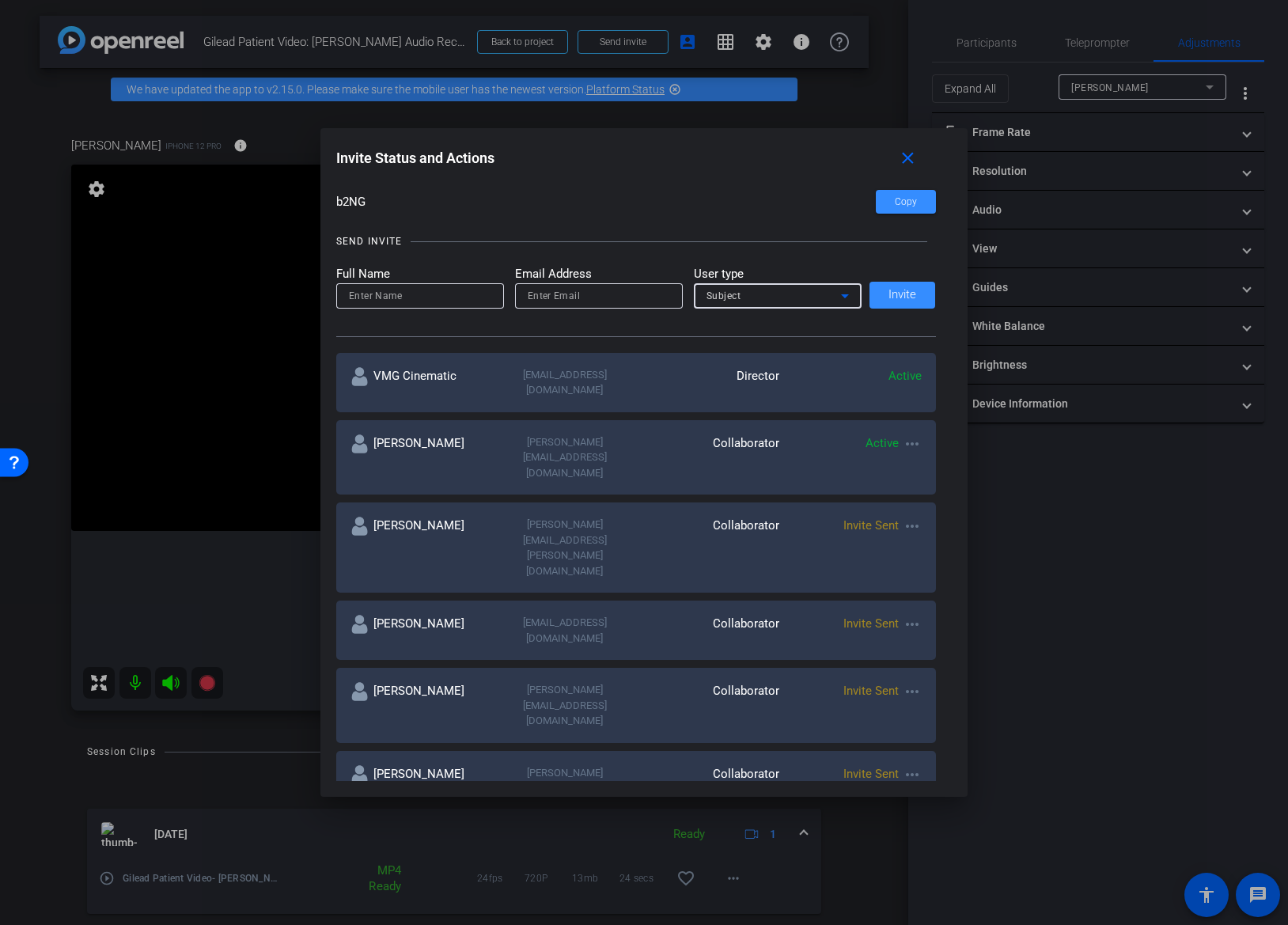
click at [794, 302] on div "Subject" at bounding box center [774, 295] width 135 height 20
click at [756, 243] on div at bounding box center [644, 462] width 1288 height 925
click at [897, 163] on span at bounding box center [910, 157] width 50 height 38
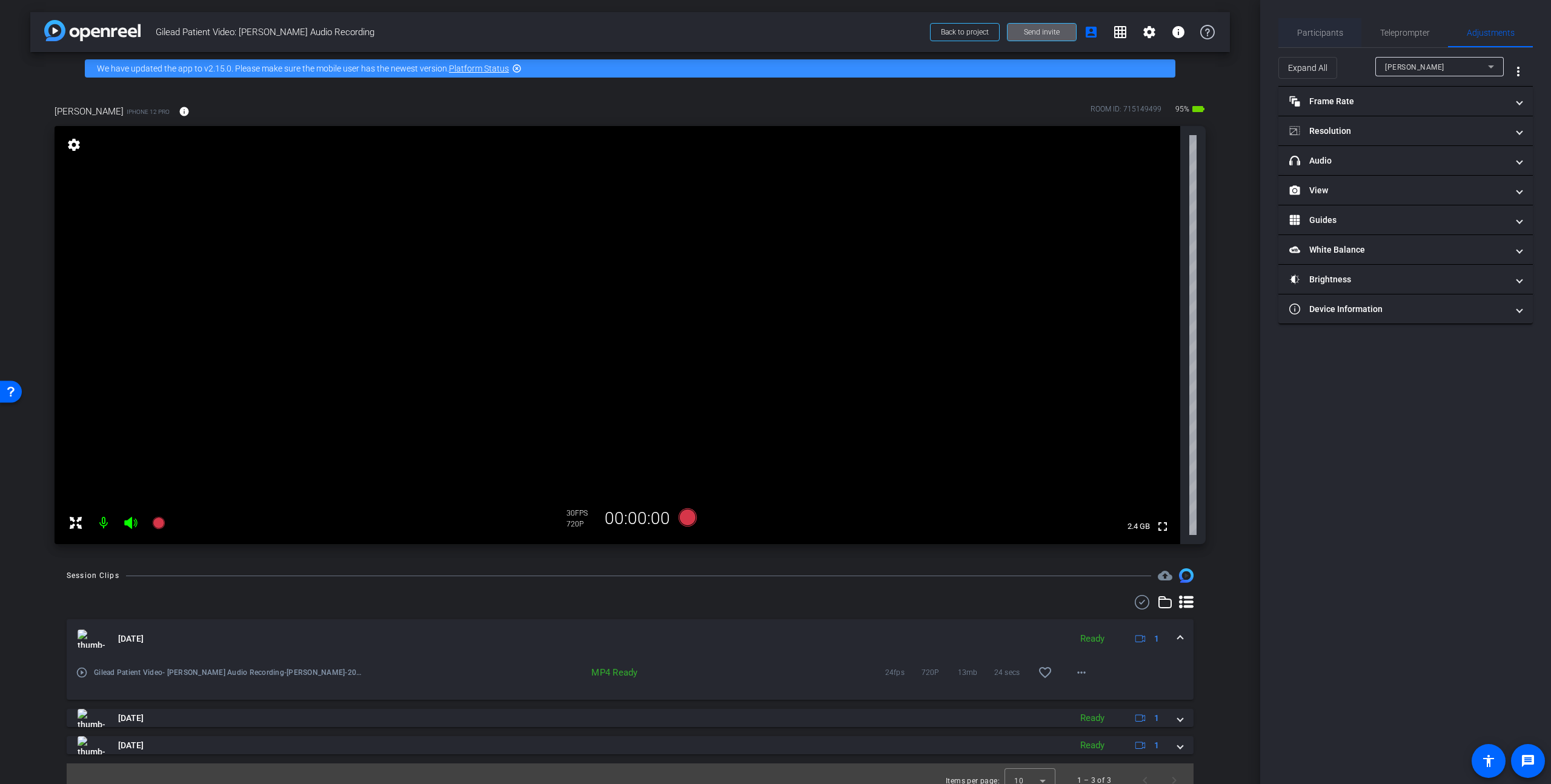
click at [1302, 41] on span "Participants" at bounding box center [1320, 32] width 46 height 29
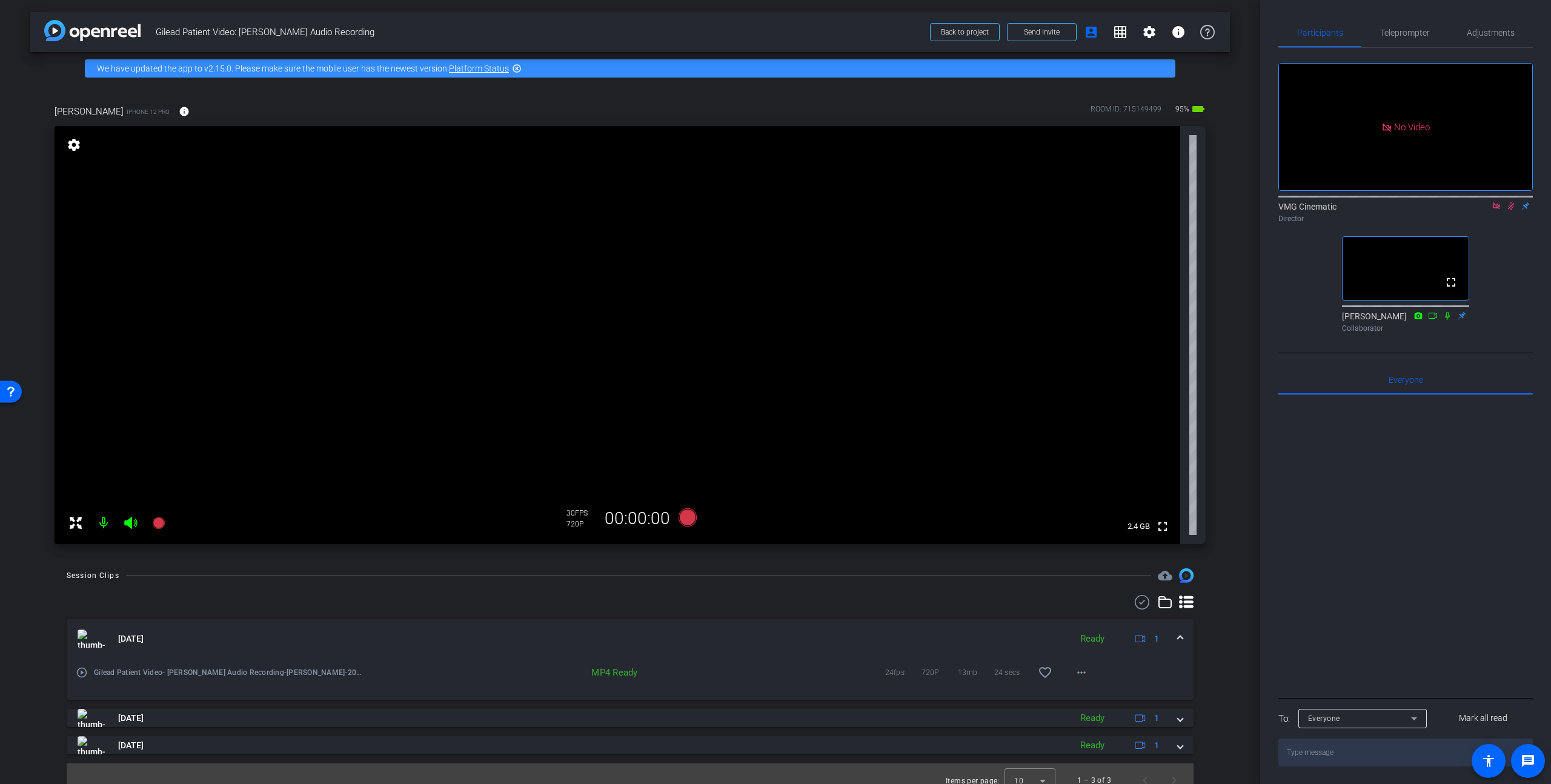
click at [1302, 202] on icon at bounding box center [1496, 206] width 10 height 8
click at [1081, 676] on mat-icon "more_horiz" at bounding box center [1081, 672] width 15 height 15
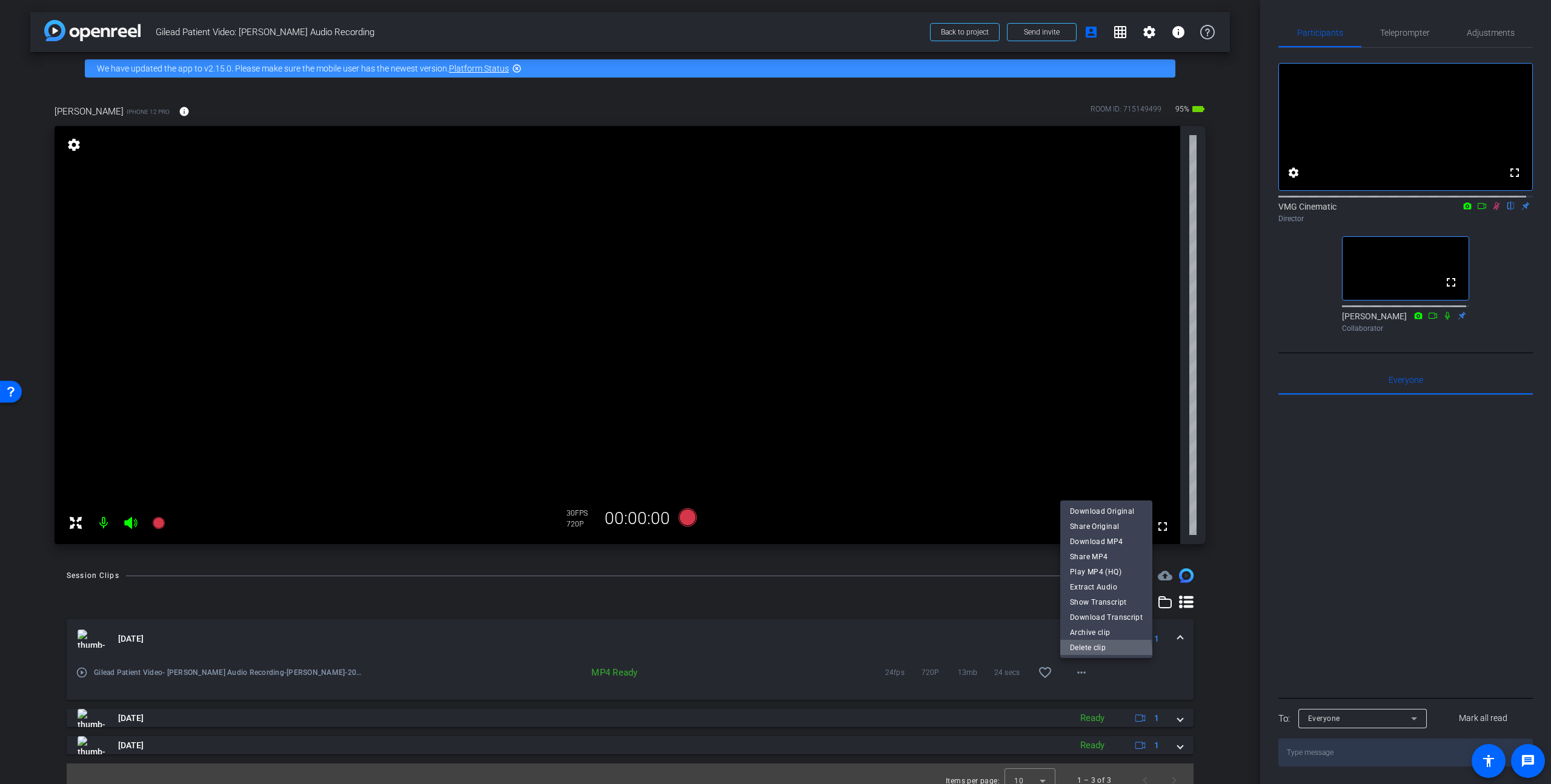
click at [1099, 653] on span "Delete clip" at bounding box center [1106, 647] width 73 height 15
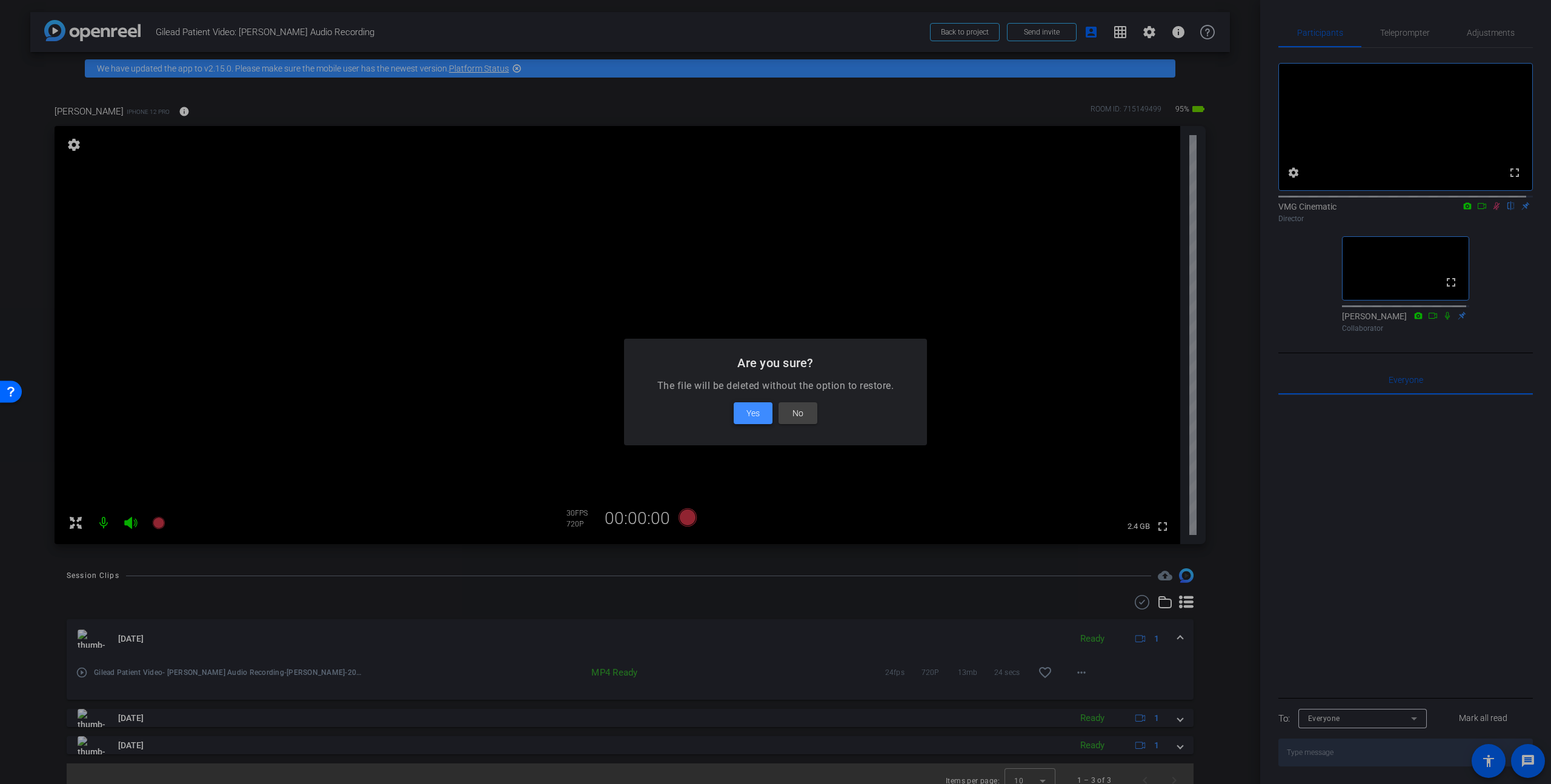
click at [753, 405] on span at bounding box center [753, 413] width 39 height 29
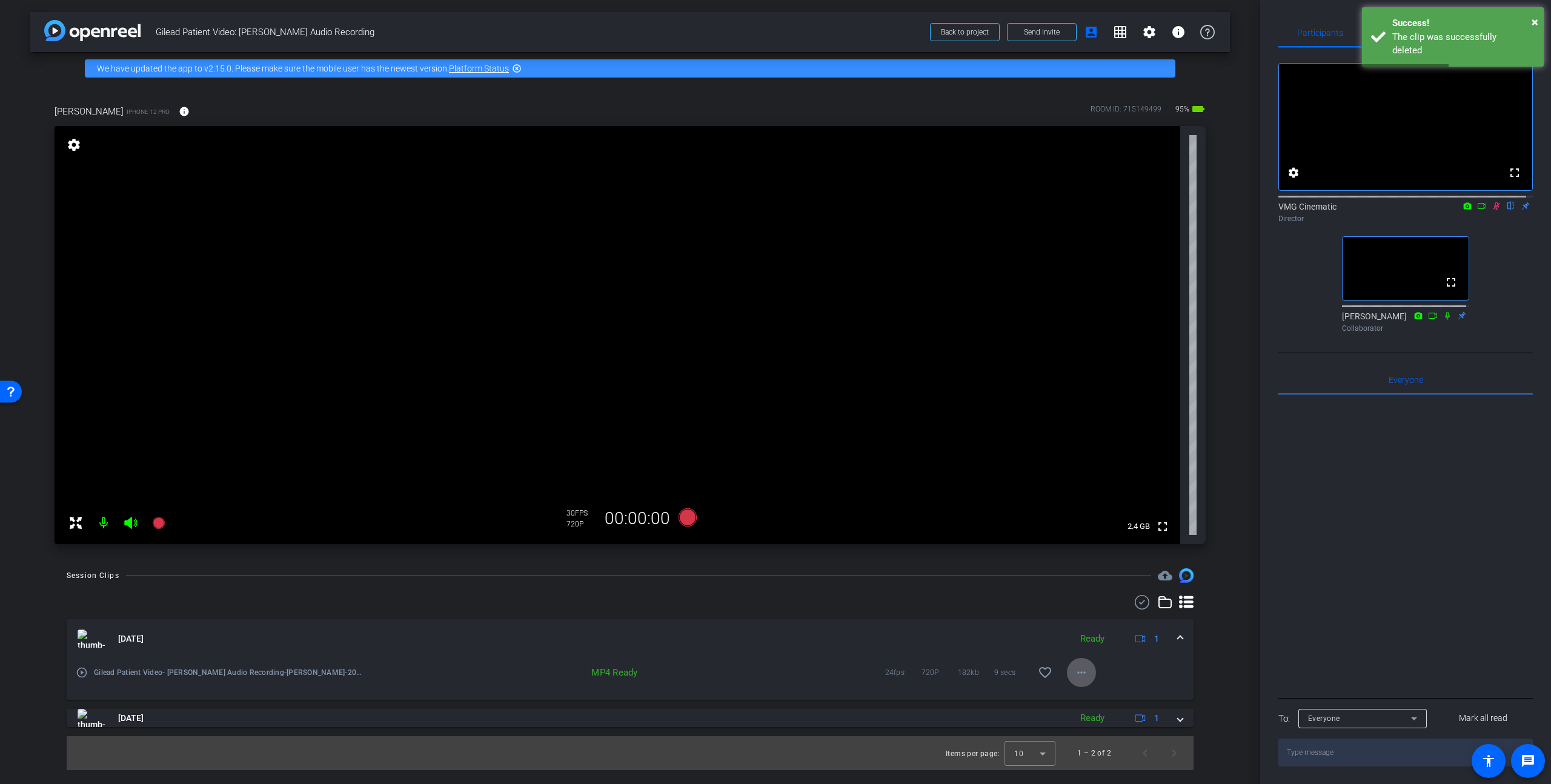
click at [1077, 668] on mat-icon "more_horiz" at bounding box center [1081, 672] width 15 height 15
click at [1099, 652] on span "Delete clip" at bounding box center [1113, 647] width 73 height 15
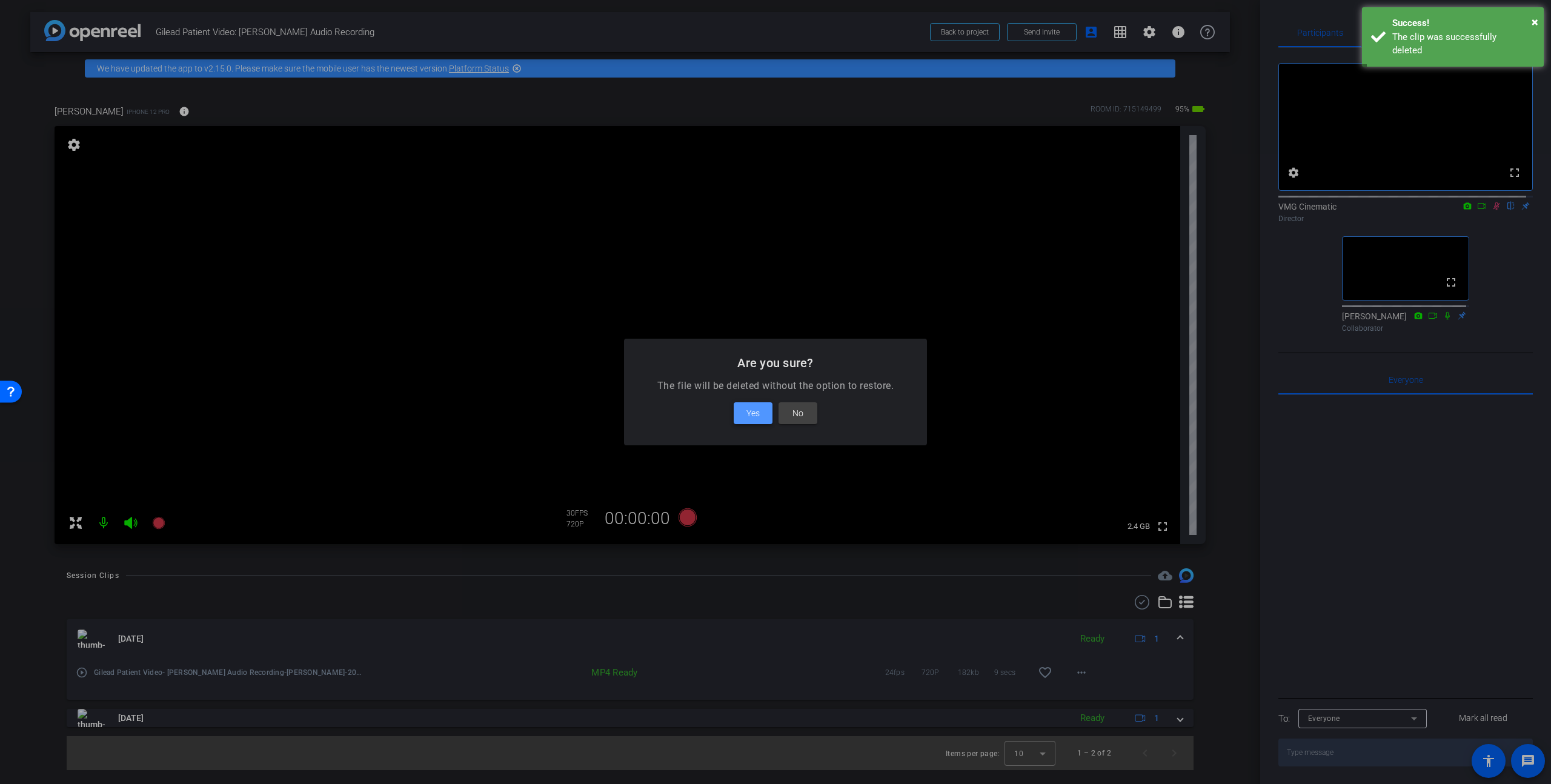
click at [762, 413] on span at bounding box center [753, 413] width 39 height 29
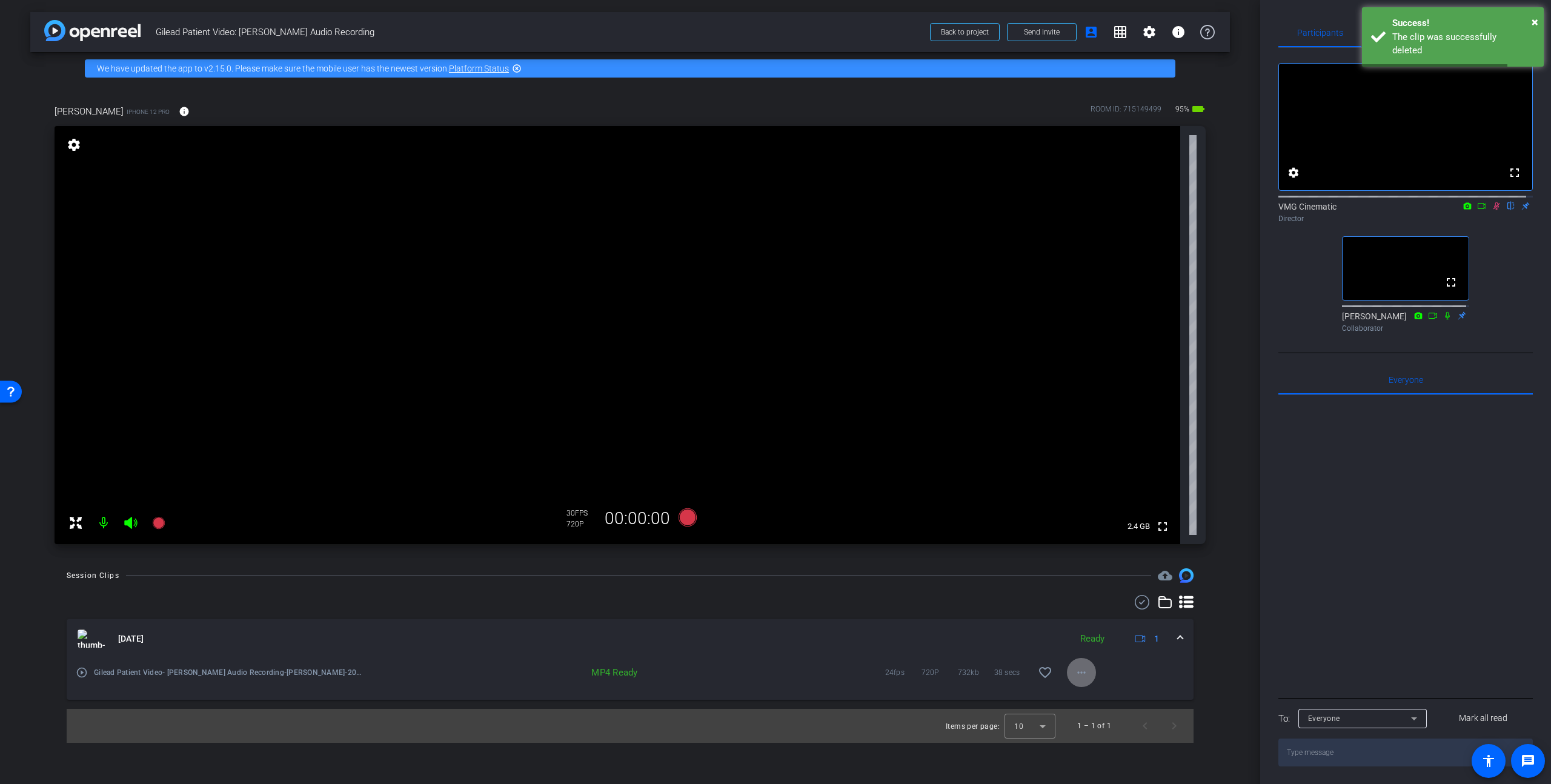
click at [1090, 675] on span at bounding box center [1081, 672] width 29 height 29
click at [1094, 655] on div "Download Original Share Original Download MP4 Share MP4 Play MP4 (HQ) Extract A…" at bounding box center [1113, 579] width 92 height 157
click at [1079, 676] on mat-icon "more_horiz" at bounding box center [1081, 672] width 15 height 15
click at [1083, 651] on span "Delete clip" at bounding box center [1113, 647] width 73 height 15
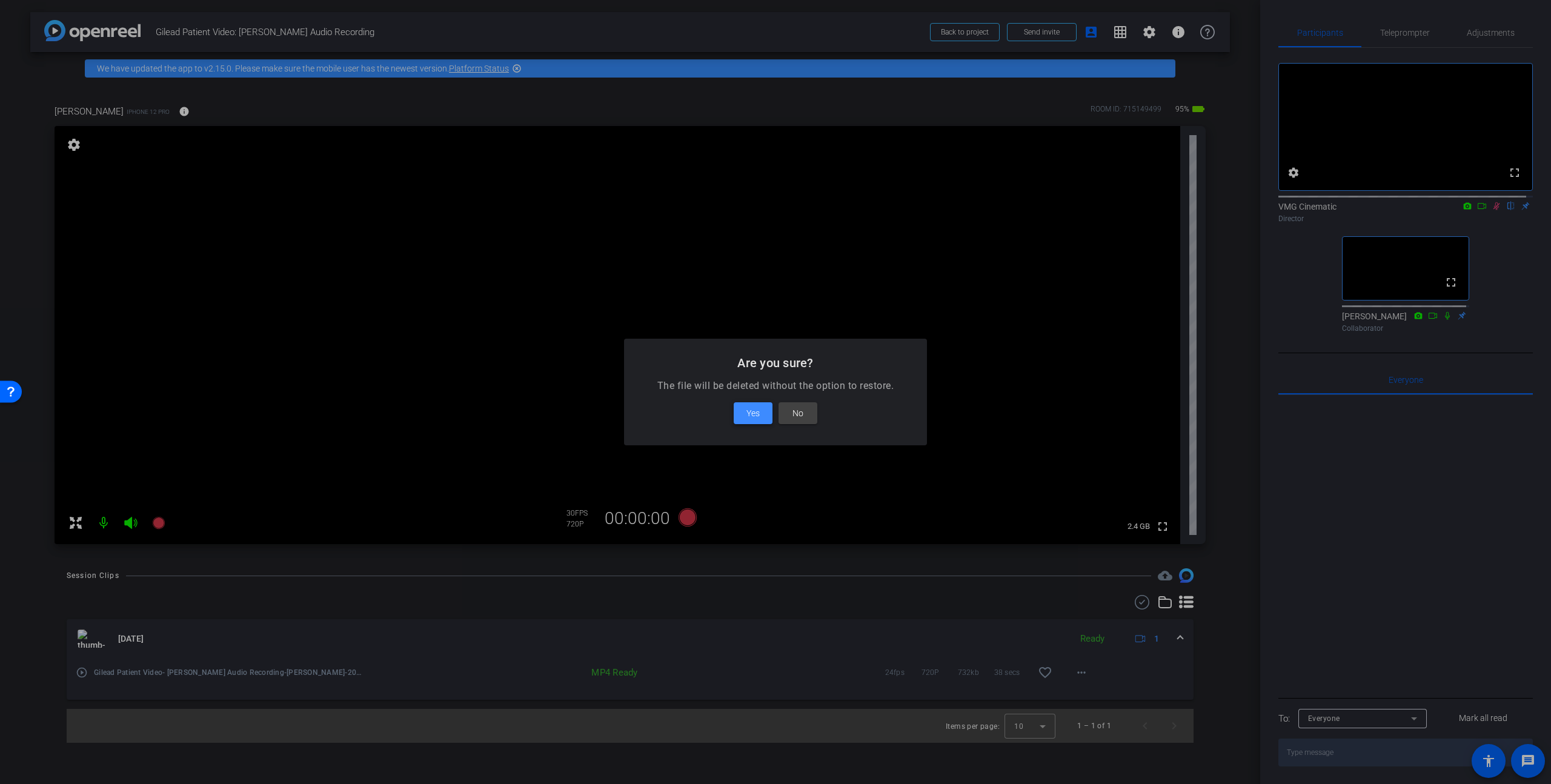
click at [749, 418] on span "Yes" at bounding box center [753, 413] width 14 height 15
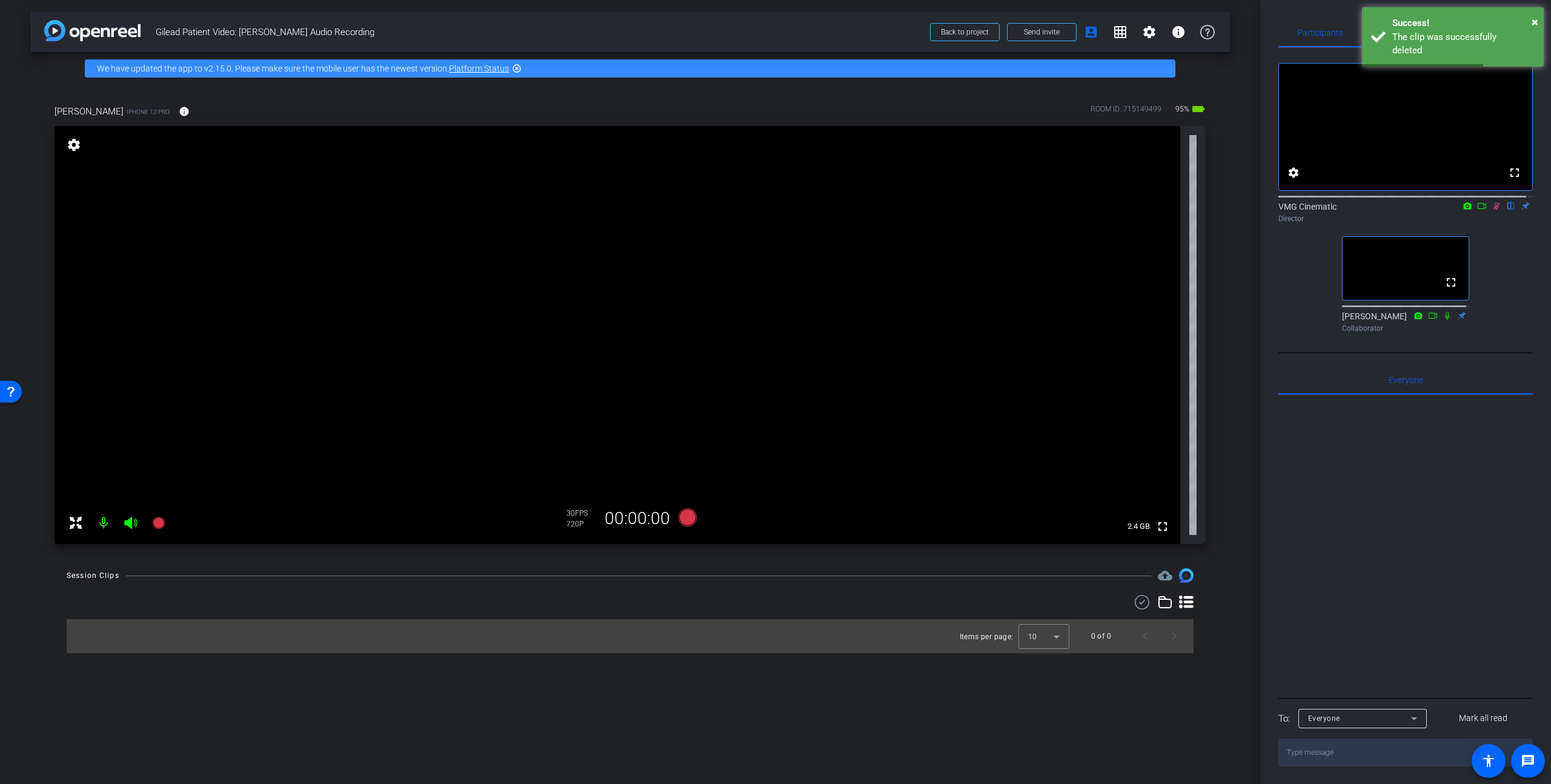
click at [1302, 580] on div at bounding box center [1405, 544] width 255 height 300
click at [1302, 574] on div at bounding box center [1405, 544] width 255 height 300
click at [1296, 187] on span at bounding box center [1293, 172] width 29 height 29
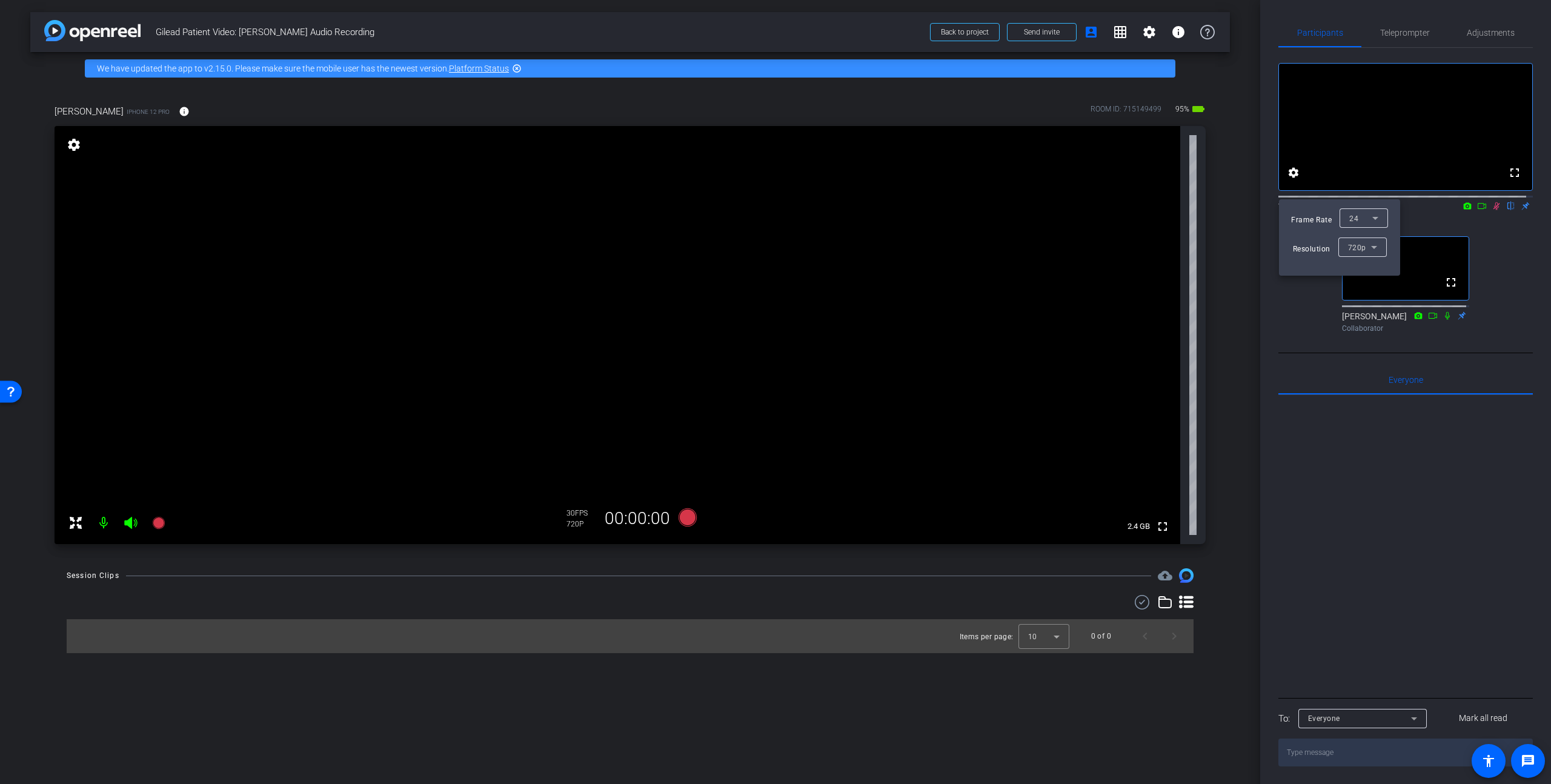
click at [1302, 251] on div "720p" at bounding box center [1362, 247] width 48 height 19
click at [1302, 484] on div at bounding box center [775, 392] width 1551 height 784
click at [77, 147] on div at bounding box center [775, 392] width 1551 height 784
click at [77, 147] on mat-icon "settings" at bounding box center [74, 144] width 17 height 15
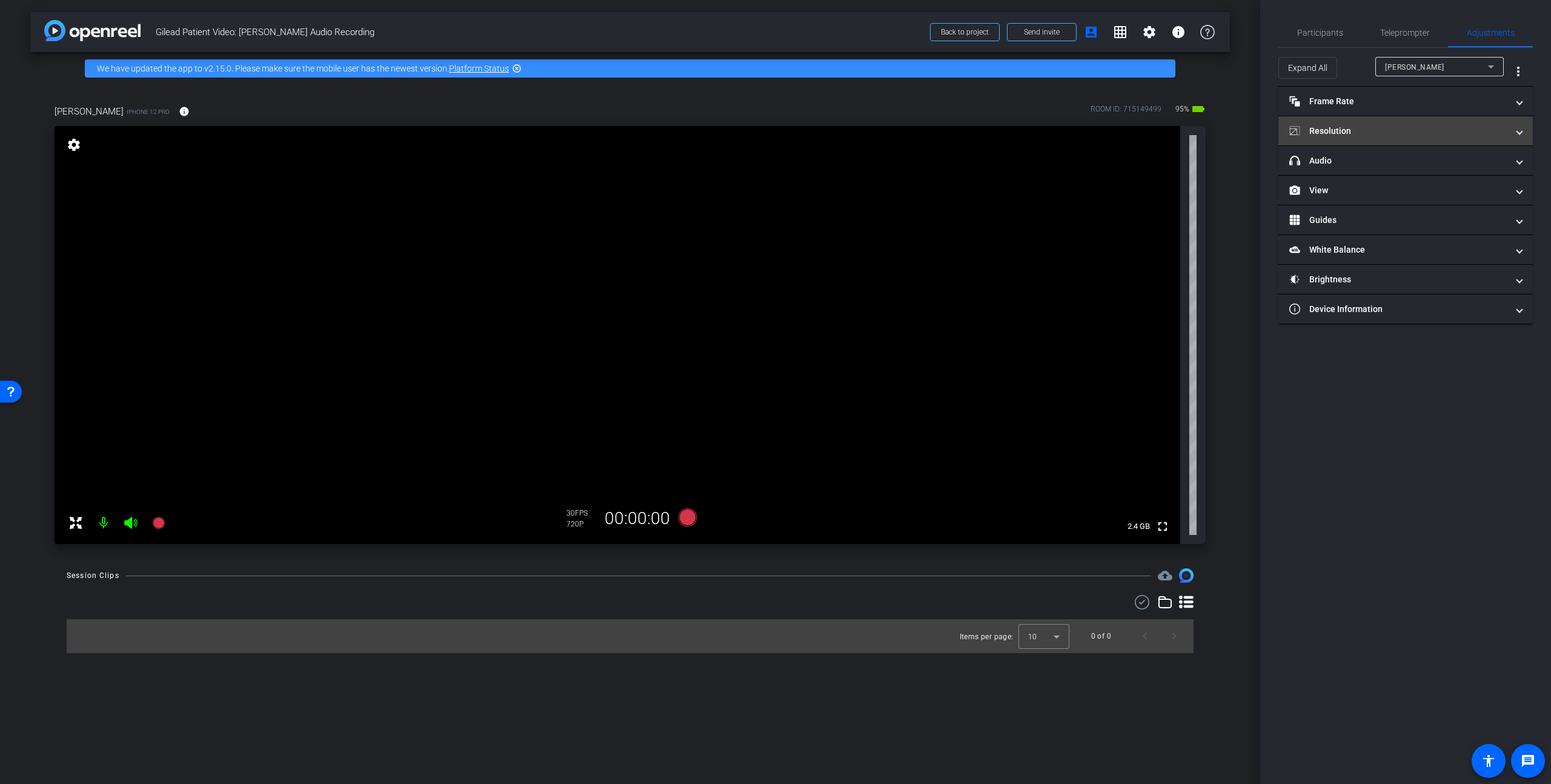
click at [1302, 139] on mat-expansion-panel-header "Resolution" at bounding box center [1405, 131] width 255 height 29
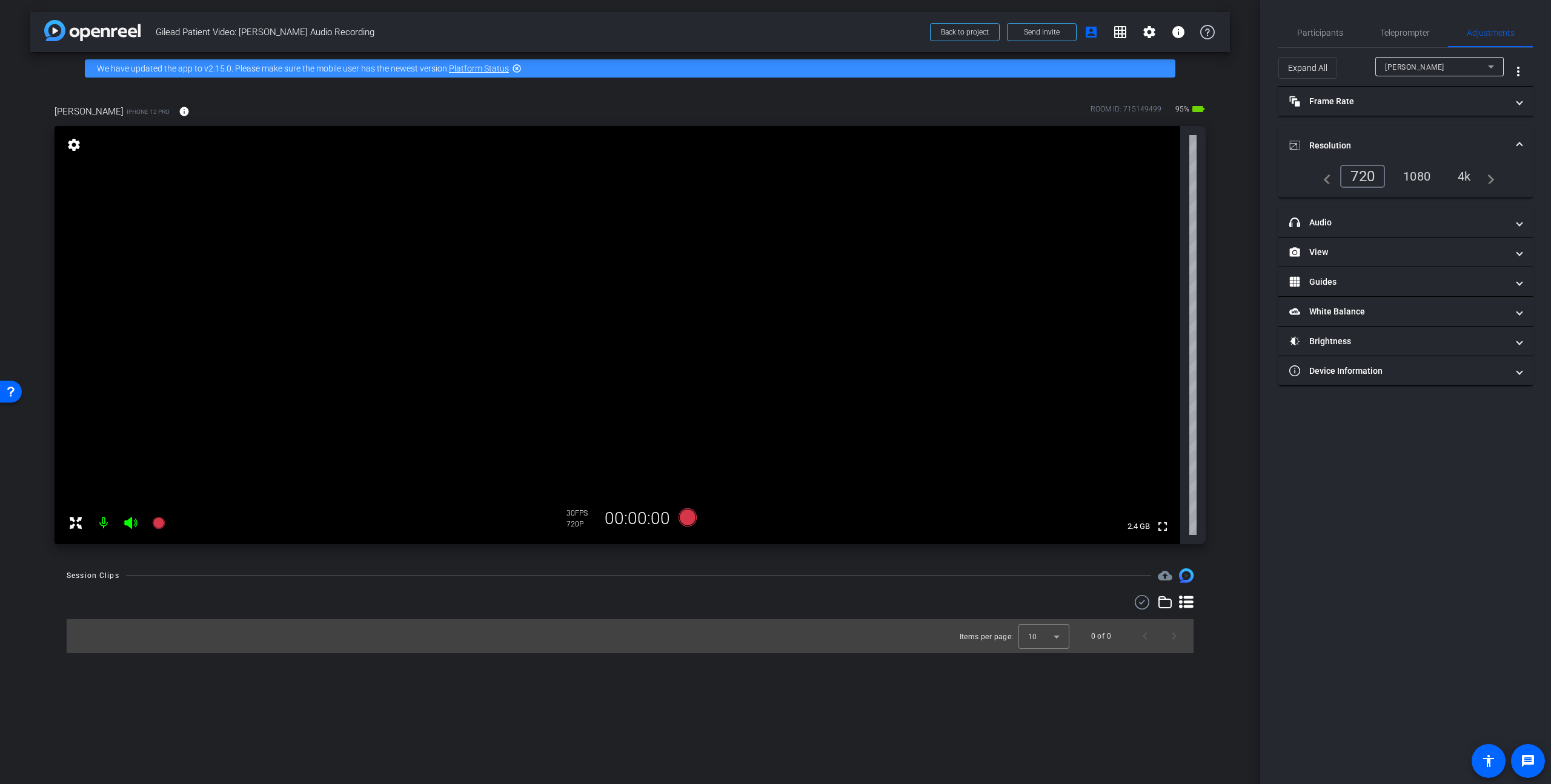
click at [74, 148] on mat-icon "settings" at bounding box center [74, 144] width 17 height 15
click at [1302, 222] on mat-panel-title "headphone icon Audio" at bounding box center [1398, 223] width 218 height 13
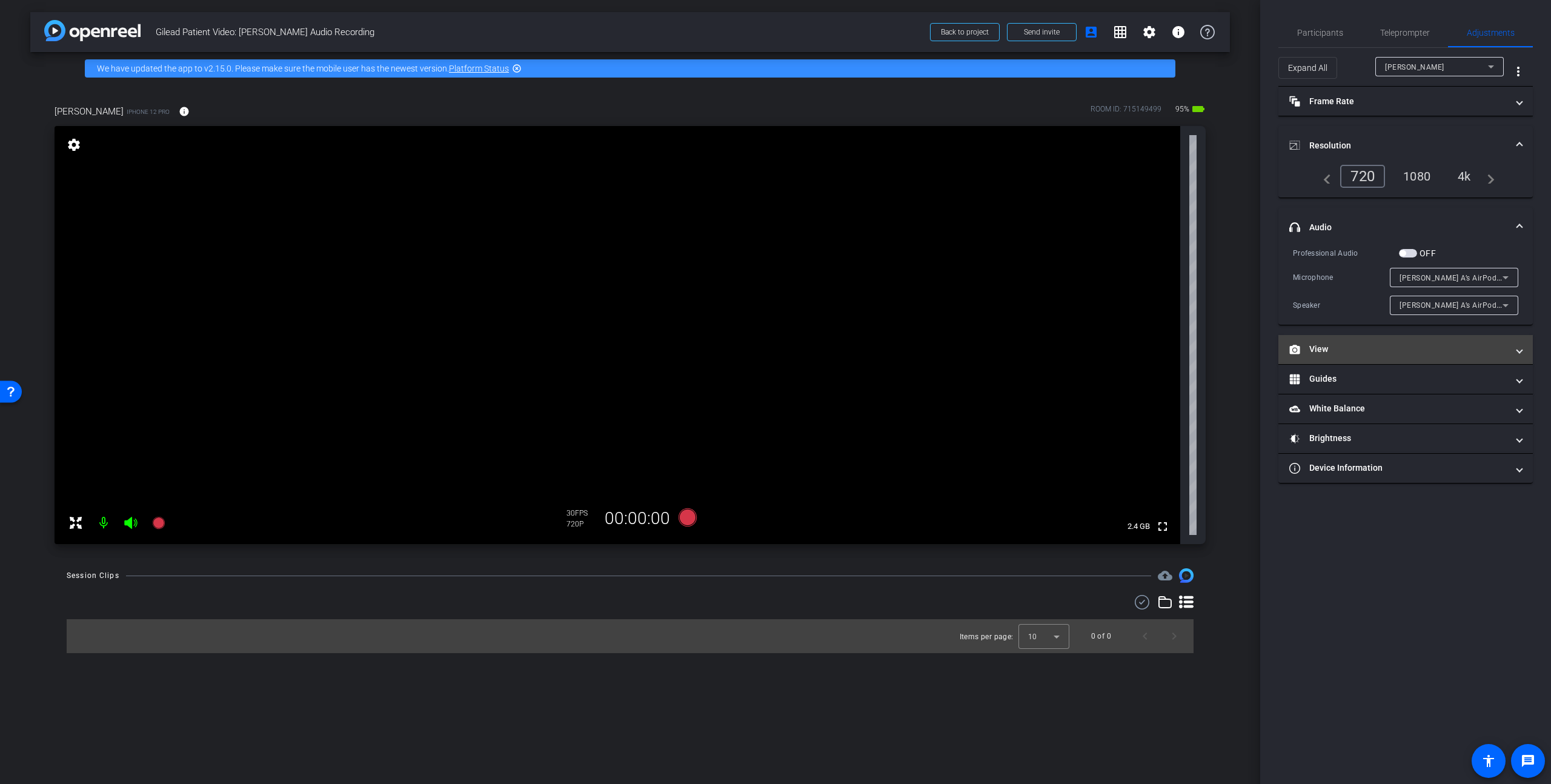
click at [1302, 359] on mat-expansion-panel-header "View" at bounding box center [1405, 349] width 255 height 29
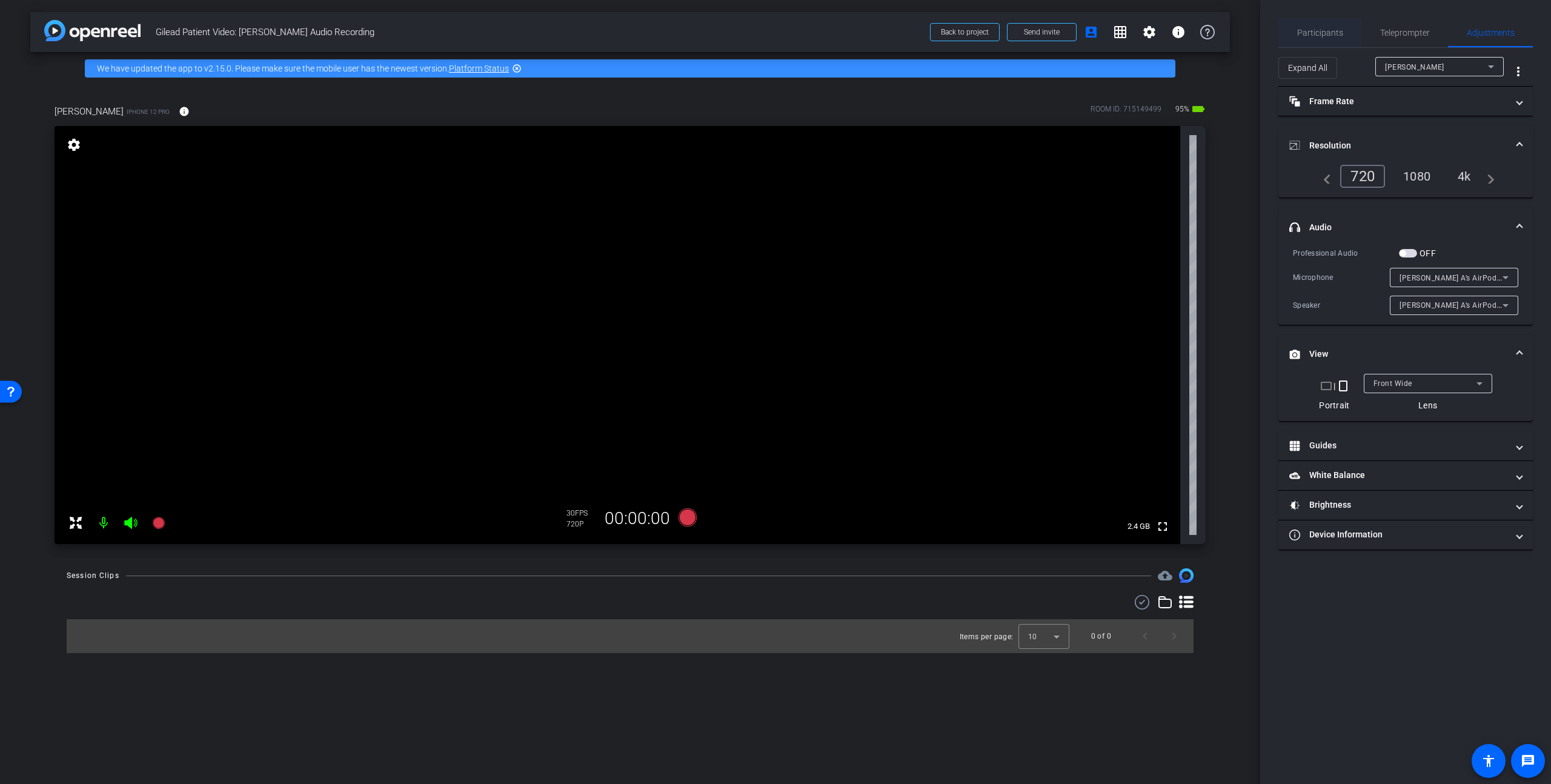
click at [1302, 32] on span "Participants" at bounding box center [1320, 32] width 46 height 8
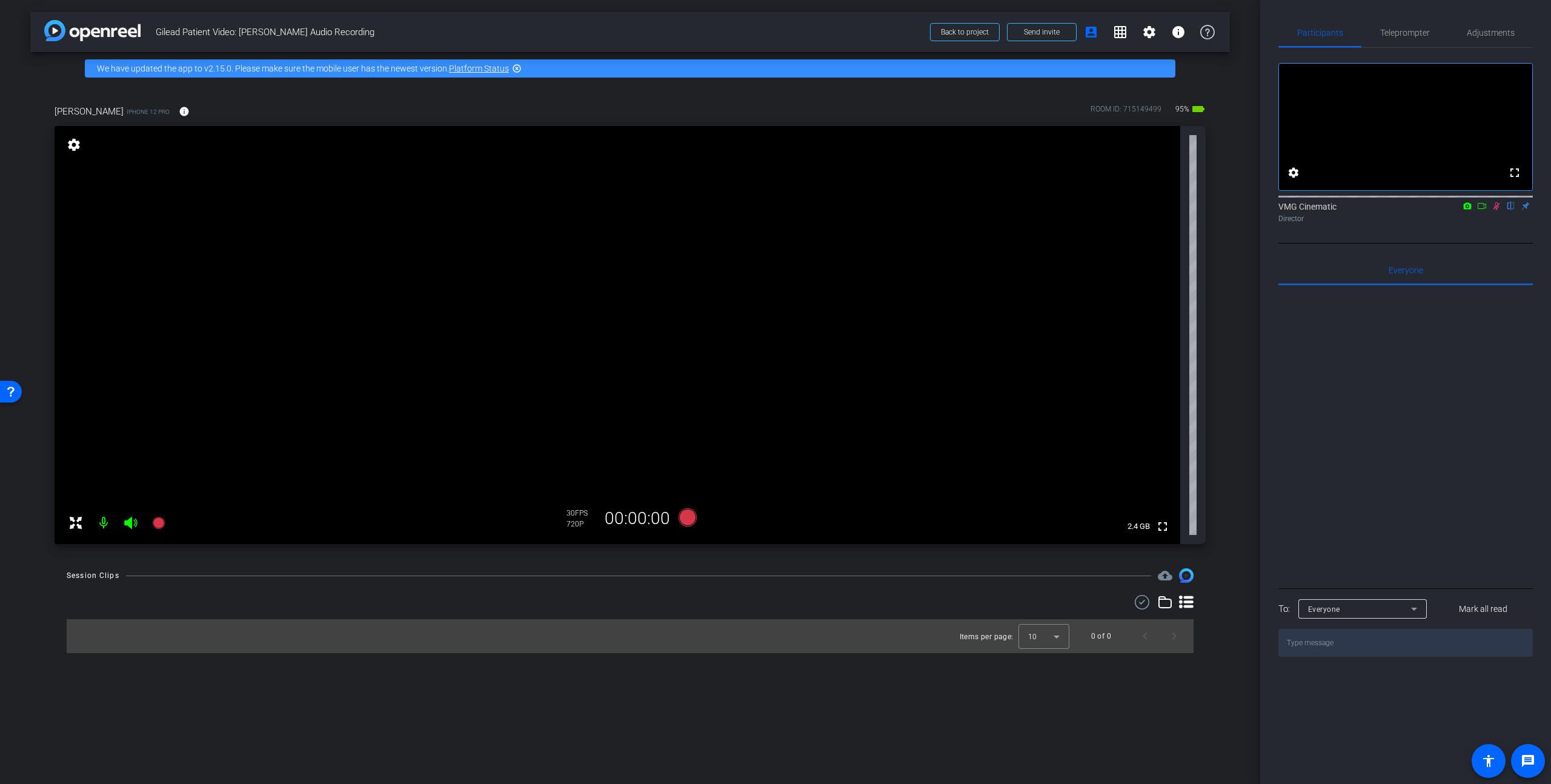
click at [1302, 656] on textarea at bounding box center [1405, 642] width 255 height 28
click at [1302, 617] on div "Everyone" at bounding box center [1360, 609] width 103 height 15
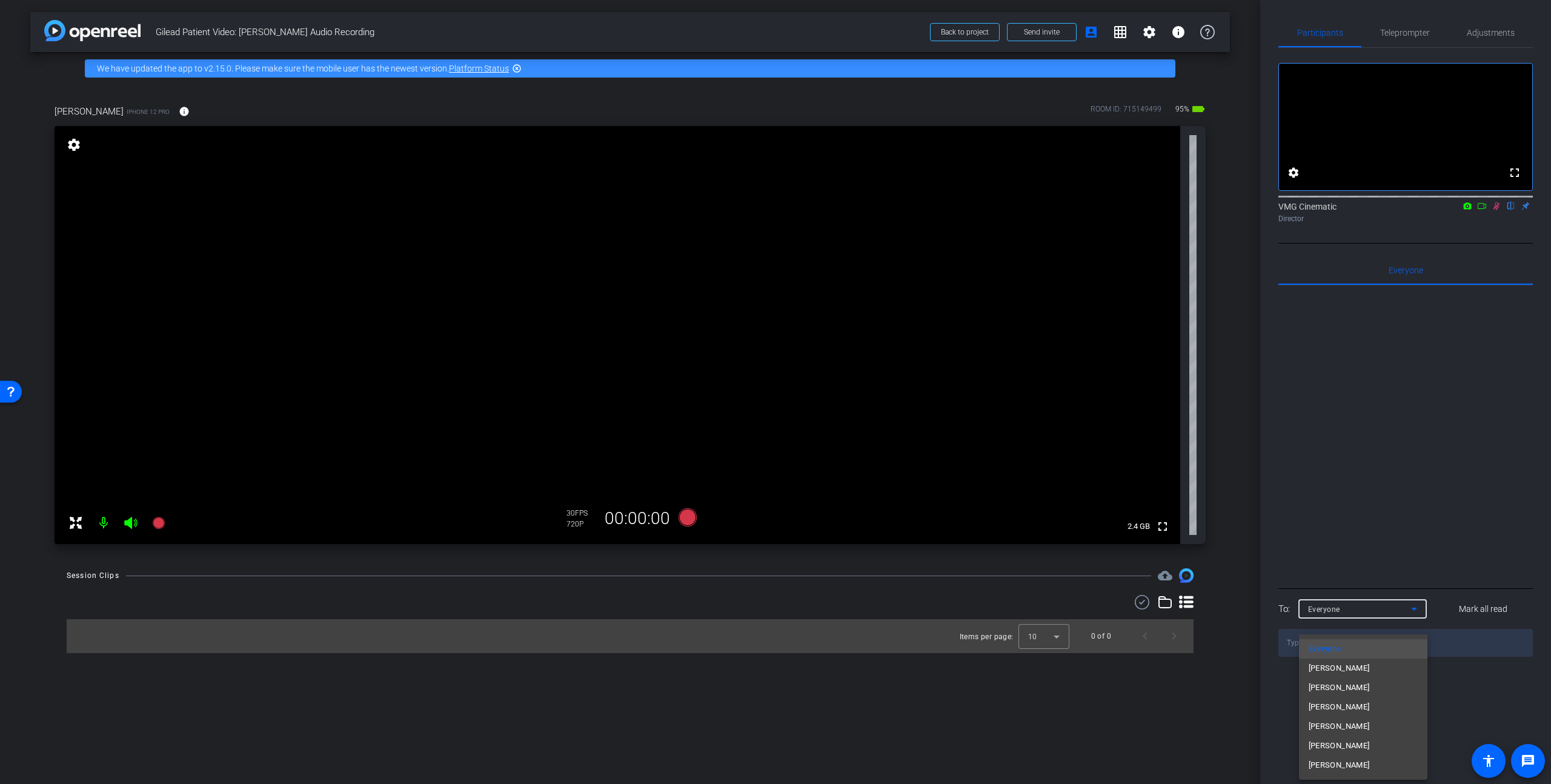
click at [1302, 623] on div at bounding box center [775, 392] width 1551 height 784
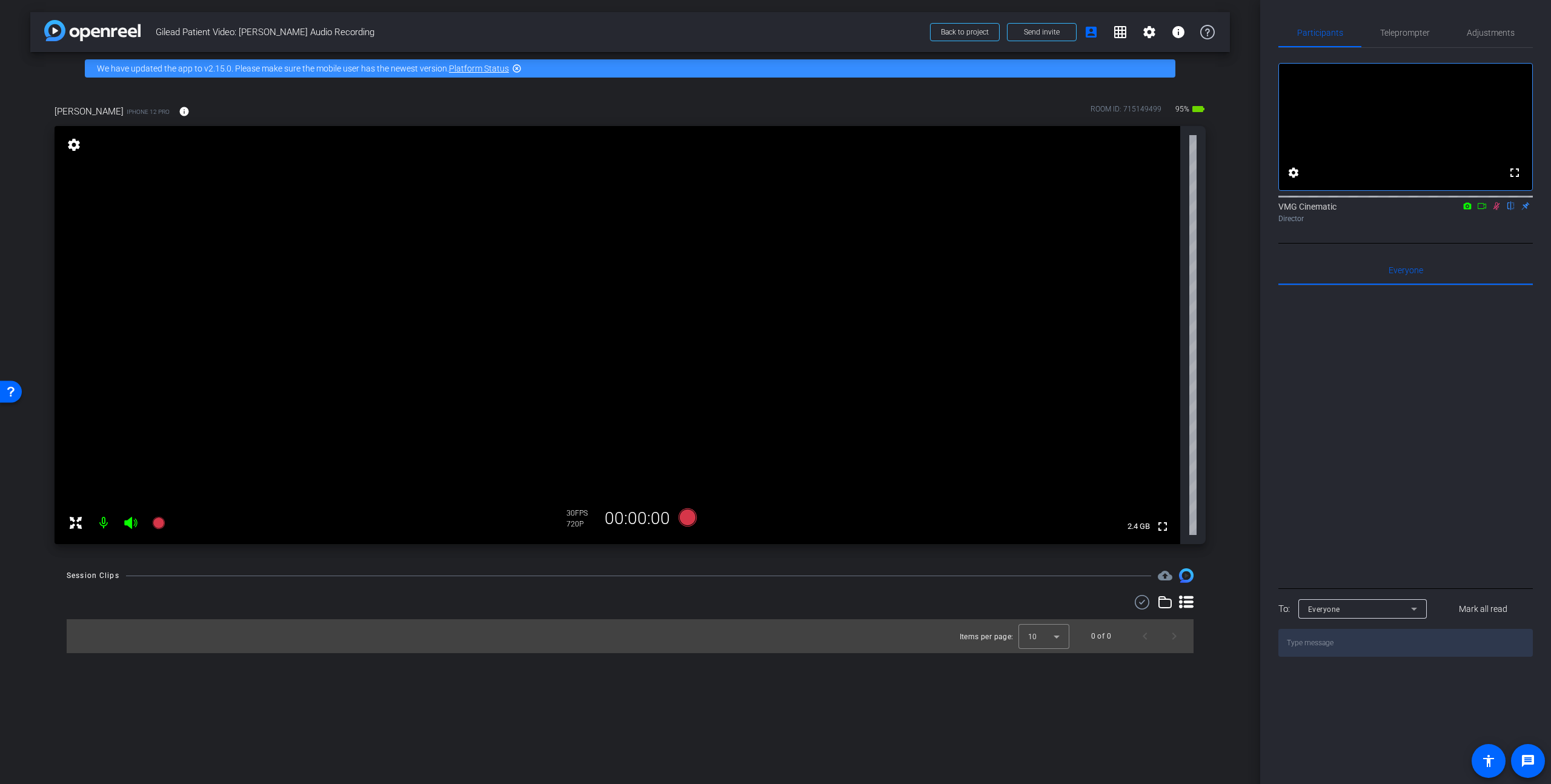
click at [76, 150] on mat-icon "settings" at bounding box center [74, 144] width 17 height 15
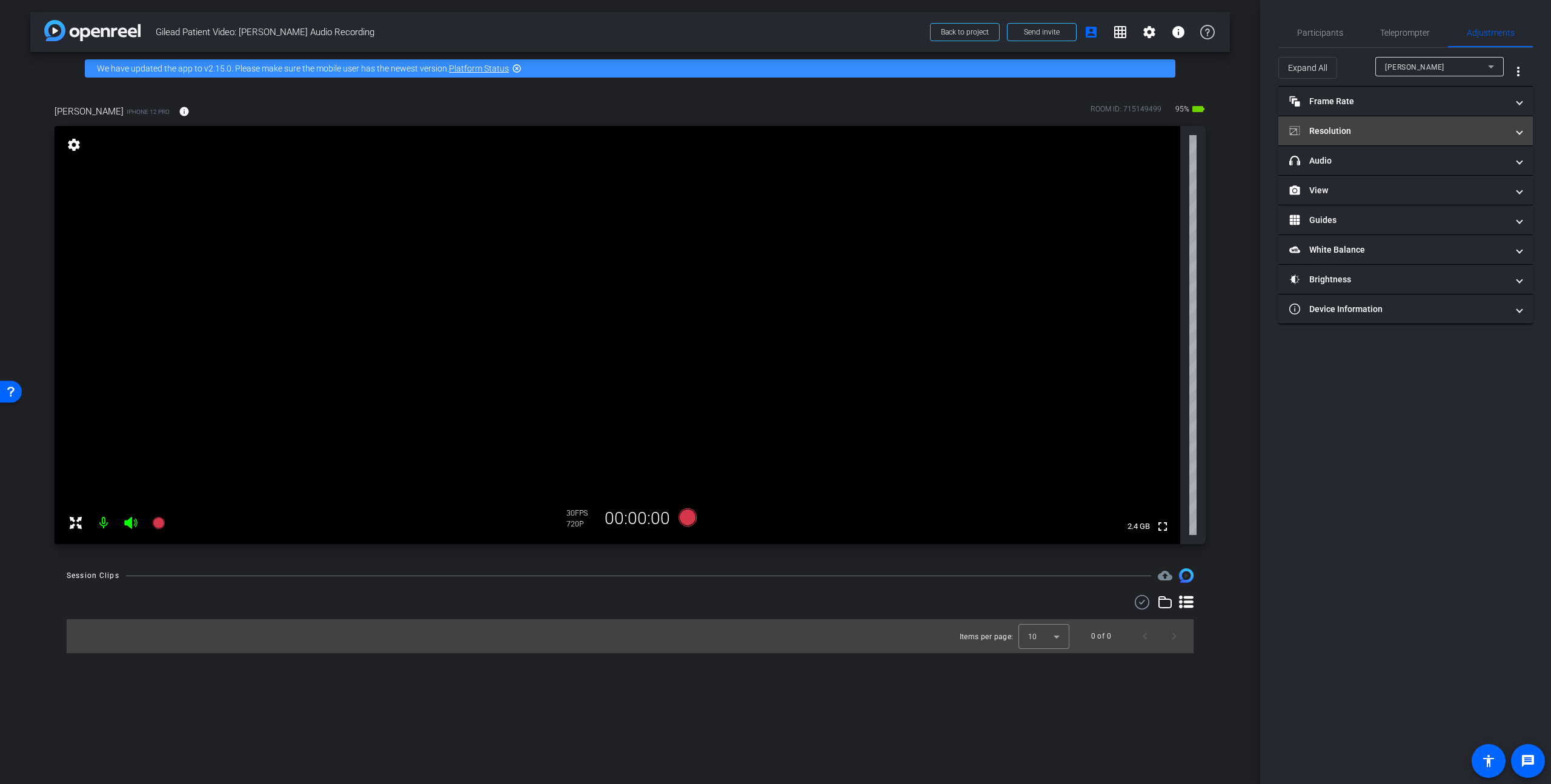
click at [1302, 140] on mat-expansion-panel-header "Resolution" at bounding box center [1405, 131] width 255 height 29
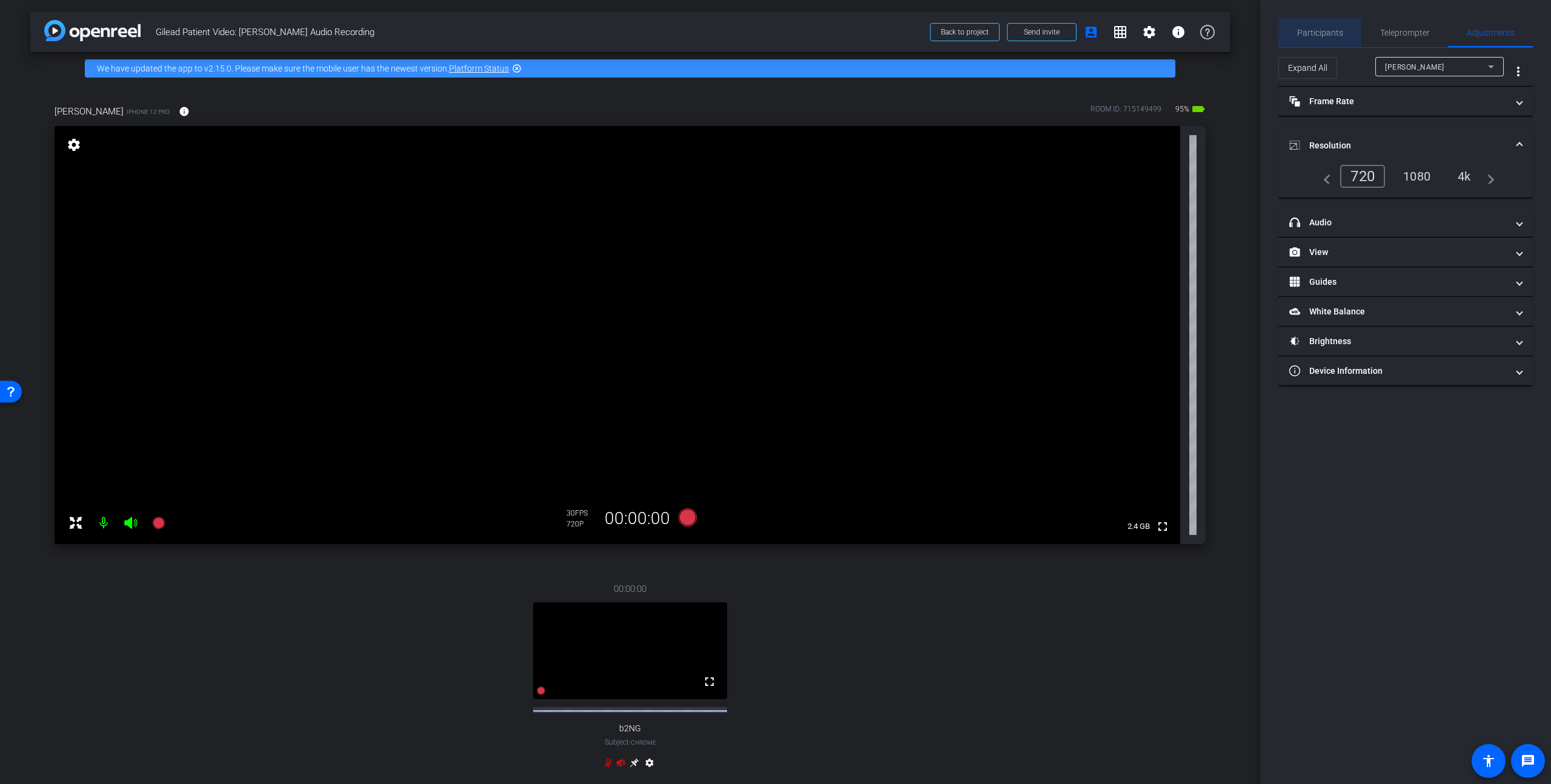
click at [1302, 29] on span "Participants" at bounding box center [1320, 32] width 46 height 8
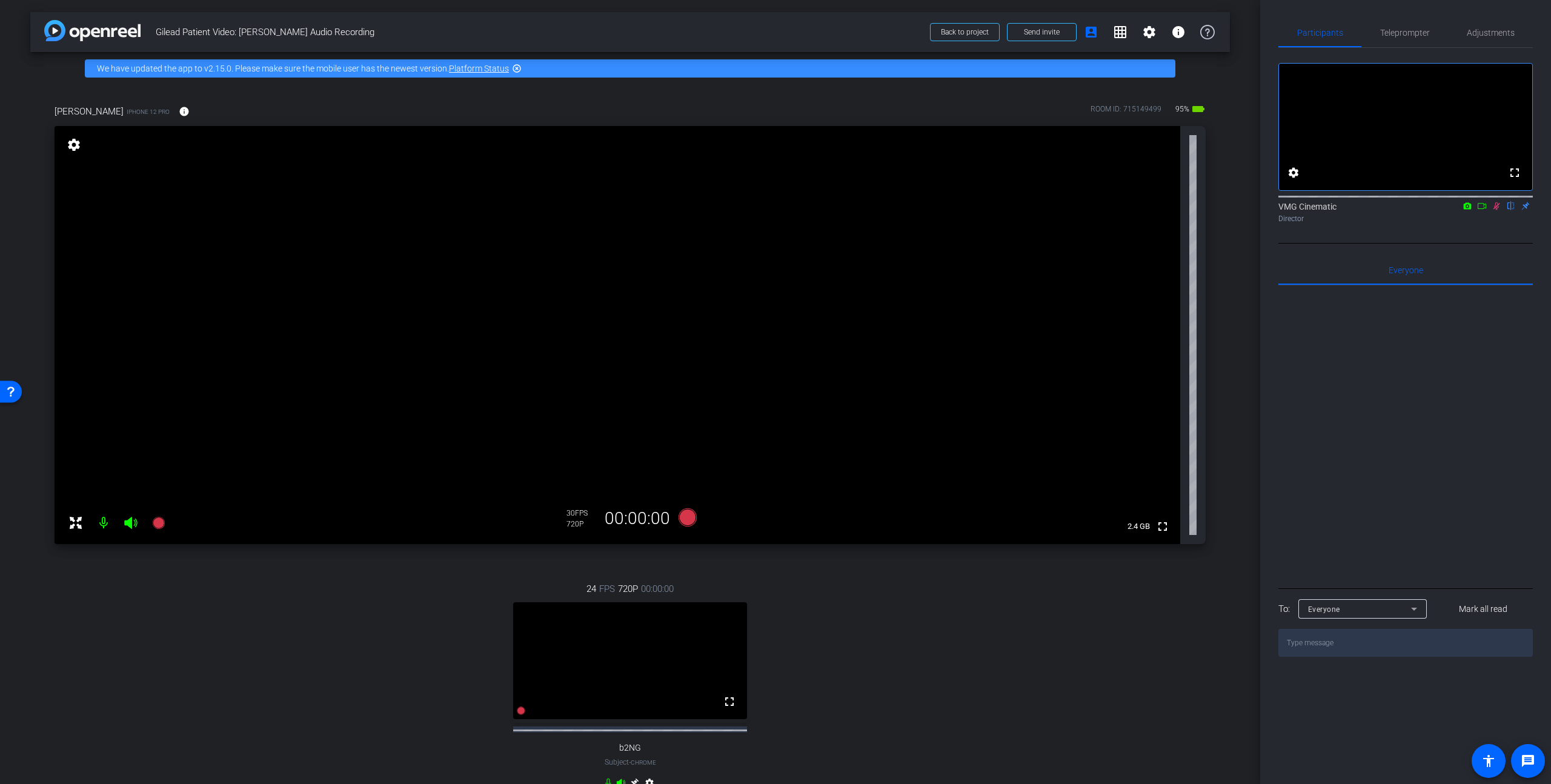
click at [905, 632] on div "24 FPS 720P 00:00:00 fullscreen b2NG Subject - Chrome settings" at bounding box center [630, 687] width 1151 height 250
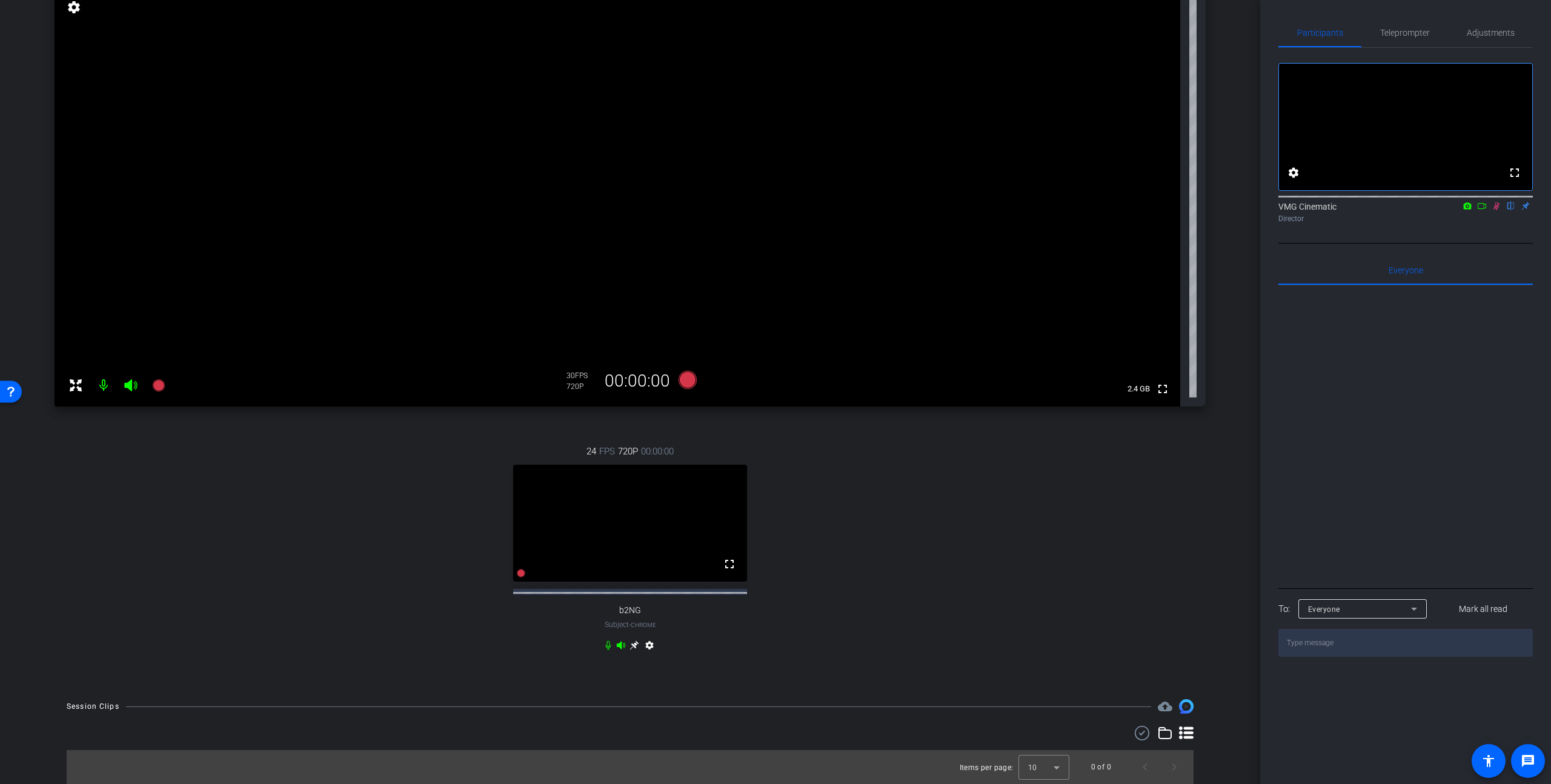
click at [551, 526] on video at bounding box center [630, 522] width 234 height 117
click at [648, 645] on mat-icon "settings" at bounding box center [650, 647] width 15 height 15
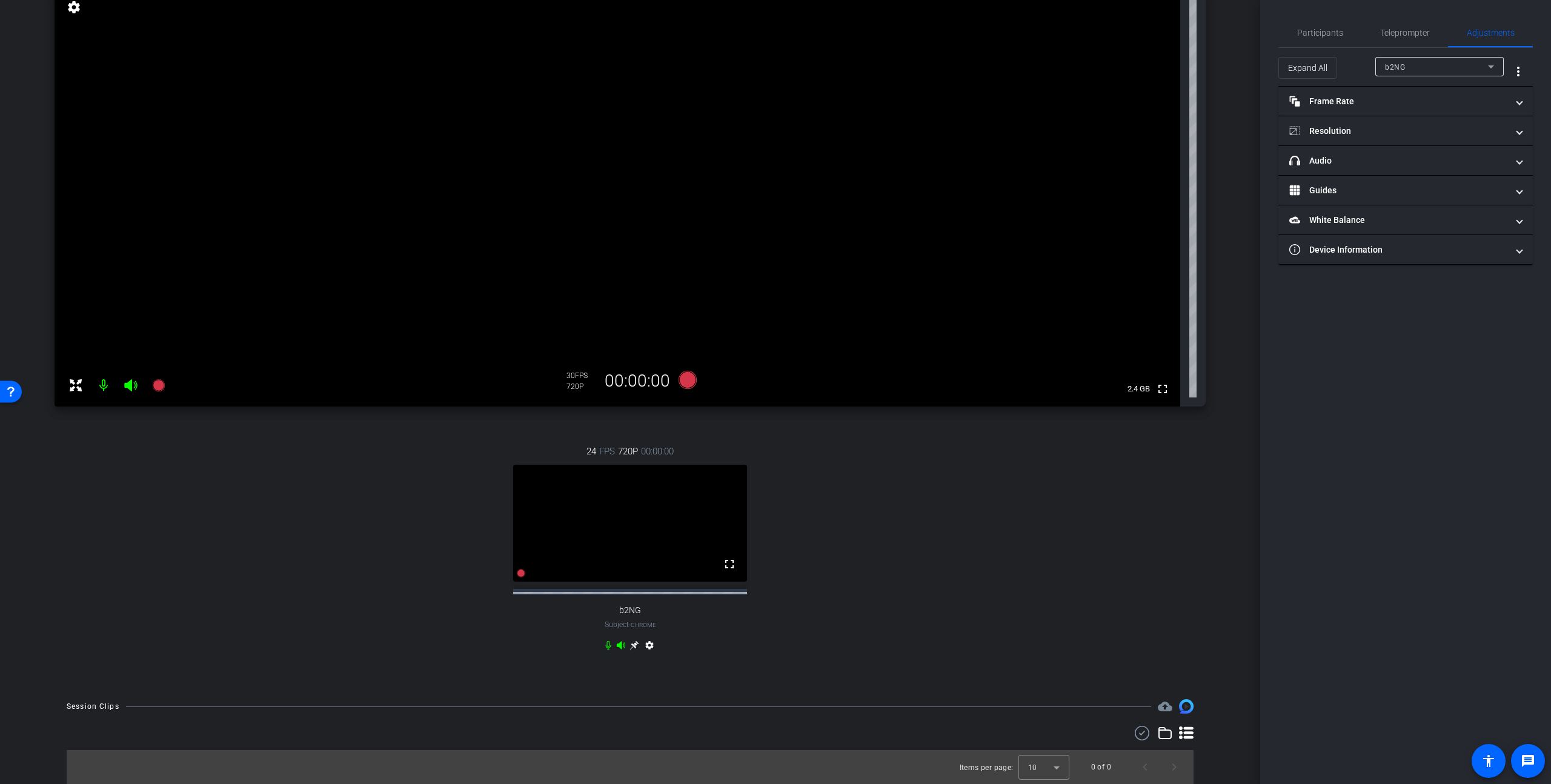
click at [616, 526] on video at bounding box center [630, 522] width 234 height 117
click at [974, 569] on div "24 FPS 720P 00:00:00 fullscreen b2NG Subject - Chrome settings" at bounding box center [630, 550] width 1151 height 250
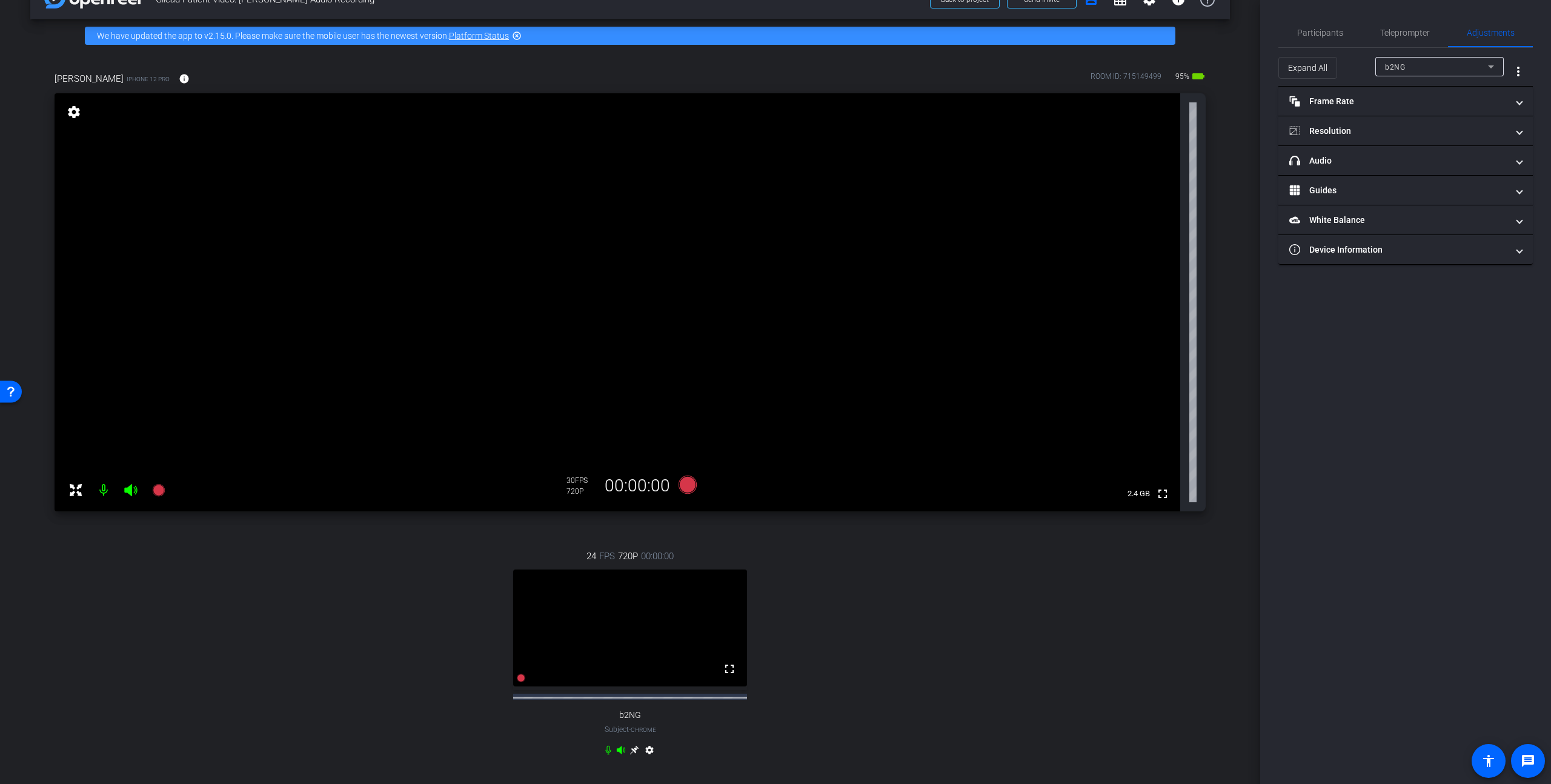
scroll to position [0, 0]
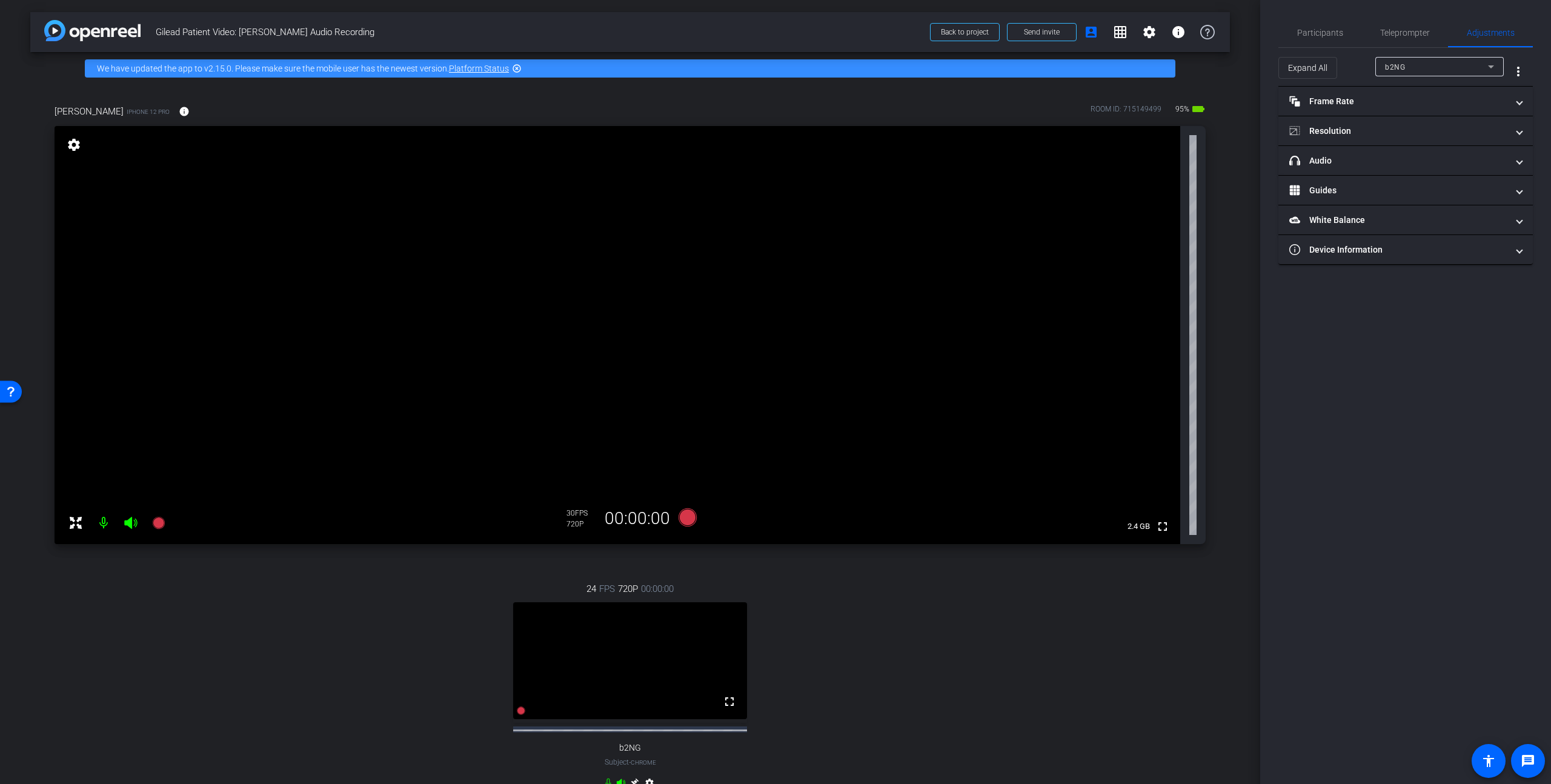
click at [81, 147] on mat-icon "settings" at bounding box center [74, 144] width 17 height 15
click at [72, 148] on mat-icon "settings" at bounding box center [74, 144] width 17 height 15
click at [71, 148] on mat-icon "settings" at bounding box center [74, 144] width 17 height 15
click at [70, 149] on mat-icon "settings" at bounding box center [74, 144] width 17 height 15
click at [463, 680] on div "24 FPS 720P 00:00:00 fullscreen b2NG Subject - Chrome settings" at bounding box center [630, 687] width 1151 height 250
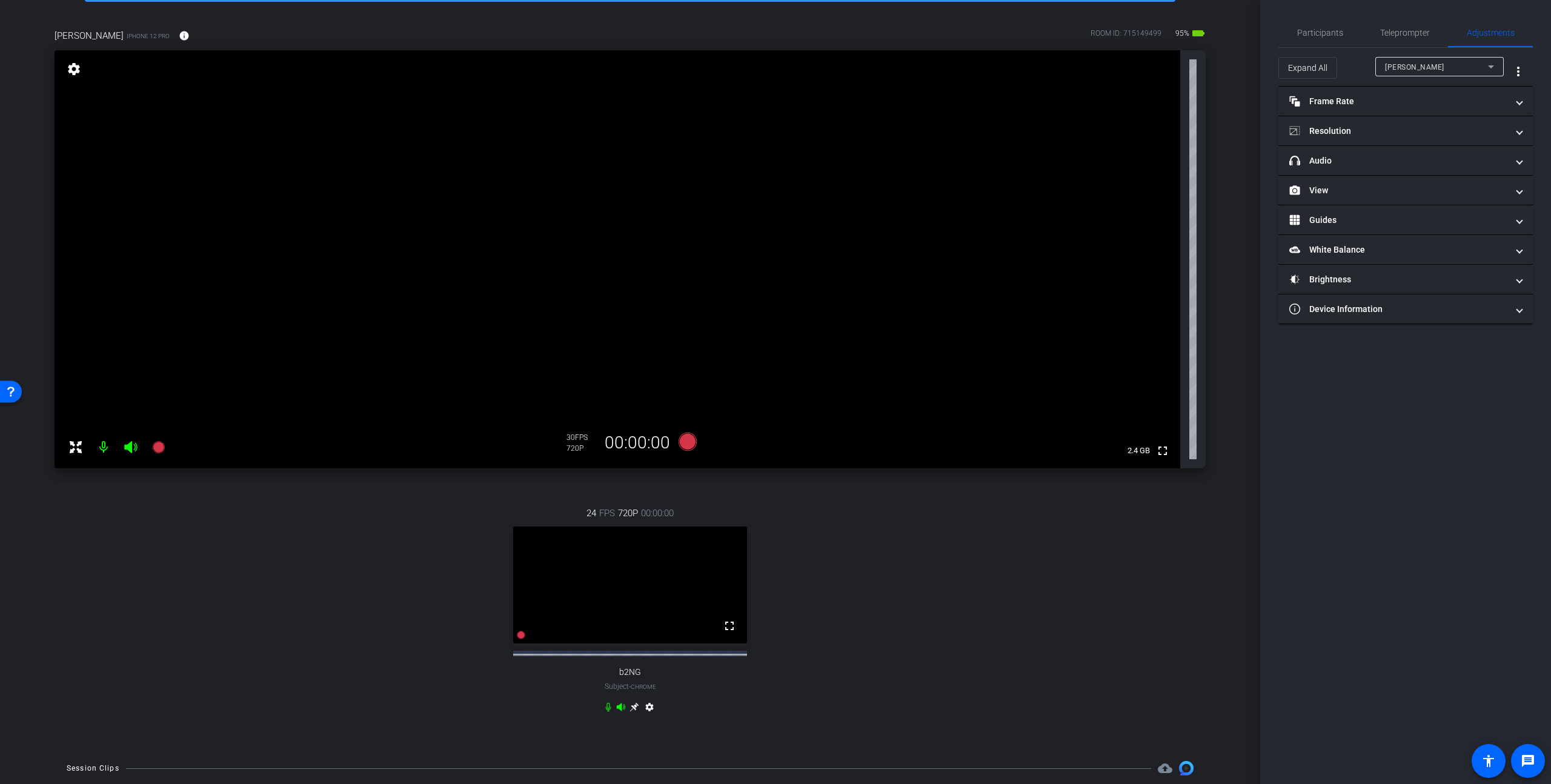
scroll to position [84, 0]
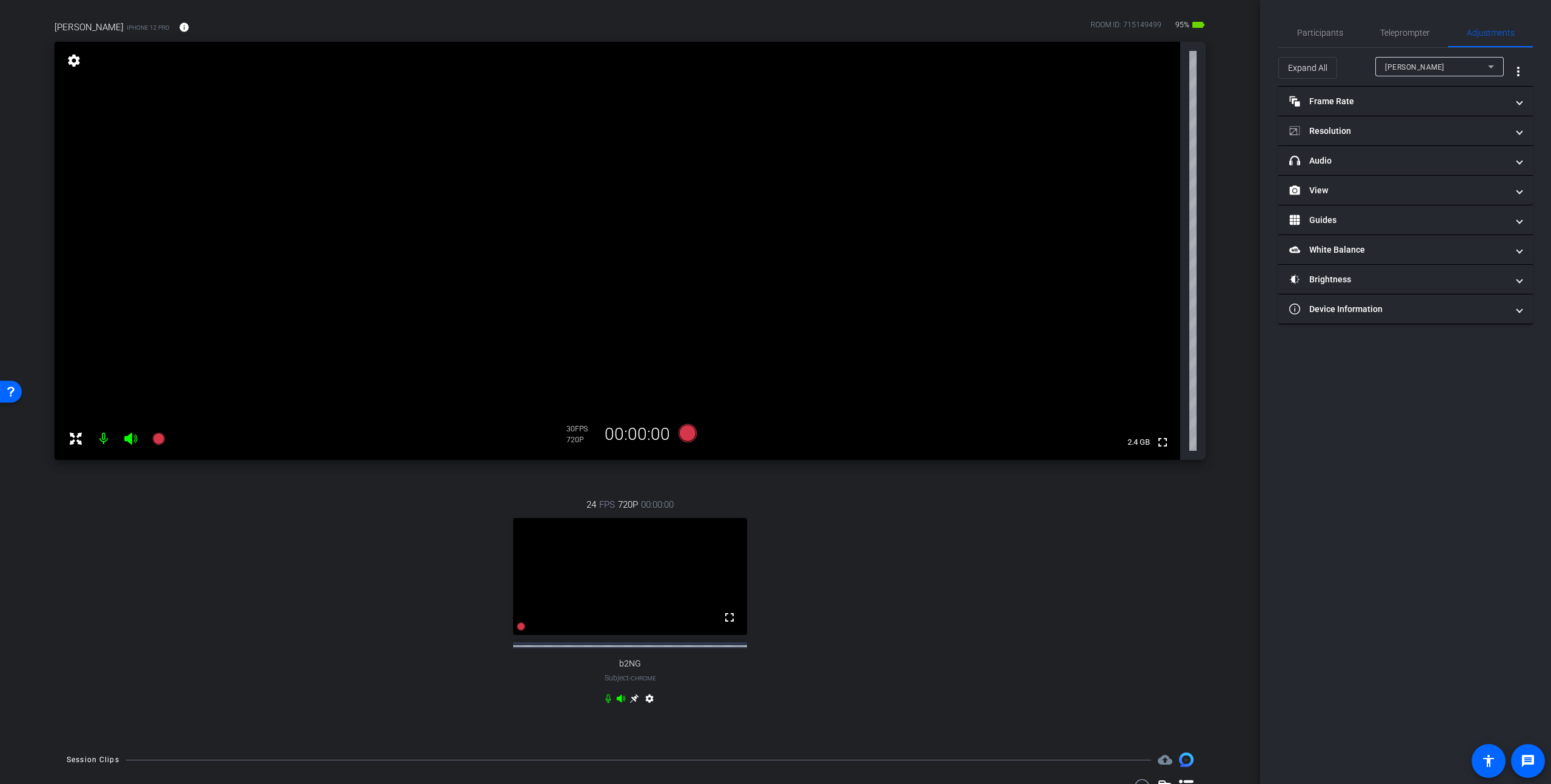
click at [595, 596] on video at bounding box center [630, 576] width 234 height 117
click at [1302, 31] on span "Participants" at bounding box center [1320, 32] width 46 height 8
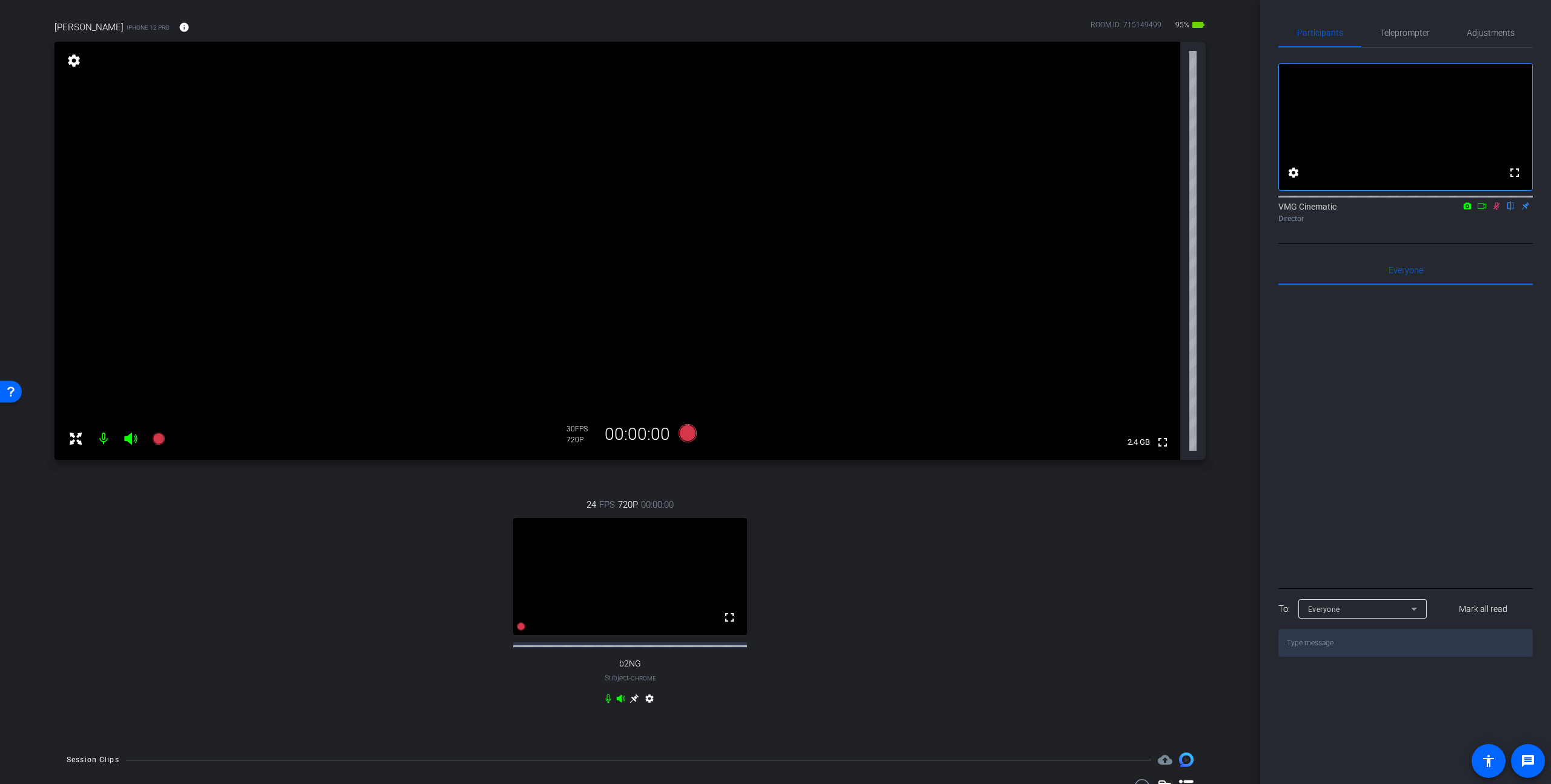
scroll to position [0, 0]
